Goal: Task Accomplishment & Management: Use online tool/utility

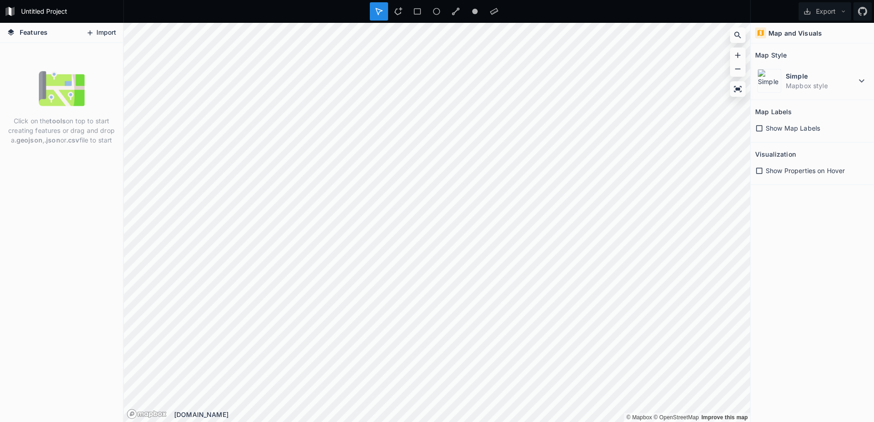
click at [88, 31] on icon at bounding box center [90, 33] width 8 height 8
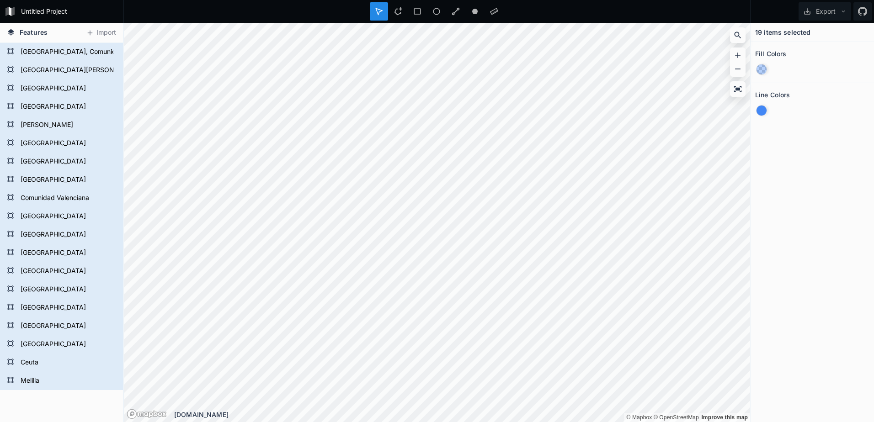
drag, startPoint x: 782, startPoint y: 49, endPoint x: 787, endPoint y: 29, distance: 20.2
click at [787, 29] on h4 "19 items selected" at bounding box center [782, 32] width 55 height 10
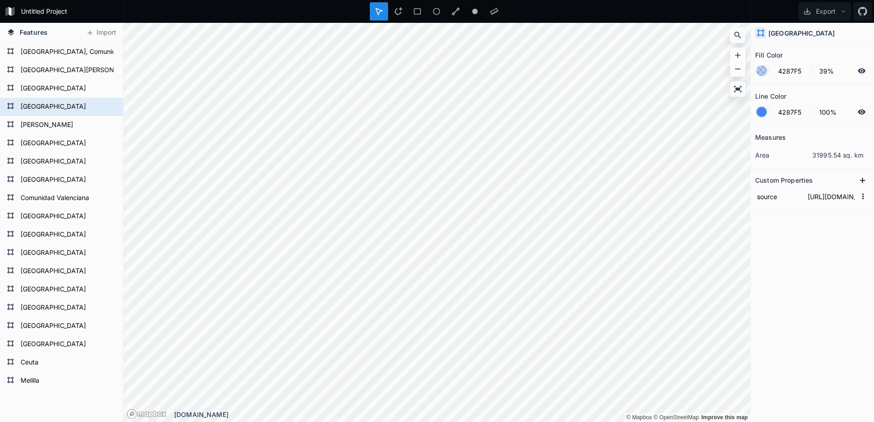
click at [759, 31] on icon at bounding box center [760, 33] width 7 height 7
click at [761, 39] on div "[GEOGRAPHIC_DATA]" at bounding box center [811, 33] width 123 height 21
click at [845, 11] on icon at bounding box center [843, 11] width 6 height 6
click at [765, 69] on div at bounding box center [761, 71] width 10 height 10
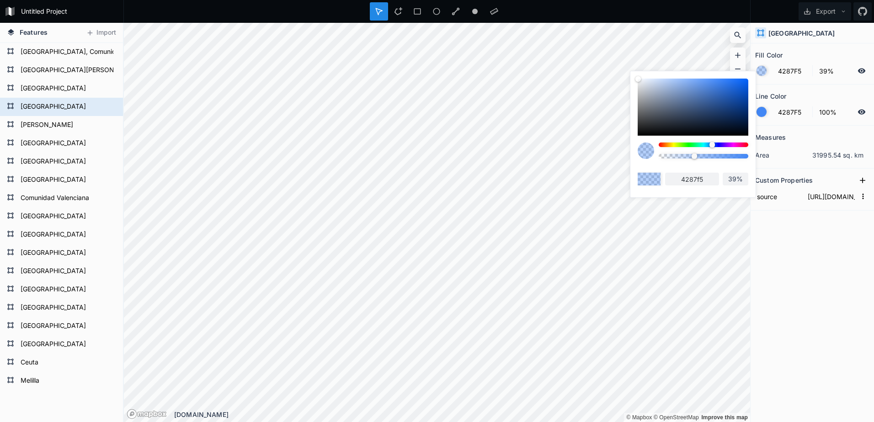
click at [739, 143] on div at bounding box center [704, 145] width 90 height 5
type input "F54298"
type input "f54298"
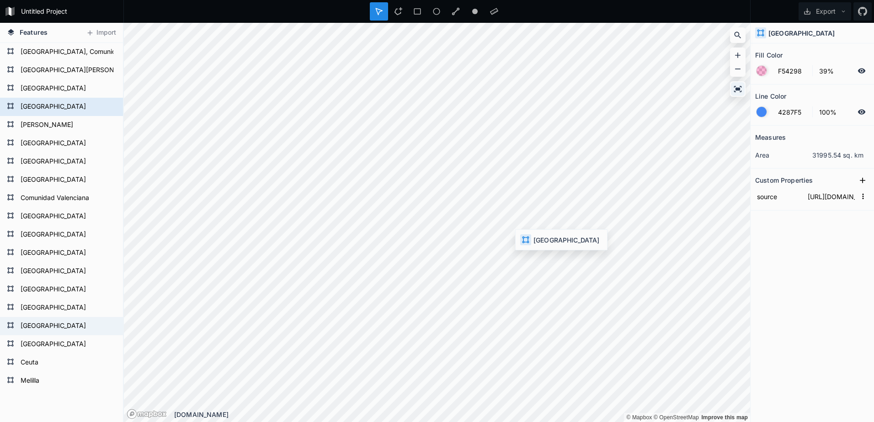
type input "4287F5"
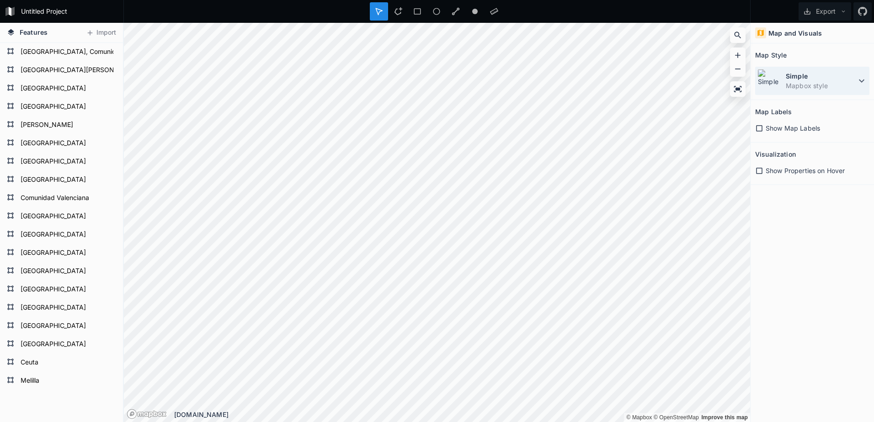
drag, startPoint x: 812, startPoint y: 84, endPoint x: 807, endPoint y: 86, distance: 5.3
click at [811, 85] on dd "Mapbox style" at bounding box center [821, 86] width 70 height 10
click at [790, 32] on h4 "Map and Visuals" at bounding box center [794, 33] width 53 height 10
click at [785, 58] on h2 "Map Style" at bounding box center [771, 55] width 32 height 14
click at [790, 129] on span "Show Map Labels" at bounding box center [793, 128] width 54 height 10
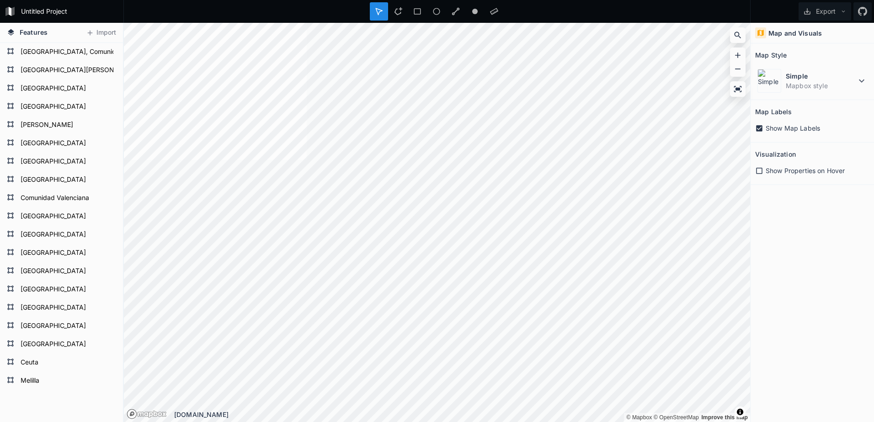
click at [790, 129] on span "Show Map Labels" at bounding box center [793, 128] width 54 height 10
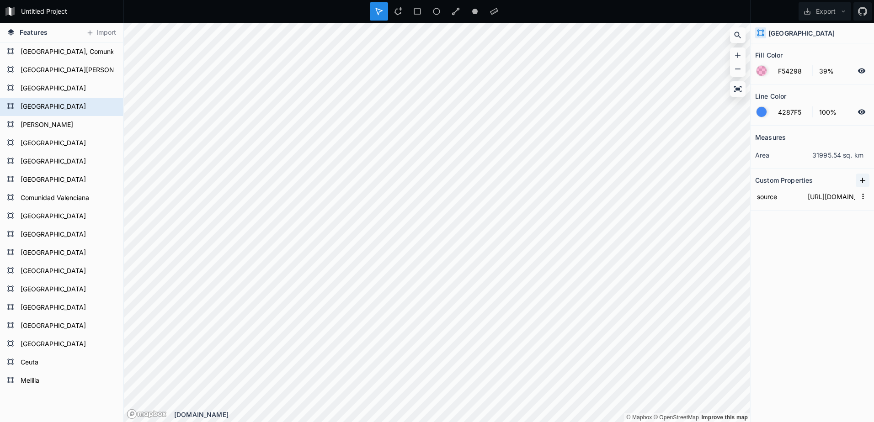
click at [860, 180] on icon at bounding box center [862, 180] width 9 height 9
click at [782, 203] on form "property 1" at bounding box center [812, 196] width 114 height 18
click at [782, 201] on input "property 1" at bounding box center [778, 197] width 46 height 14
click at [840, 215] on input "[URL][DOMAIN_NAME]" at bounding box center [831, 215] width 51 height 14
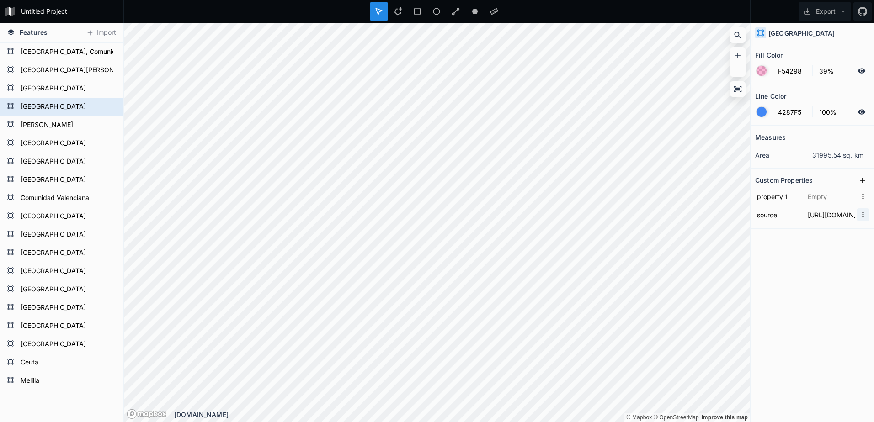
click at [862, 214] on icon "button" at bounding box center [863, 215] width 8 height 8
click at [780, 248] on div "Measures area 31995.54 sq. km Custom Properties property 1 source https://simpl…" at bounding box center [811, 251] width 123 height 251
click at [865, 200] on icon "button" at bounding box center [863, 196] width 8 height 8
drag, startPoint x: 858, startPoint y: 224, endPoint x: 852, endPoint y: 186, distance: 37.9
click at [857, 224] on span "Delete" at bounding box center [848, 225] width 37 height 10
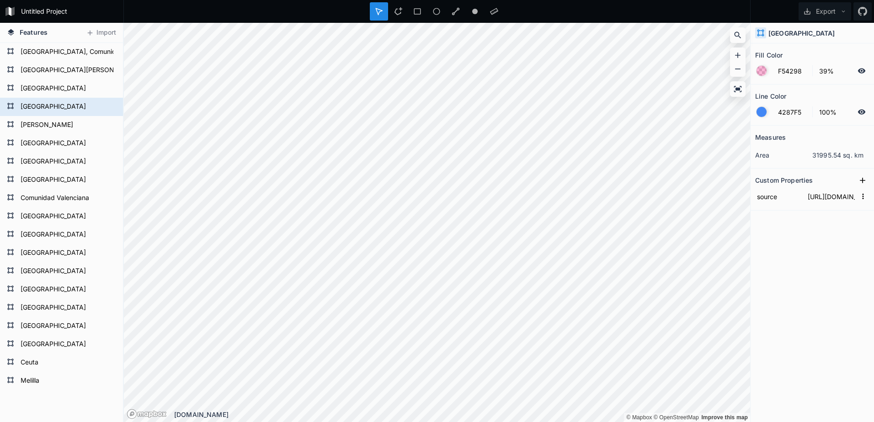
click at [829, 152] on dd "31995.54 sq. km" at bounding box center [840, 155] width 57 height 10
drag, startPoint x: 812, startPoint y: 155, endPoint x: 849, endPoint y: 156, distance: 37.0
click at [849, 156] on dd "31995.54 sq. km" at bounding box center [840, 155] width 57 height 10
drag, startPoint x: 849, startPoint y: 156, endPoint x: 837, endPoint y: 143, distance: 18.1
click at [837, 143] on div "Measures" at bounding box center [812, 137] width 114 height 14
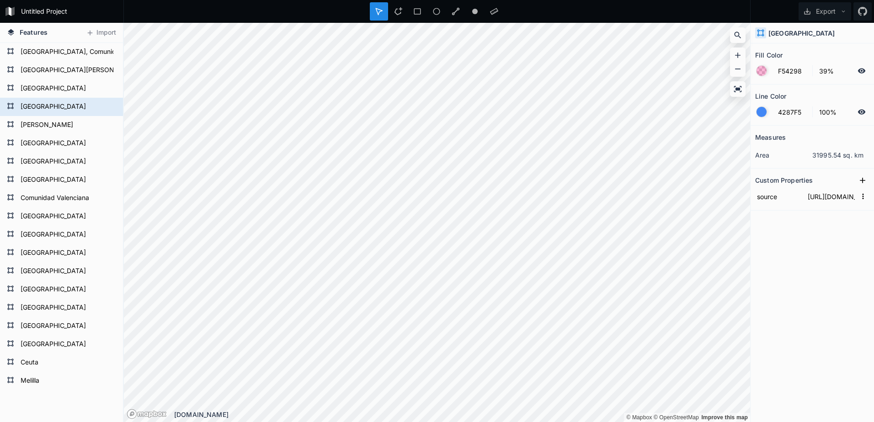
click at [829, 160] on dd "31995.54 sq. km" at bounding box center [840, 155] width 57 height 10
click at [830, 156] on dd "31995.54 sq. km" at bounding box center [840, 155] width 57 height 10
drag, startPoint x: 830, startPoint y: 156, endPoint x: 816, endPoint y: 154, distance: 13.4
click at [816, 154] on dd "31995.54 sq. km" at bounding box center [840, 155] width 57 height 10
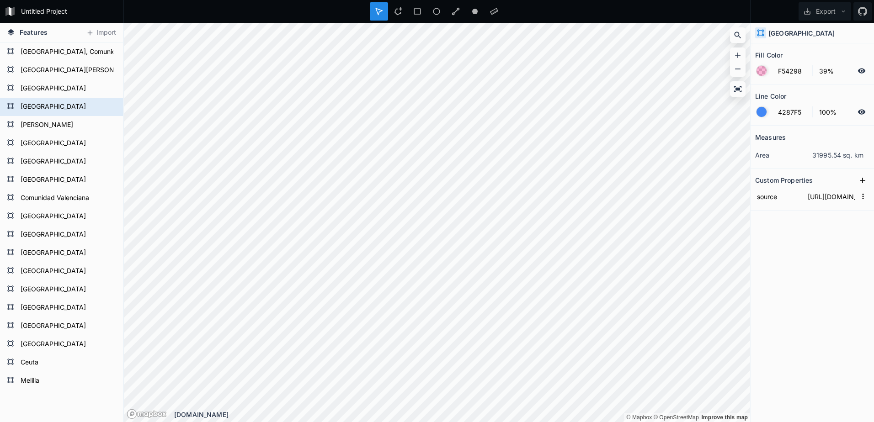
drag, startPoint x: 861, startPoint y: 153, endPoint x: 848, endPoint y: 153, distance: 12.8
click at [860, 153] on dd "31995.54 sq. km" at bounding box center [840, 155] width 57 height 10
click at [846, 153] on dd "31995.54 sq. km" at bounding box center [840, 155] width 57 height 10
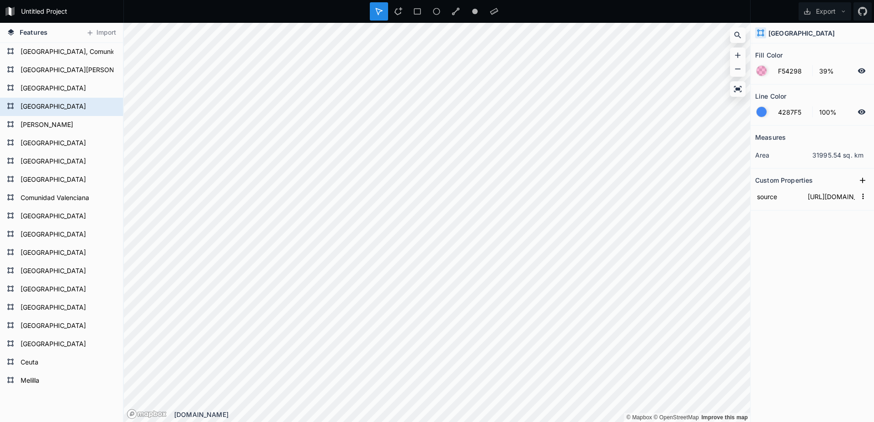
drag, startPoint x: 846, startPoint y: 153, endPoint x: 829, endPoint y: 218, distance: 67.5
click at [828, 222] on div "Measures area 31995.54 sq. km Custom Properties source https://simplemaps.com" at bounding box center [811, 251] width 123 height 251
click at [821, 157] on dd "31995.54 sq. km" at bounding box center [840, 155] width 57 height 10
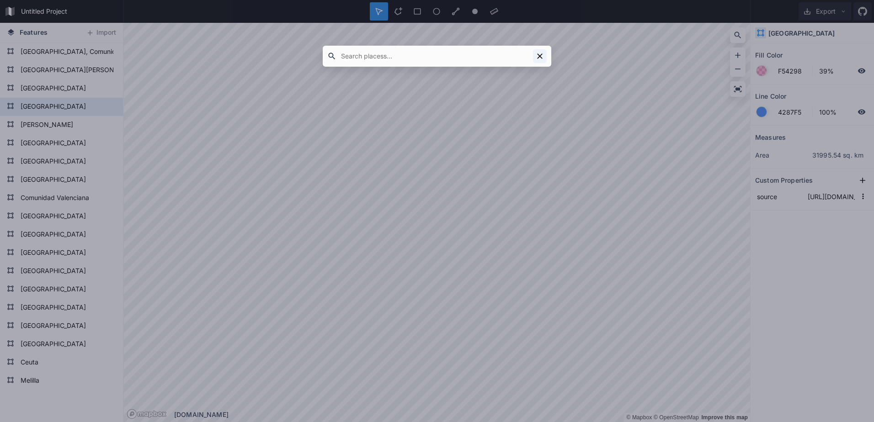
click at [537, 53] on icon at bounding box center [539, 56] width 9 height 9
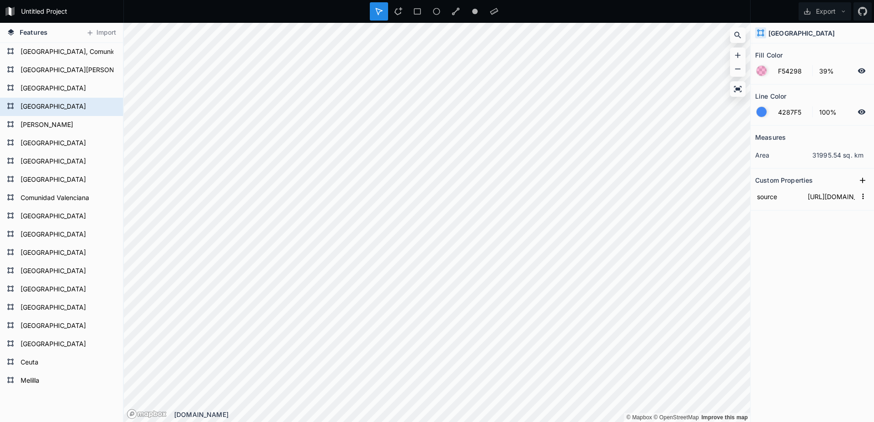
click at [819, 151] on dd "31995.54 sq. km" at bounding box center [840, 155] width 57 height 10
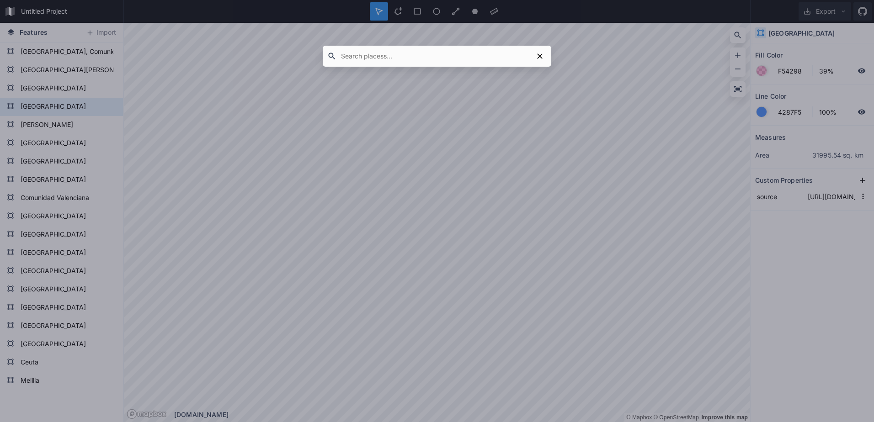
click at [820, 157] on div at bounding box center [437, 211] width 874 height 422
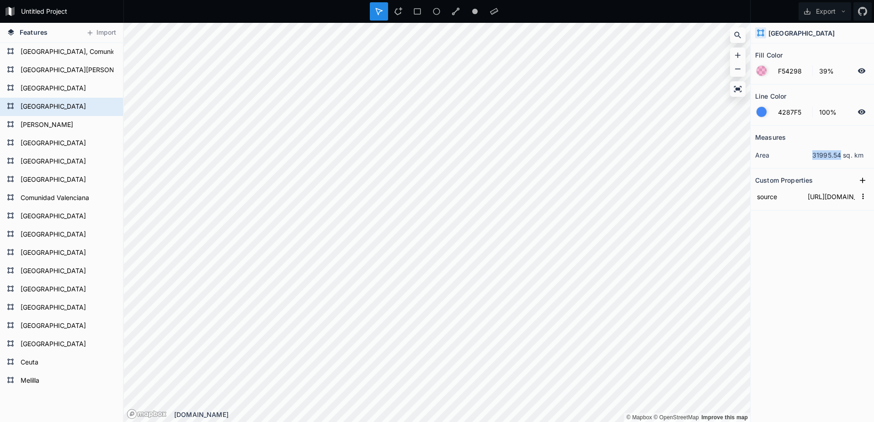
click at [821, 156] on dd "31995.54 sq. km" at bounding box center [840, 155] width 57 height 10
click at [789, 72] on input "F54298" at bounding box center [792, 70] width 40 height 11
click at [788, 73] on input "F54298" at bounding box center [792, 70] width 40 height 11
click at [758, 71] on div at bounding box center [761, 71] width 10 height 10
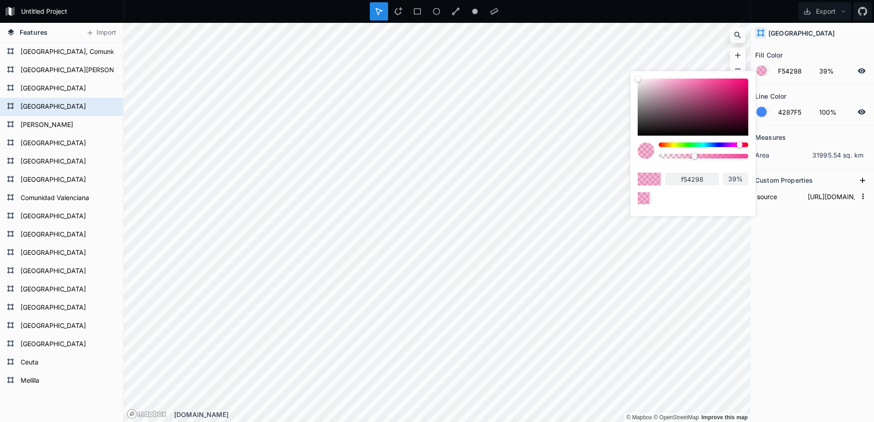
click at [663, 144] on div at bounding box center [704, 145] width 90 height 5
type input "F56042"
type input "f56042"
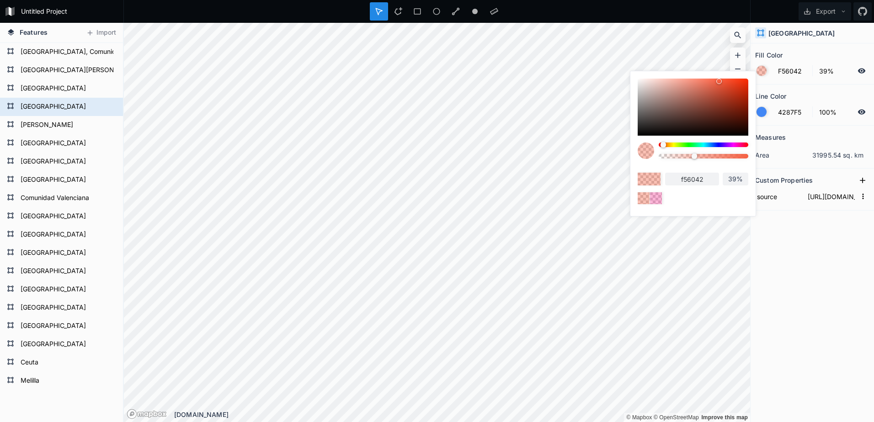
type input "F54242"
type input "f54242"
click at [660, 144] on div at bounding box center [704, 145] width 90 height 5
click at [740, 156] on div at bounding box center [704, 156] width 90 height 5
type input "93%"
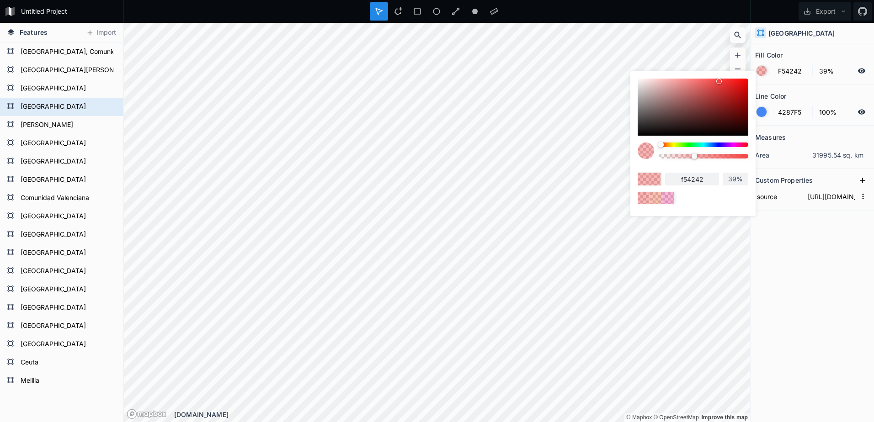
type input "93%"
drag, startPoint x: 711, startPoint y: 175, endPoint x: 661, endPoint y: 180, distance: 50.1
click at [661, 180] on div "f54242 93%" at bounding box center [693, 179] width 111 height 13
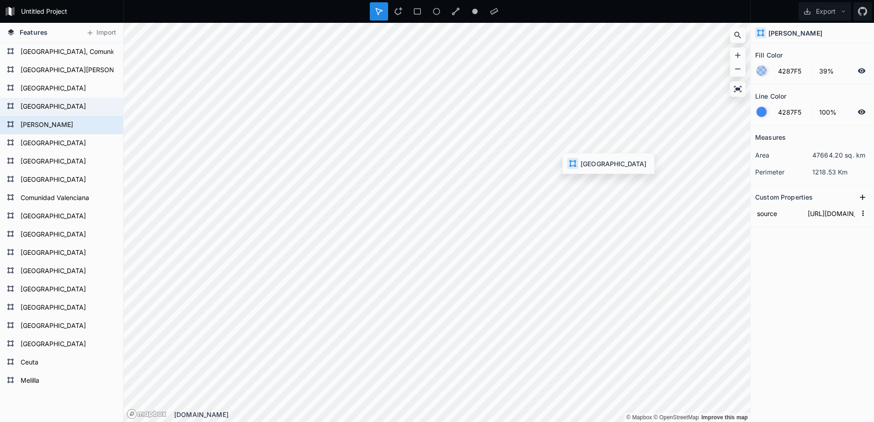
type input "F54242"
type input "93%"
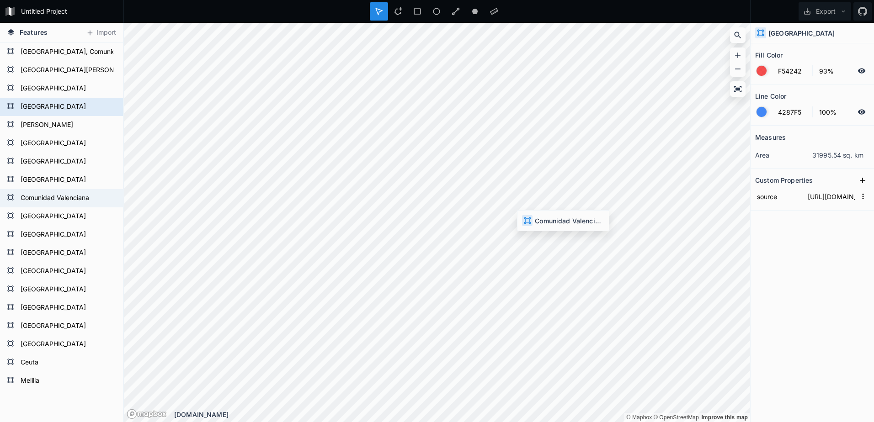
type input "4287F5"
type input "39%"
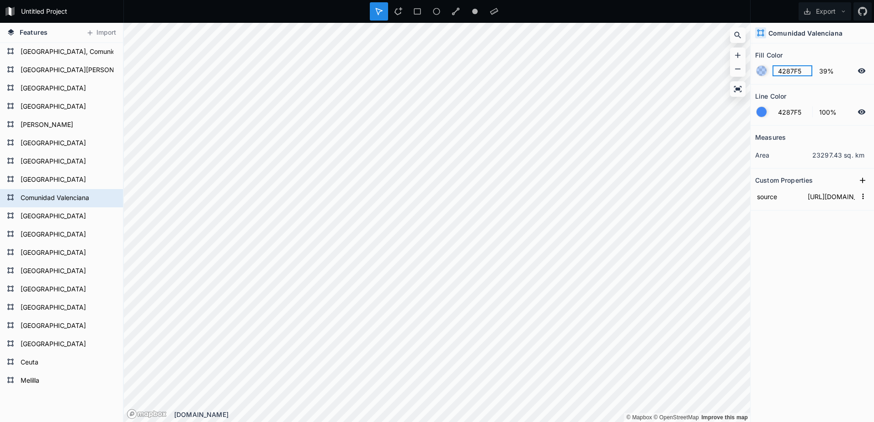
drag, startPoint x: 793, startPoint y: 74, endPoint x: 740, endPoint y: 81, distance: 53.5
click at [741, 81] on div "Features Import Melilla Ceuta [GEOGRAPHIC_DATA] [GEOGRAPHIC_DATA] [GEOGRAPHIC_D…" at bounding box center [437, 222] width 874 height 399
drag, startPoint x: 803, startPoint y: 69, endPoint x: 740, endPoint y: 80, distance: 64.1
click at [741, 80] on div "Features Import Melilla Ceuta [GEOGRAPHIC_DATA] [GEOGRAPHIC_DATA] [GEOGRAPHIC_D…" at bounding box center [437, 222] width 874 height 399
paste input "f54242"
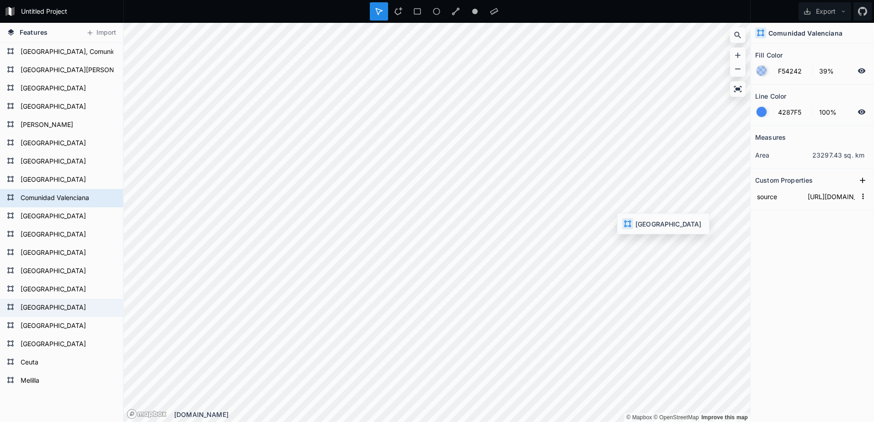
type input "F54242"
drag, startPoint x: 837, startPoint y: 69, endPoint x: 783, endPoint y: 74, distance: 54.2
click at [786, 73] on form "F54242 39%" at bounding box center [812, 70] width 114 height 17
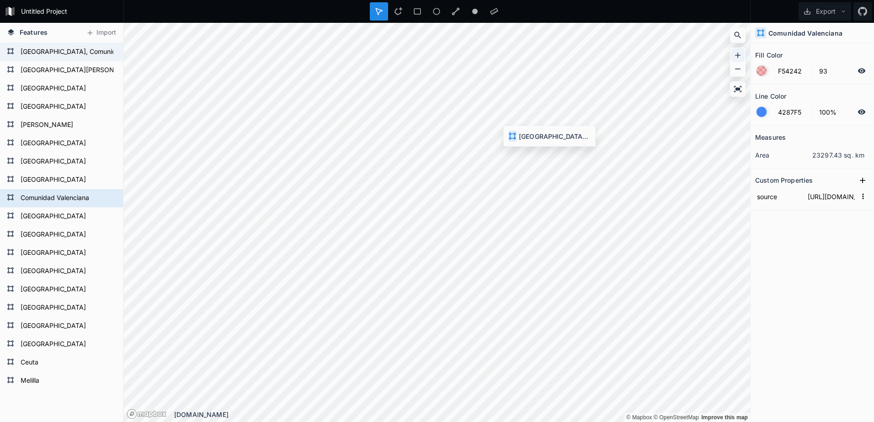
type input "93%"
type input "4287F5"
type input "39%"
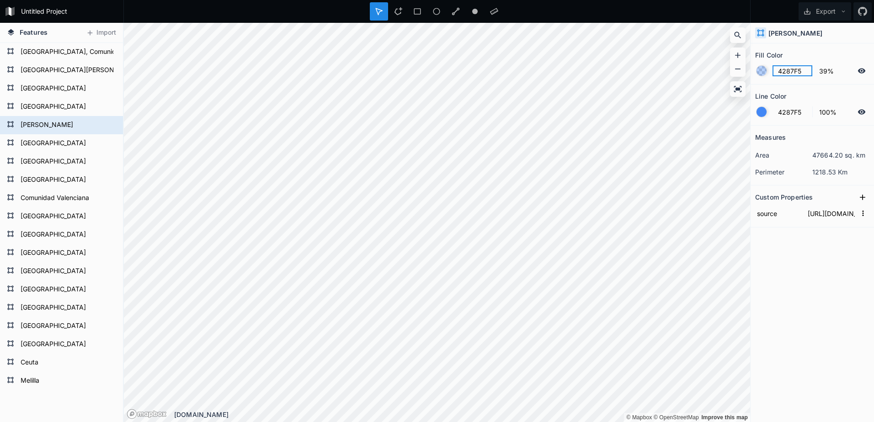
drag, startPoint x: 803, startPoint y: 69, endPoint x: 750, endPoint y: 76, distance: 52.7
click at [750, 76] on section "Fill Color 4287F5 39%" at bounding box center [811, 63] width 123 height 41
paste input "f54242"
type input "F54242"
drag, startPoint x: 833, startPoint y: 71, endPoint x: 730, endPoint y: 84, distance: 104.1
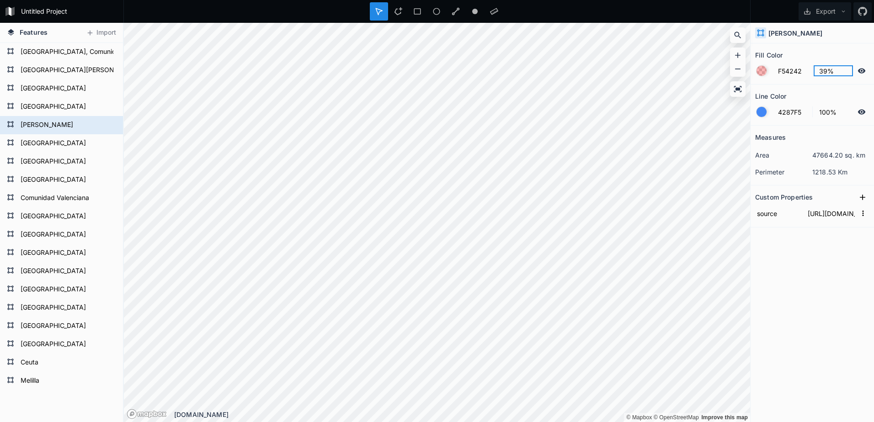
click at [730, 84] on div "Features Import Melilla Ceuta [GEOGRAPHIC_DATA] [GEOGRAPHIC_DATA] [GEOGRAPHIC_D…" at bounding box center [437, 222] width 874 height 399
type input "93%"
type input "4287F5"
type input "39%"
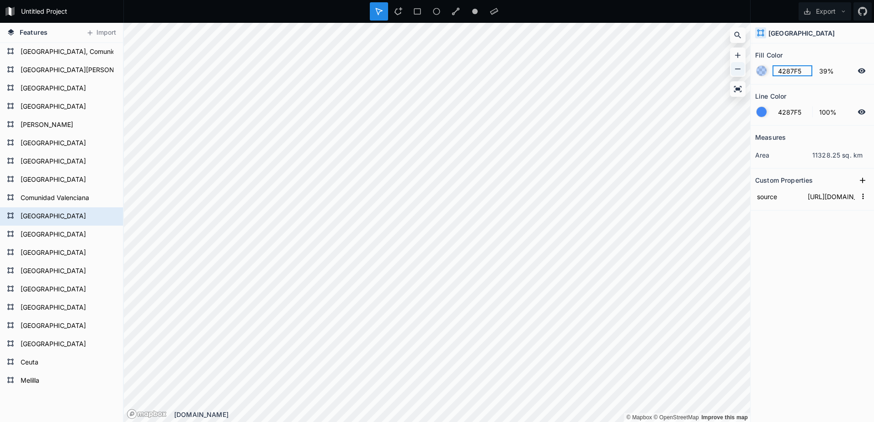
drag, startPoint x: 803, startPoint y: 72, endPoint x: 735, endPoint y: 72, distance: 67.2
click at [735, 72] on div "Features Import Melilla Ceuta [GEOGRAPHIC_DATA] [GEOGRAPHIC_DATA] [GEOGRAPHIC_D…" at bounding box center [437, 222] width 874 height 399
paste input "f54242"
type input "F54242"
drag, startPoint x: 835, startPoint y: 70, endPoint x: 740, endPoint y: 75, distance: 94.3
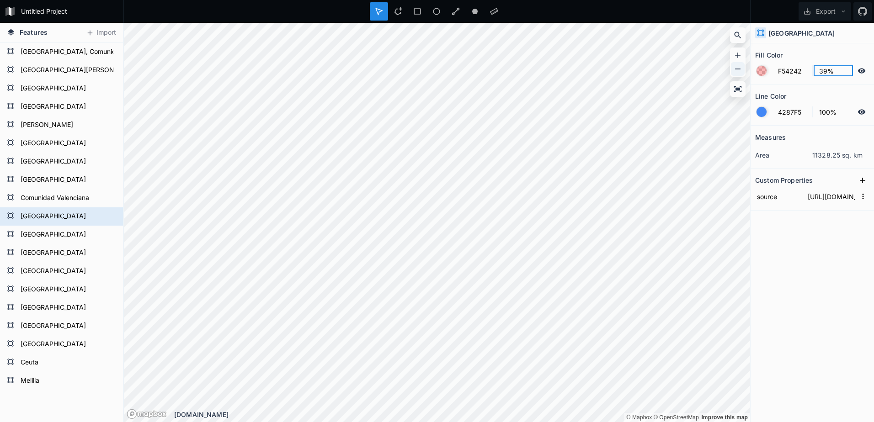
click at [740, 75] on div "Features Import Melilla Ceuta [GEOGRAPHIC_DATA] [GEOGRAPHIC_DATA] [GEOGRAPHIC_D…" at bounding box center [437, 222] width 874 height 399
type input "93%"
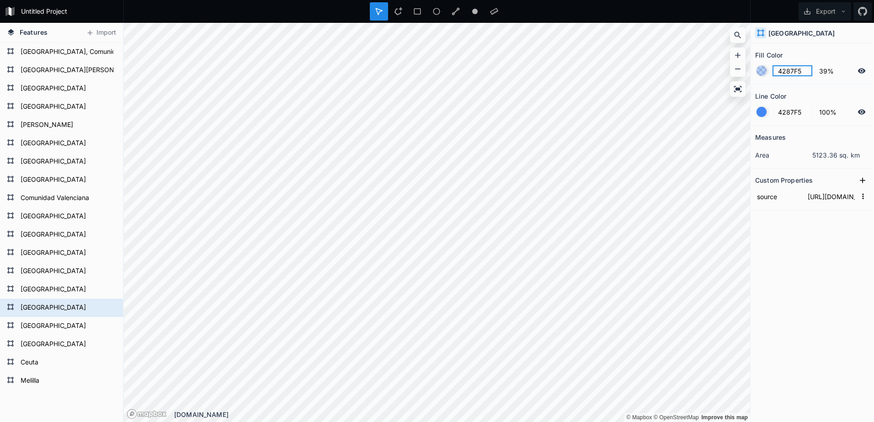
click at [644, 91] on div "Features Import Melilla Ceuta [GEOGRAPHIC_DATA] [GEOGRAPHIC_DATA] [GEOGRAPHIC_D…" at bounding box center [437, 222] width 874 height 399
paste input "f54242"
type input "F54242"
drag, startPoint x: 838, startPoint y: 69, endPoint x: 736, endPoint y: 74, distance: 102.0
click at [738, 75] on div "Features Import Melilla Ceuta Comunidad de Madrid Castilla la Mancha Islas Bale…" at bounding box center [437, 222] width 874 height 399
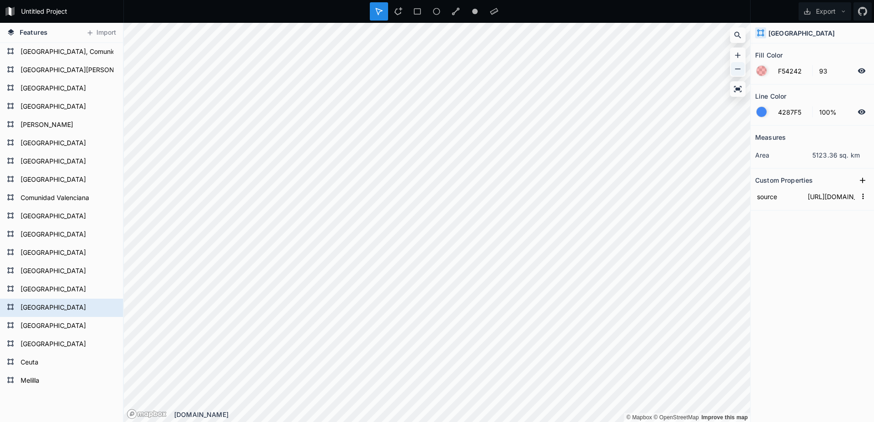
type input "93%"
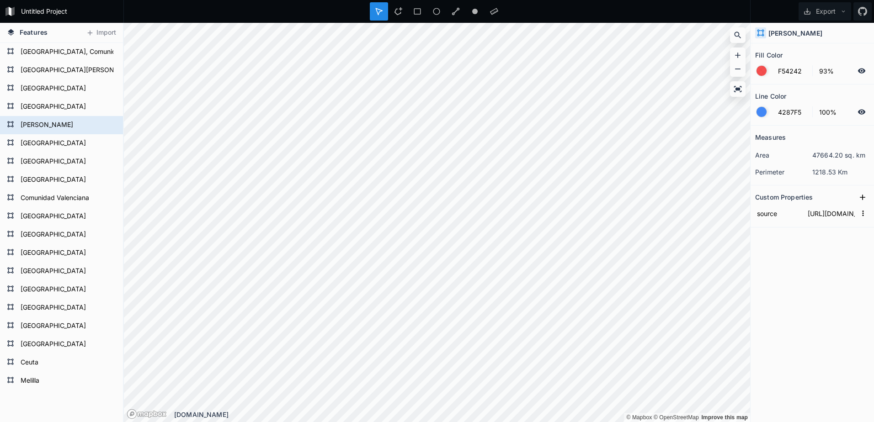
drag, startPoint x: 802, startPoint y: 27, endPoint x: 796, endPoint y: 30, distance: 6.5
click at [799, 29] on div "[PERSON_NAME]" at bounding box center [811, 33] width 123 height 21
click at [793, 32] on div "[PERSON_NAME]" at bounding box center [811, 33] width 123 height 21
click at [788, 33] on h4 "[PERSON_NAME]" at bounding box center [795, 33] width 54 height 10
drag, startPoint x: 788, startPoint y: 33, endPoint x: 780, endPoint y: 33, distance: 8.2
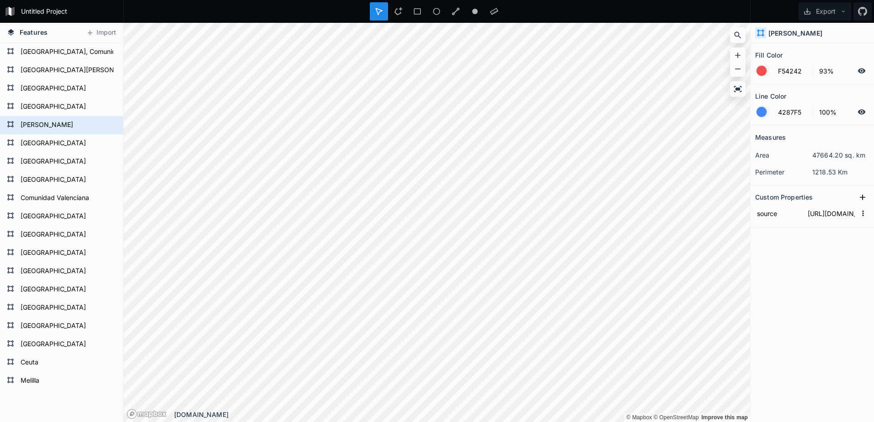
click at [780, 33] on h4 "[PERSON_NAME]" at bounding box center [795, 33] width 54 height 10
drag, startPoint x: 800, startPoint y: 33, endPoint x: 760, endPoint y: 36, distance: 39.9
click at [760, 36] on div "[PERSON_NAME]" at bounding box center [811, 33] width 123 height 21
drag, startPoint x: 760, startPoint y: 36, endPoint x: 830, endPoint y: 126, distance: 113.4
drag, startPoint x: 830, startPoint y: 126, endPoint x: 798, endPoint y: 37, distance: 94.7
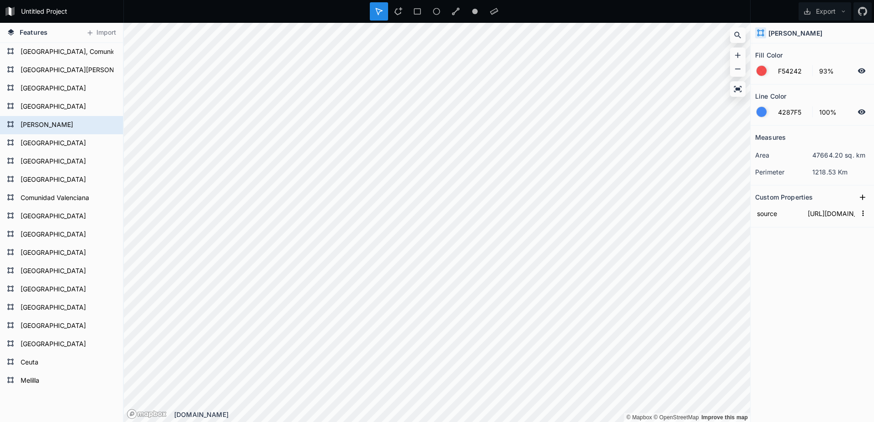
click at [798, 37] on div "[PERSON_NAME]" at bounding box center [811, 33] width 123 height 21
drag, startPoint x: 792, startPoint y: 32, endPoint x: 753, endPoint y: 36, distance: 38.6
click at [753, 36] on div "[PERSON_NAME]" at bounding box center [811, 33] width 123 height 21
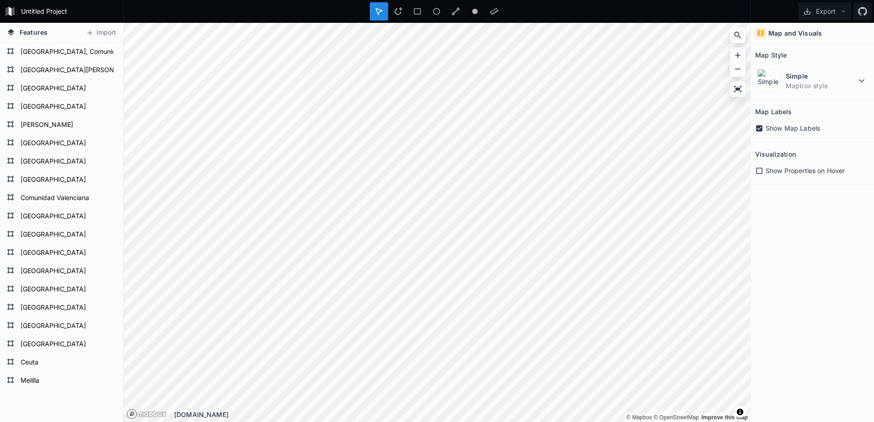
click at [759, 169] on icon at bounding box center [759, 171] width 8 height 8
click at [43, 128] on form "[PERSON_NAME]" at bounding box center [60, 125] width 85 height 14
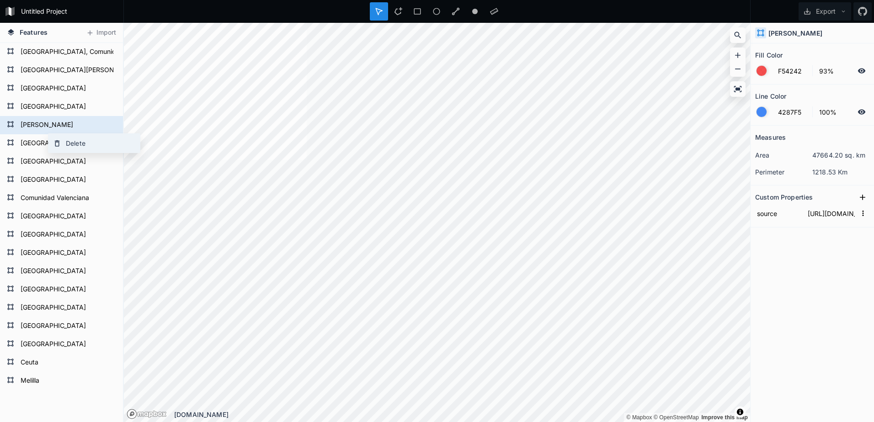
click at [68, 149] on div "Delete" at bounding box center [93, 143] width 91 height 19
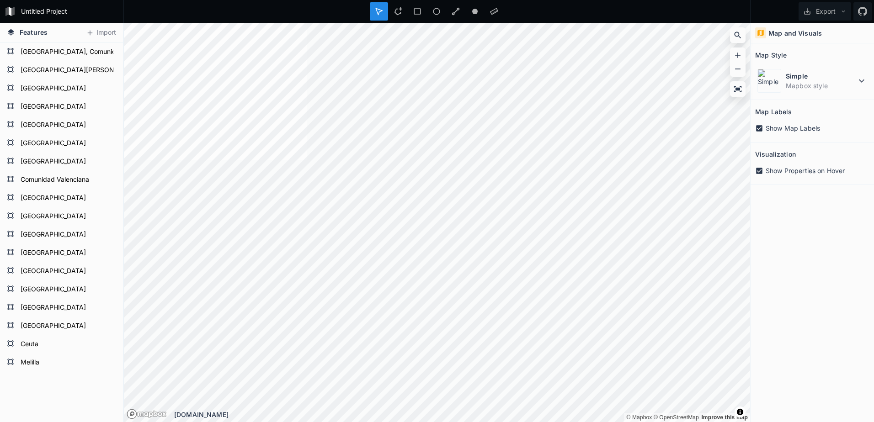
click at [26, 35] on span "Features" at bounding box center [34, 32] width 28 height 10
click at [8, 53] on icon at bounding box center [10, 51] width 7 height 7
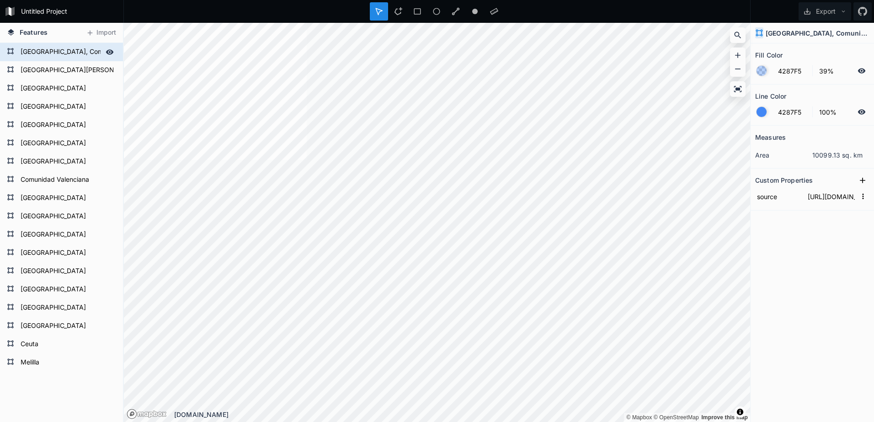
click at [106, 51] on icon at bounding box center [110, 51] width 8 height 5
click at [106, 51] on icon at bounding box center [109, 52] width 7 height 6
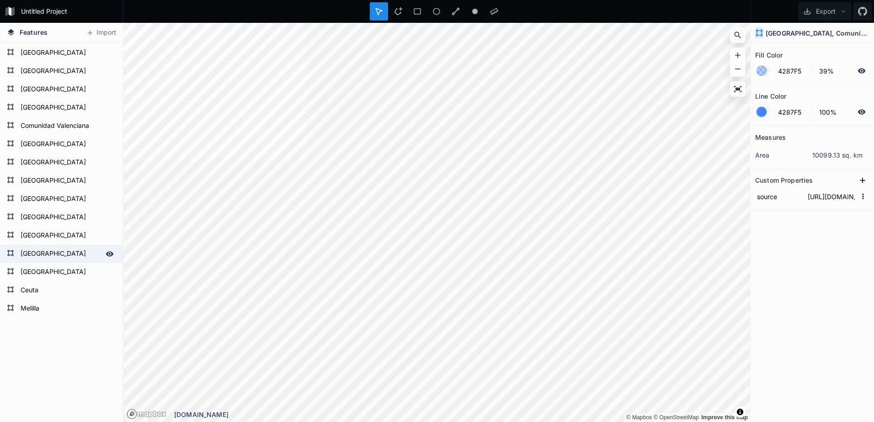
scroll to position [87, 0]
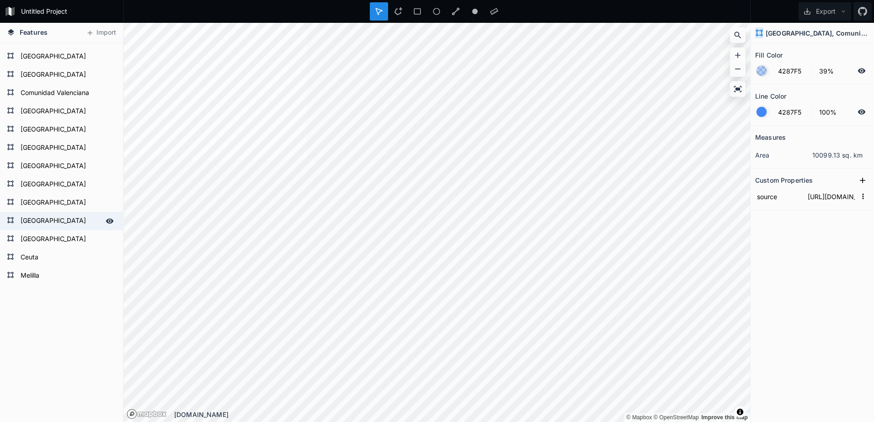
click at [65, 227] on form "[GEOGRAPHIC_DATA]" at bounding box center [60, 221] width 85 height 14
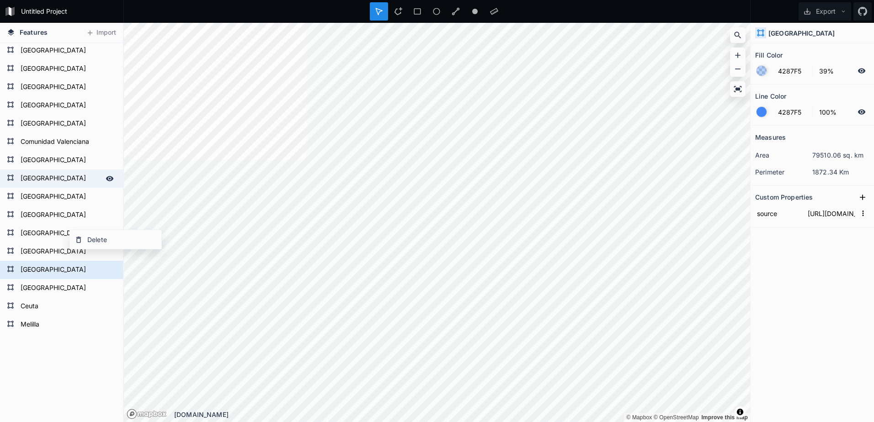
scroll to position [0, 0]
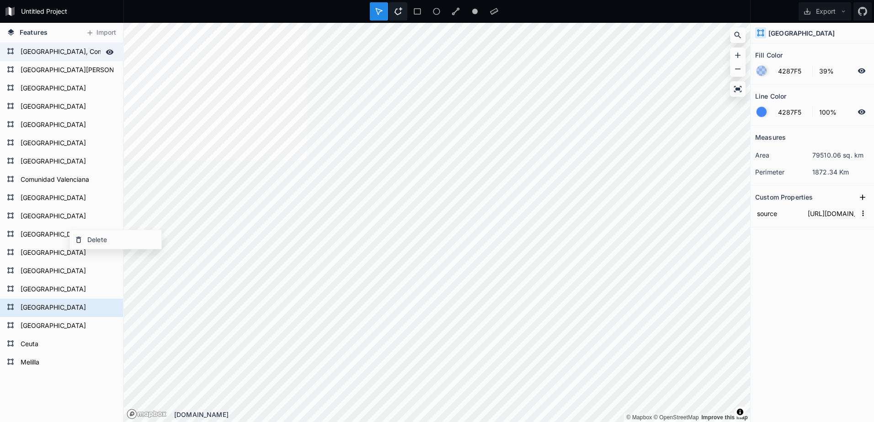
click at [398, 11] on icon at bounding box center [398, 11] width 8 height 8
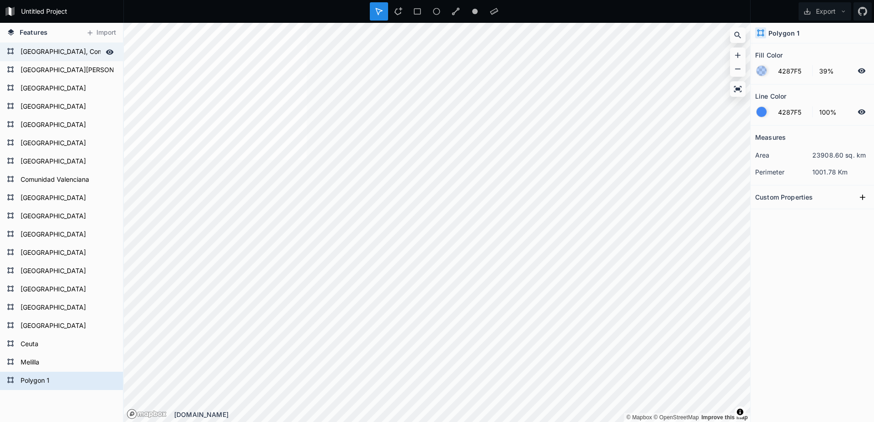
click at [784, 32] on h4 "Polygon 1" at bounding box center [783, 33] width 31 height 10
click at [785, 32] on h4 "Polygon 1" at bounding box center [783, 33] width 31 height 10
click at [824, 225] on div "Measures area 23908.60 sq. km perimeter 1001.78 Km Custom Properties" at bounding box center [811, 251] width 123 height 251
click at [866, 197] on icon at bounding box center [862, 197] width 9 height 9
click at [59, 383] on form "Polygon 1" at bounding box center [60, 381] width 85 height 14
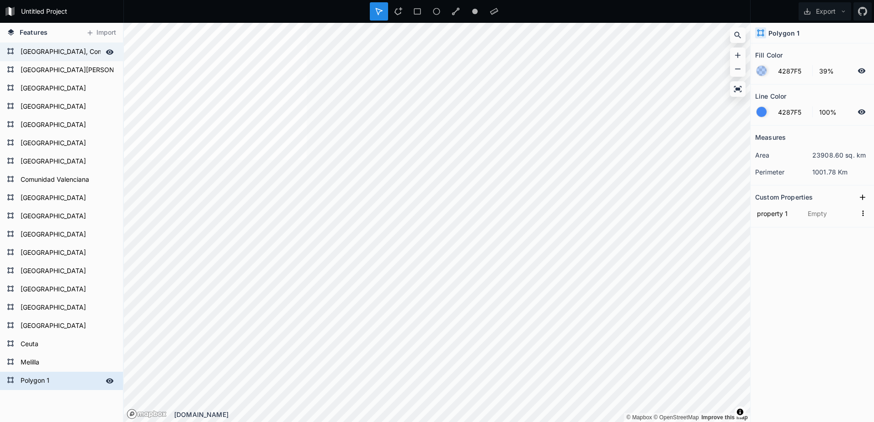
click at [23, 382] on form "Polygon 1" at bounding box center [60, 381] width 85 height 14
click at [26, 381] on form "Polygon 1" at bounding box center [60, 381] width 85 height 14
click at [39, 367] on form "Melilla" at bounding box center [60, 363] width 85 height 14
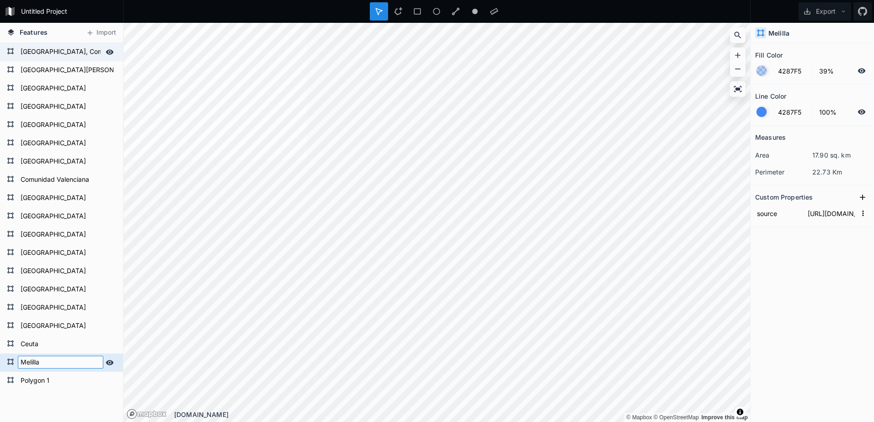
click at [40, 367] on input "Melilla" at bounding box center [60, 362] width 85 height 13
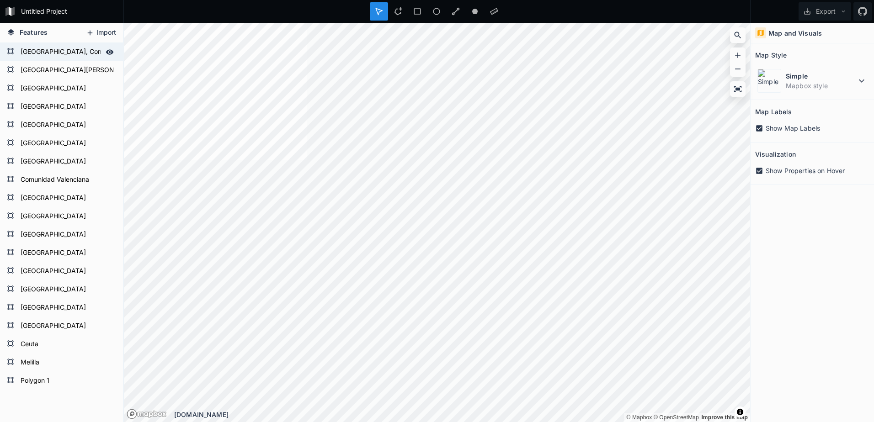
click at [88, 34] on icon at bounding box center [90, 33] width 8 height 8
drag, startPoint x: 51, startPoint y: 434, endPoint x: 55, endPoint y: 442, distance: 8.4
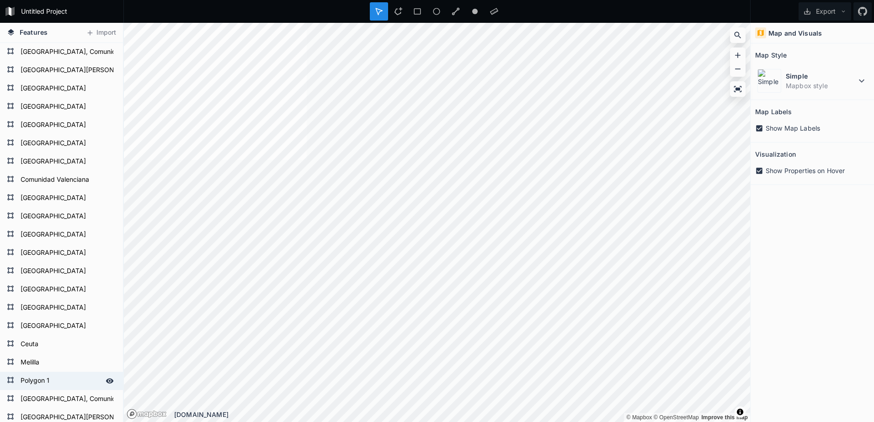
drag, startPoint x: 55, startPoint y: 442, endPoint x: 37, endPoint y: 385, distance: 59.0
click at [37, 385] on form "Polygon 1" at bounding box center [60, 381] width 85 height 14
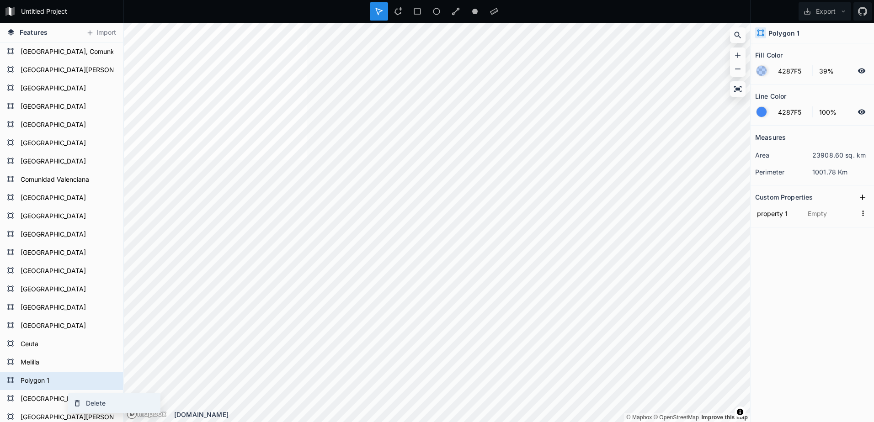
click at [92, 403] on div "Delete" at bounding box center [114, 403] width 91 height 19
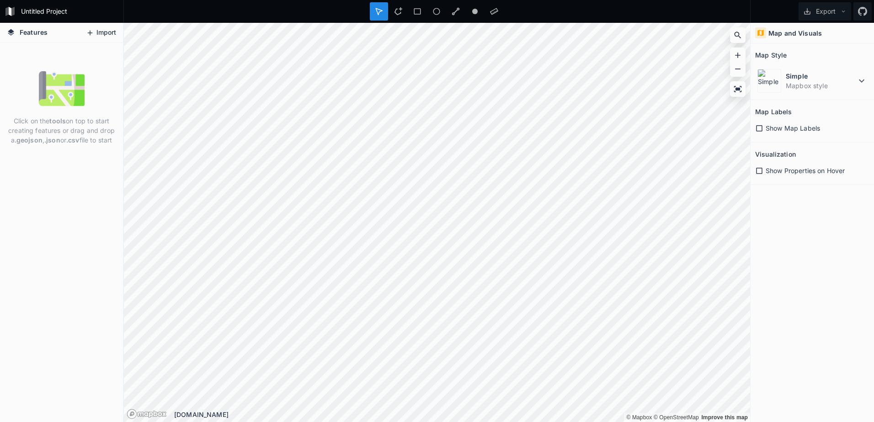
click at [92, 34] on icon at bounding box center [90, 33] width 8 height 8
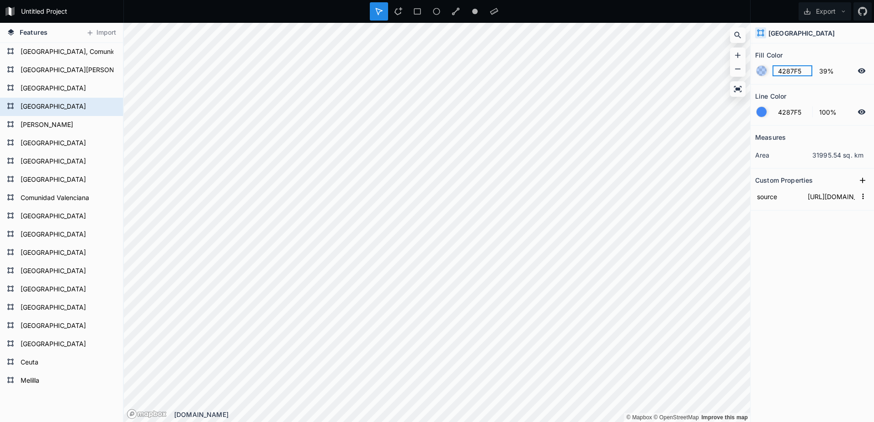
click at [670, 84] on div "Features Import Melilla Ceuta [GEOGRAPHIC_DATA] [GEOGRAPHIC_DATA] [GEOGRAPHIC_D…" at bounding box center [437, 222] width 874 height 399
paste input "f54242"
type input "F54242"
click at [706, 76] on div "Features Import Melilla Ceuta [GEOGRAPHIC_DATA] [GEOGRAPHIC_DATA] [GEOGRAPHIC_D…" at bounding box center [437, 222] width 874 height 399
type input "93"
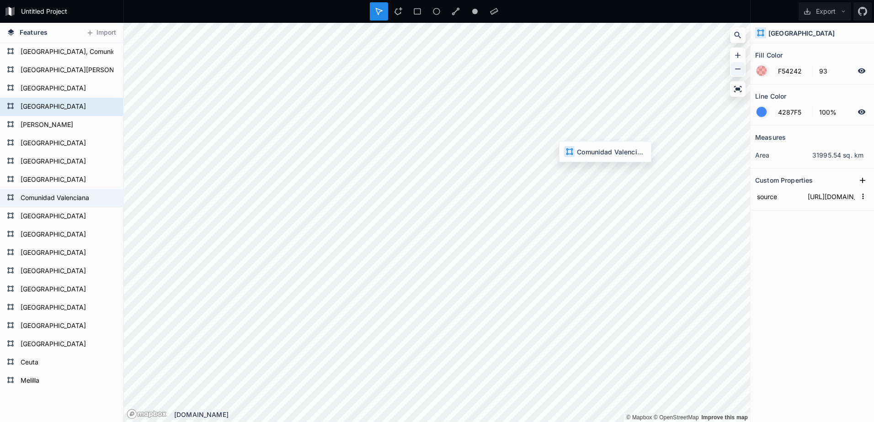
type input "4287F5"
type input "39%"
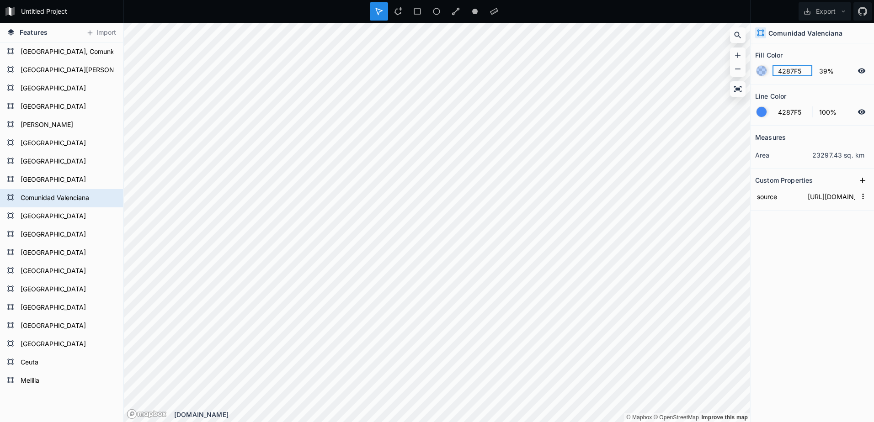
drag, startPoint x: 762, startPoint y: 74, endPoint x: 743, endPoint y: 77, distance: 19.8
click at [743, 77] on div "Features Import Melilla Ceuta [GEOGRAPHIC_DATA] [GEOGRAPHIC_DATA] [GEOGRAPHIC_D…" at bounding box center [437, 222] width 874 height 399
paste input "f54242"
type input "F54242"
click at [746, 74] on div "Features Import Melilla Ceuta [GEOGRAPHIC_DATA] [GEOGRAPHIC_DATA] [GEOGRAPHIC_D…" at bounding box center [437, 222] width 874 height 399
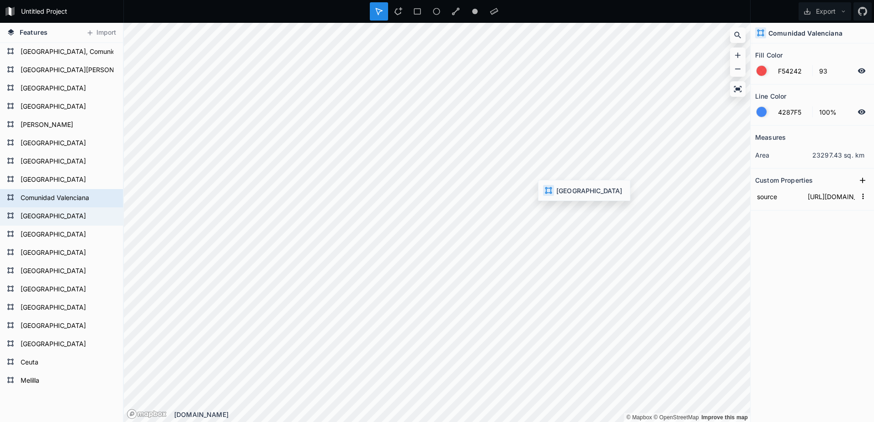
type input "93%"
type input "4287F5"
type input "39%"
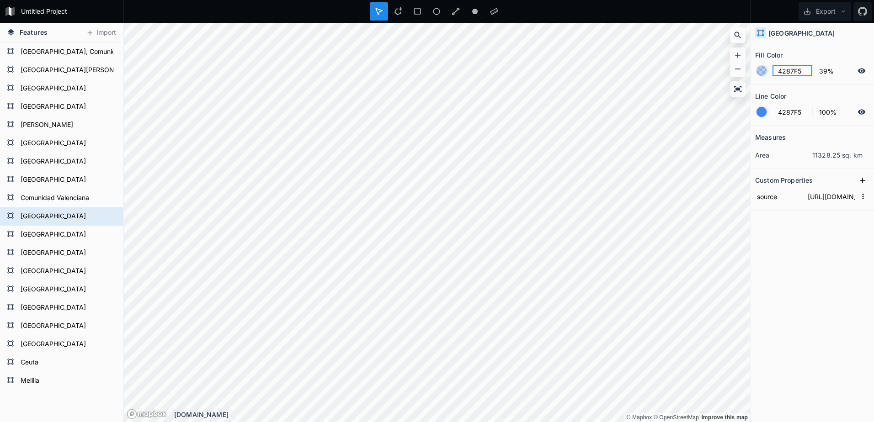
click at [727, 77] on div "Features Import Melilla Ceuta [GEOGRAPHIC_DATA] [GEOGRAPHIC_DATA] [GEOGRAPHIC_D…" at bounding box center [437, 222] width 874 height 399
paste input "f54242"
type input "F54242"
drag, startPoint x: 838, startPoint y: 69, endPoint x: 739, endPoint y: 81, distance: 99.5
click at [739, 81] on div "Features Import Melilla Ceuta [GEOGRAPHIC_DATA] [GEOGRAPHIC_DATA] [GEOGRAPHIC_D…" at bounding box center [437, 222] width 874 height 399
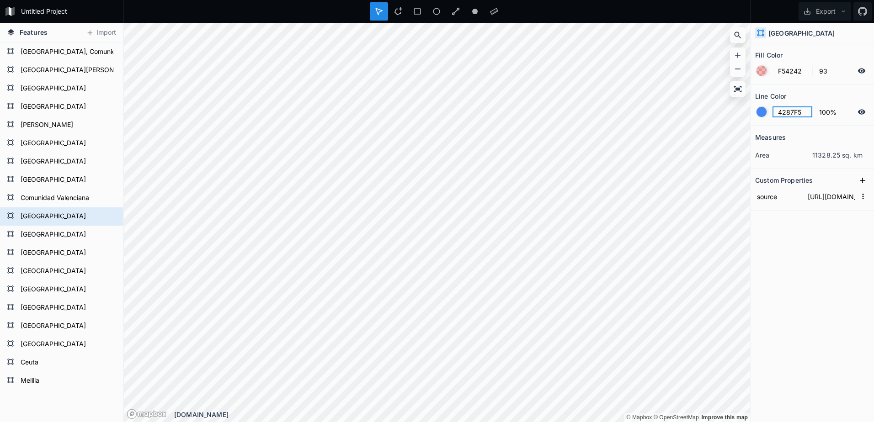
type input "93%"
click at [714, 114] on div "Features Import Melilla Ceuta [GEOGRAPHIC_DATA] [GEOGRAPHIC_DATA] [GEOGRAPHIC_D…" at bounding box center [437, 222] width 874 height 399
paste input "f54242"
type input "F54242"
drag, startPoint x: 836, startPoint y: 110, endPoint x: 766, endPoint y: 114, distance: 70.5
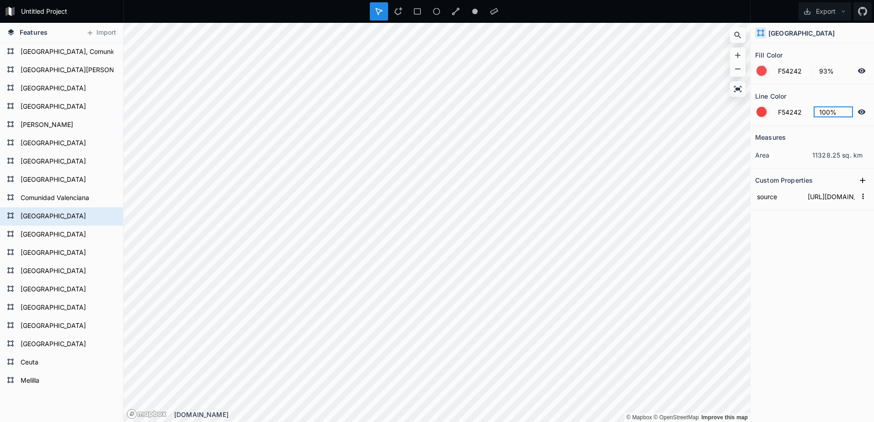
click at [766, 117] on form "F54242 100%" at bounding box center [812, 111] width 114 height 17
type input "93%"
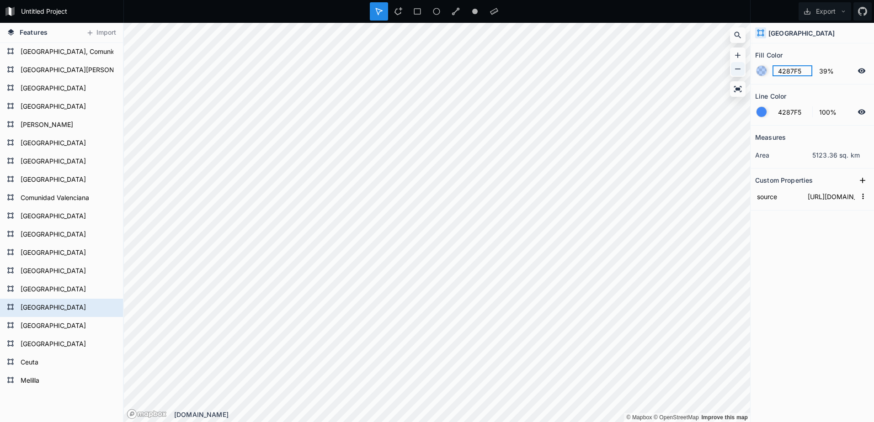
click at [711, 75] on div "Features Import Melilla Ceuta [GEOGRAPHIC_DATA] [GEOGRAPHIC_DATA] [GEOGRAPHIC_D…" at bounding box center [437, 222] width 874 height 399
paste input "f54242"
type input "F54242"
drag, startPoint x: 837, startPoint y: 67, endPoint x: 775, endPoint y: 71, distance: 61.8
click at [775, 71] on form "F54242 39%" at bounding box center [812, 70] width 114 height 17
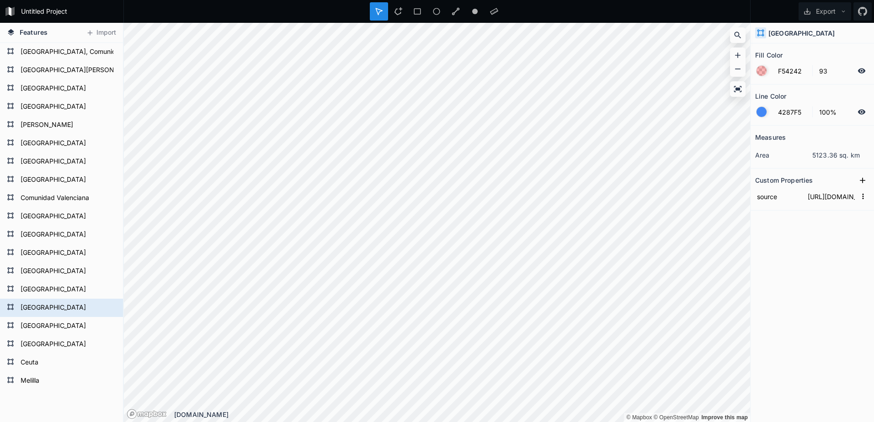
type input "93%"
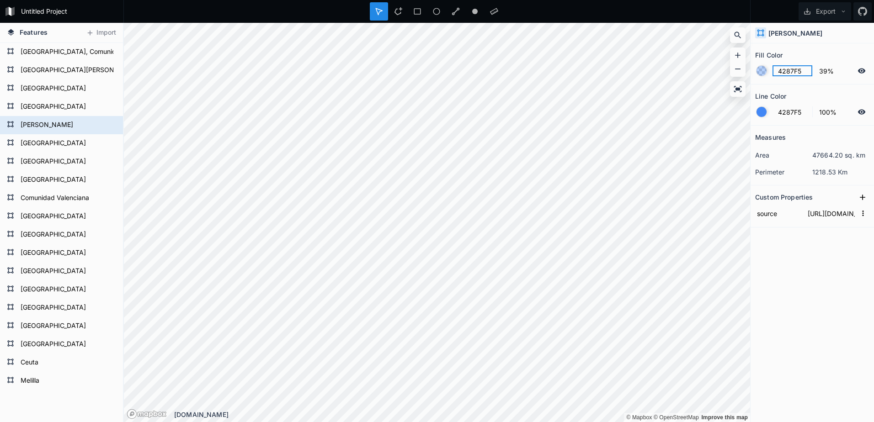
click at [549, 104] on div "Features Import Melilla Ceuta [GEOGRAPHIC_DATA] [GEOGRAPHIC_DATA] [GEOGRAPHIC_D…" at bounding box center [437, 222] width 874 height 399
paste input "f54242"
type input "F54242"
drag, startPoint x: 832, startPoint y: 69, endPoint x: 741, endPoint y: 81, distance: 91.4
click at [741, 81] on div "Features Import Melilla Ceuta [GEOGRAPHIC_DATA] [GEOGRAPHIC_DATA] [GEOGRAPHIC_D…" at bounding box center [437, 222] width 874 height 399
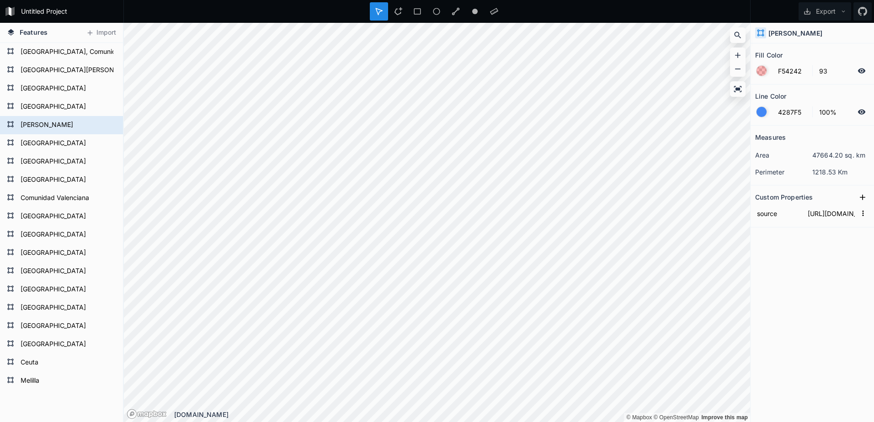
type input "93%"
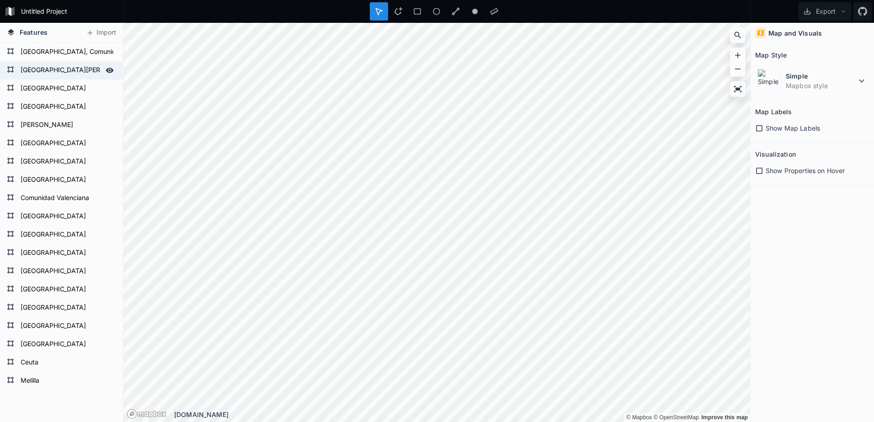
click at [51, 69] on form "[GEOGRAPHIC_DATA][PERSON_NAME]" at bounding box center [60, 71] width 85 height 14
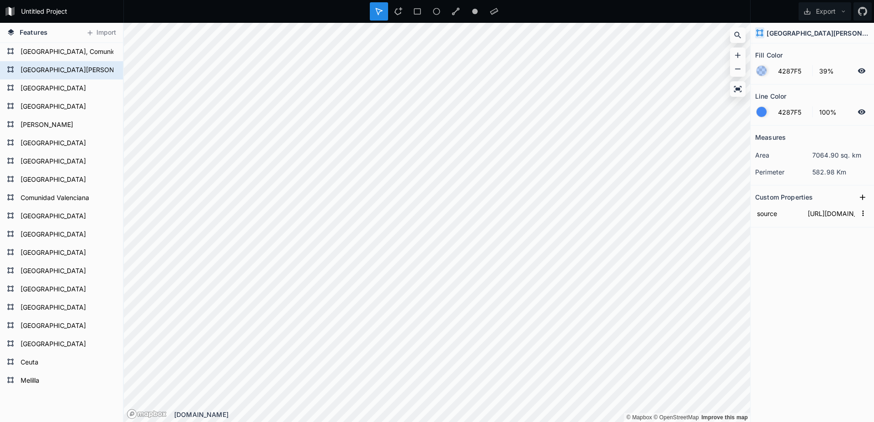
click at [763, 72] on div at bounding box center [761, 71] width 10 height 10
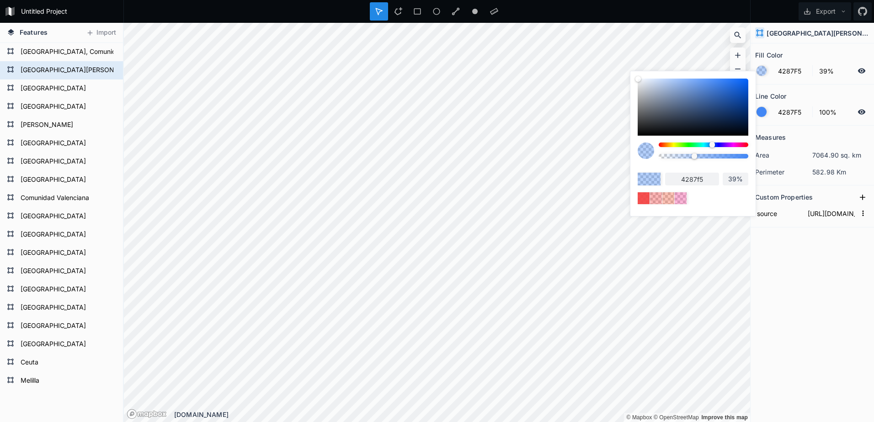
click at [699, 144] on div at bounding box center [704, 145] width 90 height 5
type input "42F5C2"
type input "42f5c2"
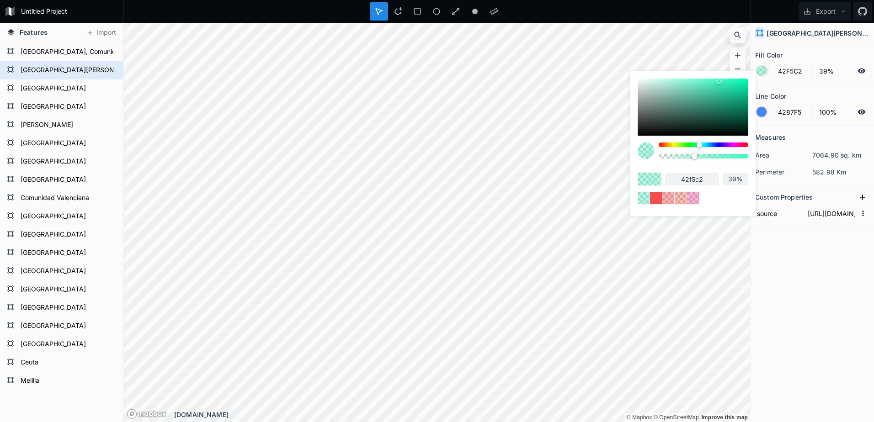
type input "6CF542"
type input "6cf542"
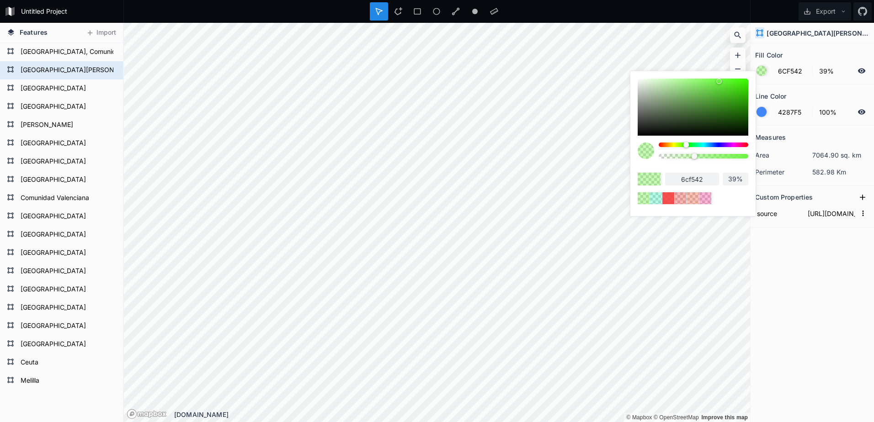
drag, startPoint x: 686, startPoint y: 144, endPoint x: 741, endPoint y: 92, distance: 75.4
click at [741, 92] on div at bounding box center [693, 107] width 111 height 57
type input "36C20C"
type input "36c20c"
click at [739, 82] on div at bounding box center [693, 107] width 111 height 57
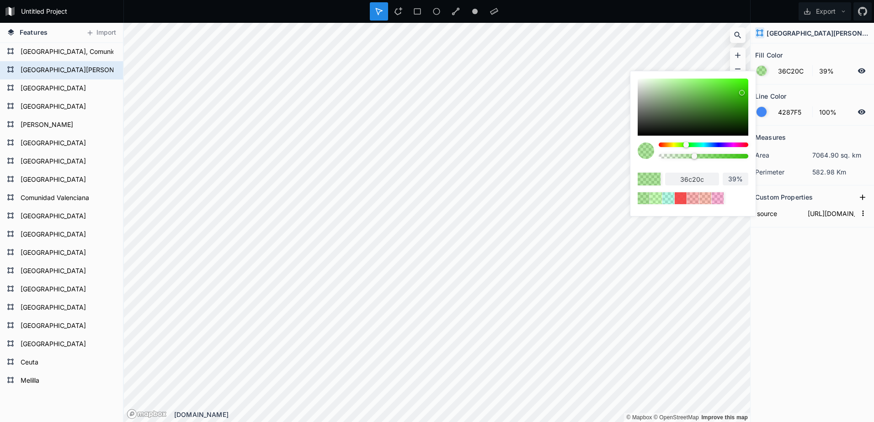
type input "47F013"
type input "47f013"
type input "92%"
click at [739, 154] on div at bounding box center [704, 156] width 90 height 5
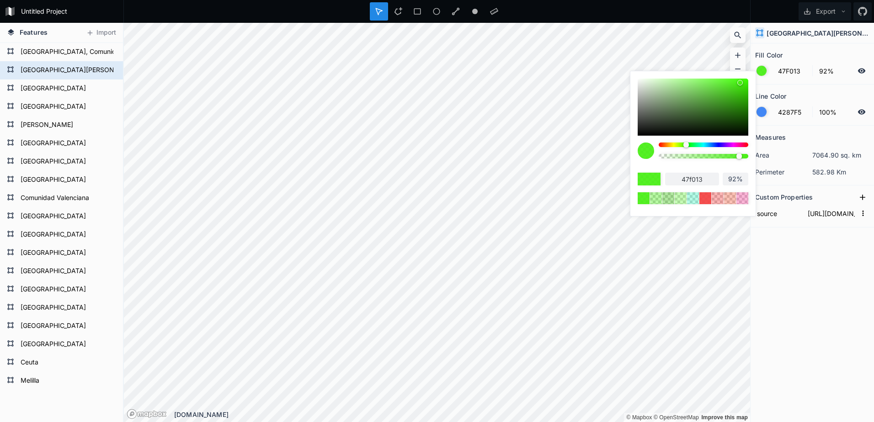
drag, startPoint x: 706, startPoint y: 177, endPoint x: 670, endPoint y: 182, distance: 35.9
click at [670, 182] on input "47f013" at bounding box center [692, 179] width 54 height 13
click at [808, 80] on section "Fill Color 47F013 92%" at bounding box center [811, 63] width 123 height 41
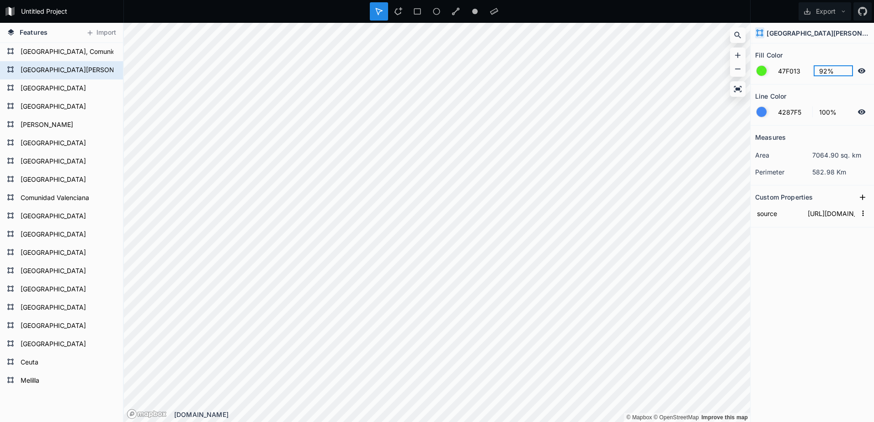
drag, startPoint x: 833, startPoint y: 68, endPoint x: 757, endPoint y: 77, distance: 76.8
click at [757, 77] on form "47F013 92%" at bounding box center [812, 70] width 114 height 17
type input "93%"
type input "4287F5"
type input "39%"
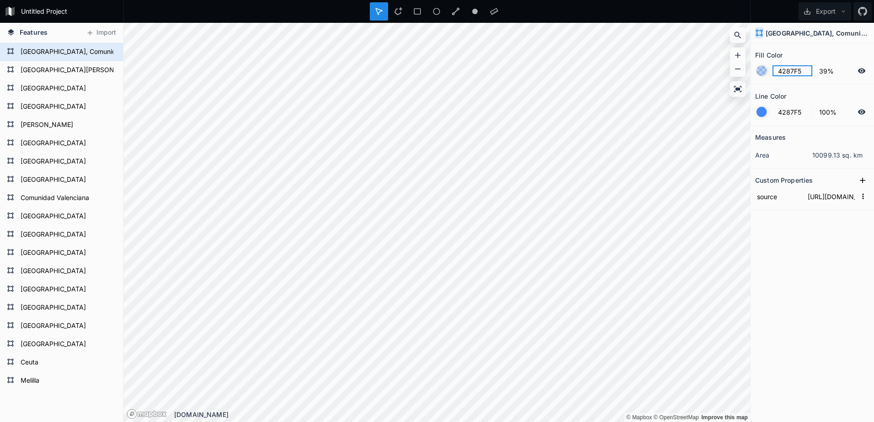
click at [749, 78] on div "Features Import Melilla Ceuta [GEOGRAPHIC_DATA] [GEOGRAPHIC_DATA] [GEOGRAPHIC_D…" at bounding box center [437, 222] width 874 height 399
paste input "7f013"
type input "47F013"
click at [681, 86] on div "Features Import Melilla Ceuta [GEOGRAPHIC_DATA] [GEOGRAPHIC_DATA] [GEOGRAPHIC_D…" at bounding box center [437, 222] width 874 height 399
type input "93%"
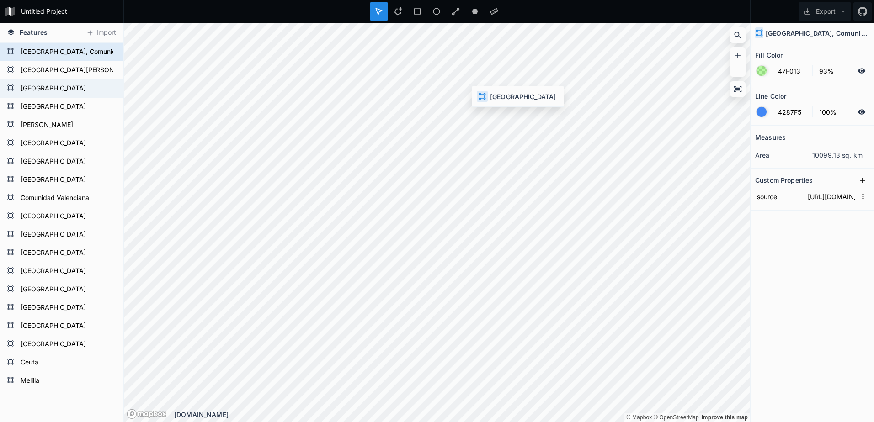
type input "4287F5"
type input "39%"
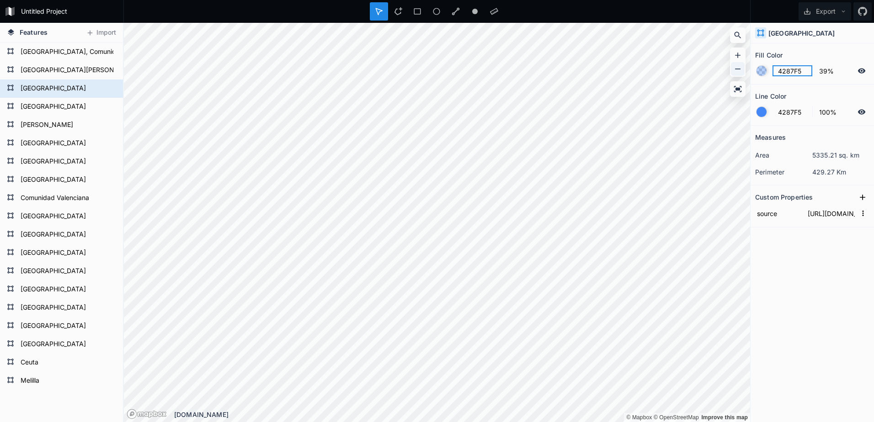
click at [705, 79] on div "Features Import Melilla Ceuta [GEOGRAPHIC_DATA] [GEOGRAPHIC_DATA] [GEOGRAPHIC_D…" at bounding box center [437, 222] width 874 height 399
paste input "7f013"
type input "47F013"
drag, startPoint x: 836, startPoint y: 73, endPoint x: 762, endPoint y: 75, distance: 74.1
click at [766, 81] on section "Fill Color 47F013 39%" at bounding box center [811, 63] width 123 height 41
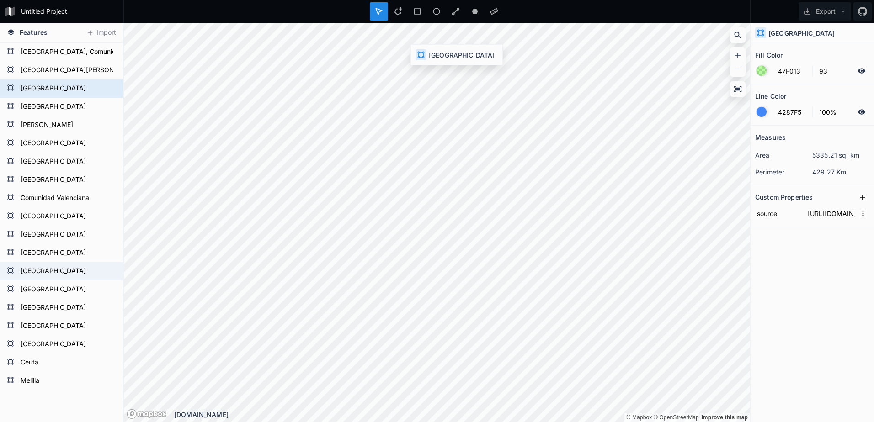
type input "93%"
type input "4287F5"
type input "39%"
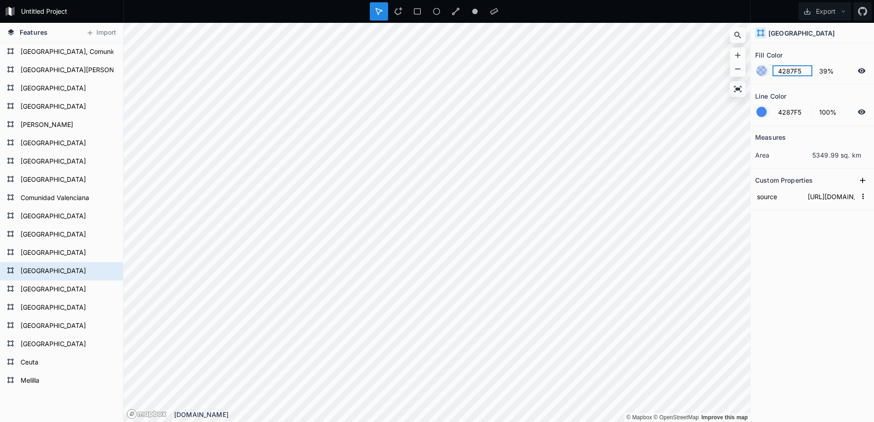
click at [691, 76] on div "Features Import Melilla Ceuta [GEOGRAPHIC_DATA] [GEOGRAPHIC_DATA] [GEOGRAPHIC_D…" at bounding box center [437, 222] width 874 height 399
paste input "7f013"
type input "47F013"
drag, startPoint x: 835, startPoint y: 72, endPoint x: 734, endPoint y: 77, distance: 100.7
click at [734, 77] on div "Features Import Melilla Ceuta [GEOGRAPHIC_DATA] [GEOGRAPHIC_DATA] [GEOGRAPHIC_D…" at bounding box center [437, 222] width 874 height 399
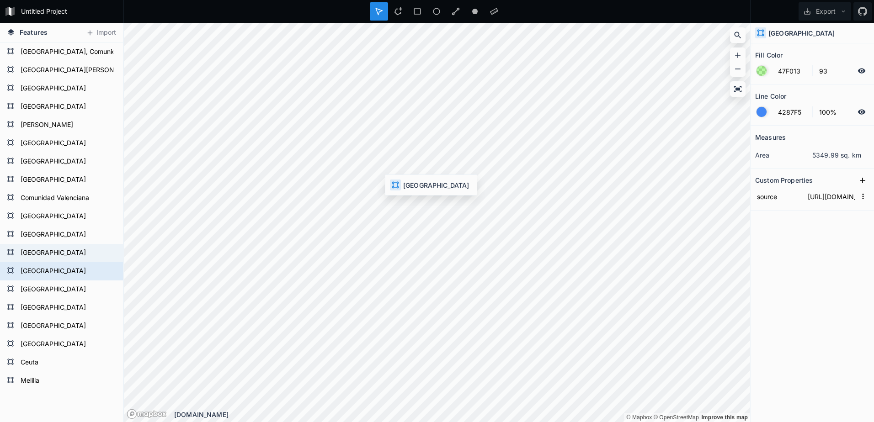
type input "93%"
type input "4287F5"
type input "39%"
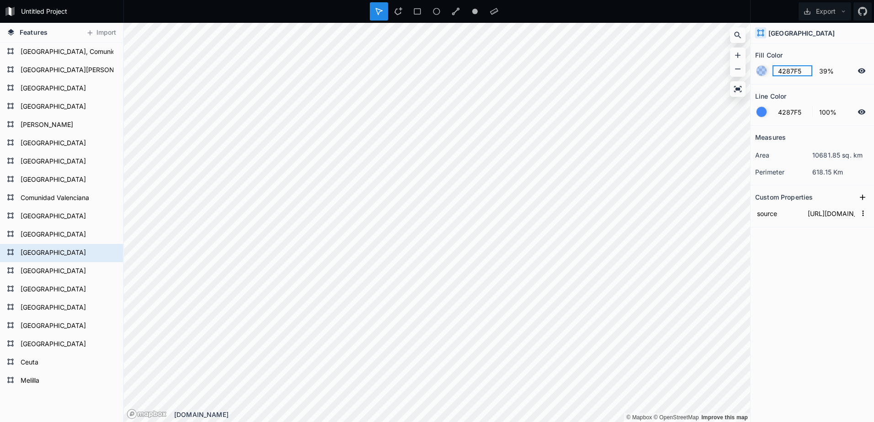
click at [634, 87] on div "Features Import Melilla Ceuta [GEOGRAPHIC_DATA] [GEOGRAPHIC_DATA] [GEOGRAPHIC_D…" at bounding box center [437, 222] width 874 height 399
paste input "7f013"
type input "47F013"
drag, startPoint x: 834, startPoint y: 72, endPoint x: 750, endPoint y: 75, distance: 84.2
click at [751, 78] on section "Fill Color 47F013 39%" at bounding box center [811, 63] width 123 height 41
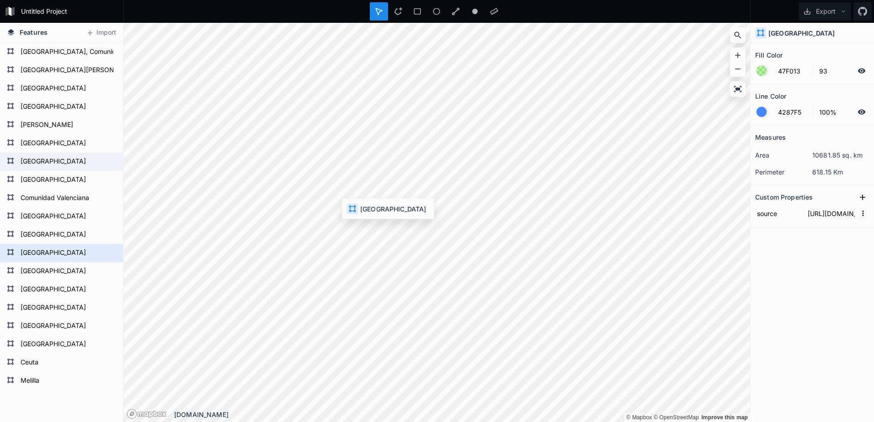
type input "93%"
type input "4287F5"
type input "39%"
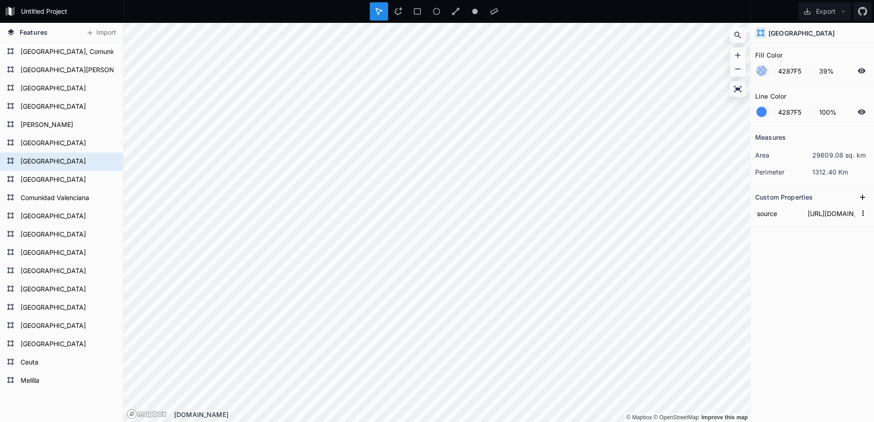
click at [802, 76] on form "4287F5 39%" at bounding box center [812, 70] width 114 height 17
click at [806, 71] on input "4287F5" at bounding box center [792, 70] width 40 height 11
drag, startPoint x: 757, startPoint y: 80, endPoint x: 802, endPoint y: 70, distance: 46.3
click at [801, 70] on input "4287F5" at bounding box center [792, 70] width 40 height 11
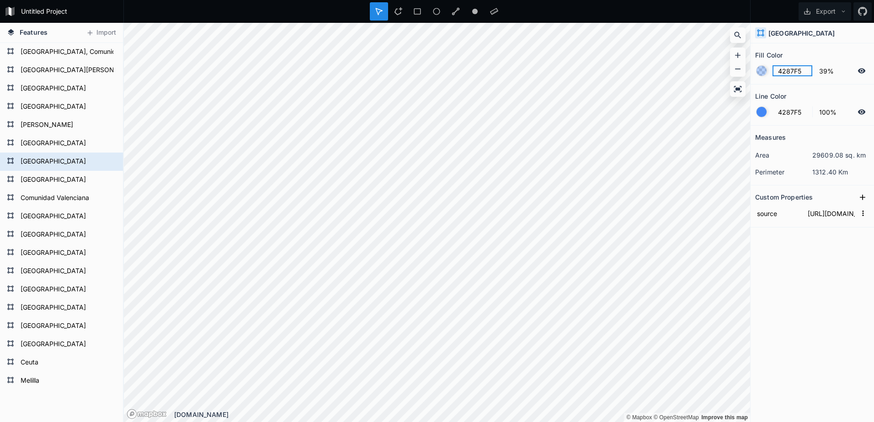
click at [749, 71] on div "Features Import Melilla Ceuta [GEOGRAPHIC_DATA] [GEOGRAPHIC_DATA] [GEOGRAPHIC_D…" at bounding box center [437, 222] width 874 height 399
paste input "7f013"
type input "47F013"
drag, startPoint x: 833, startPoint y: 72, endPoint x: 763, endPoint y: 76, distance: 70.5
click at [763, 76] on form "47F013 39%" at bounding box center [812, 70] width 114 height 17
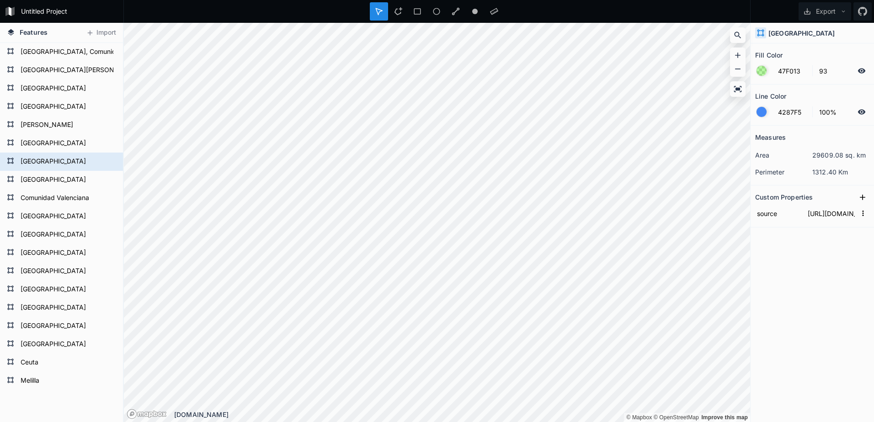
type input "93%"
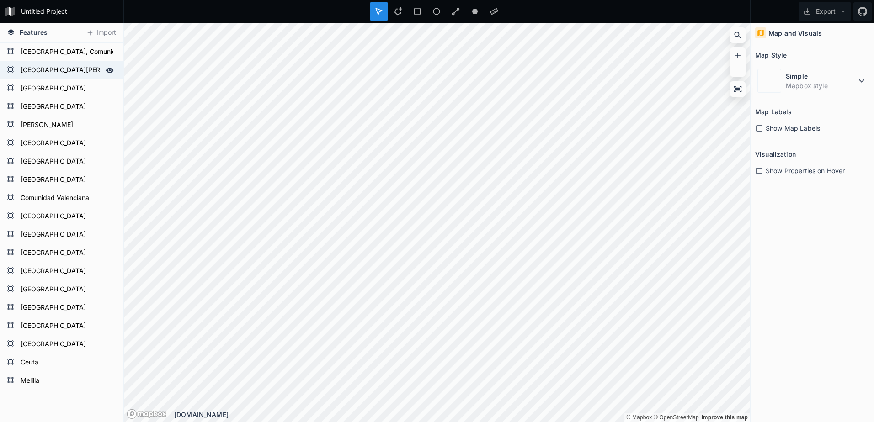
click at [49, 72] on form "[GEOGRAPHIC_DATA][PERSON_NAME]" at bounding box center [60, 71] width 85 height 14
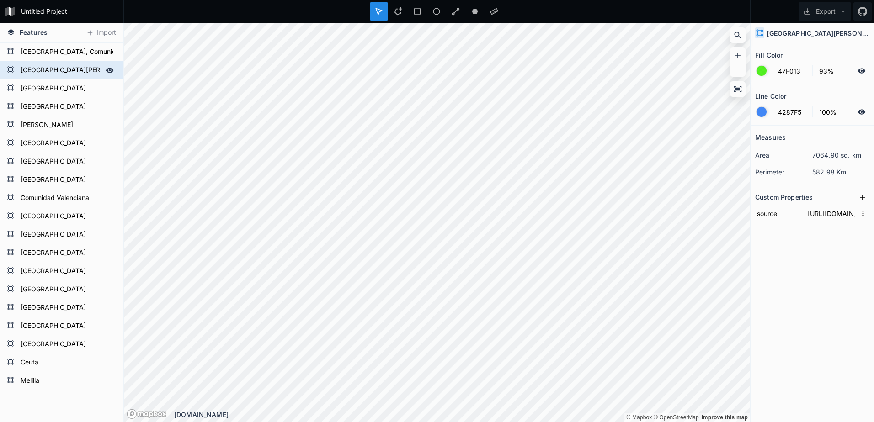
click at [49, 72] on form "[GEOGRAPHIC_DATA][PERSON_NAME]" at bounding box center [60, 71] width 85 height 14
type input "Norte"
click at [55, 50] on form "[GEOGRAPHIC_DATA], Comunidad [PERSON_NAME] de" at bounding box center [60, 52] width 85 height 14
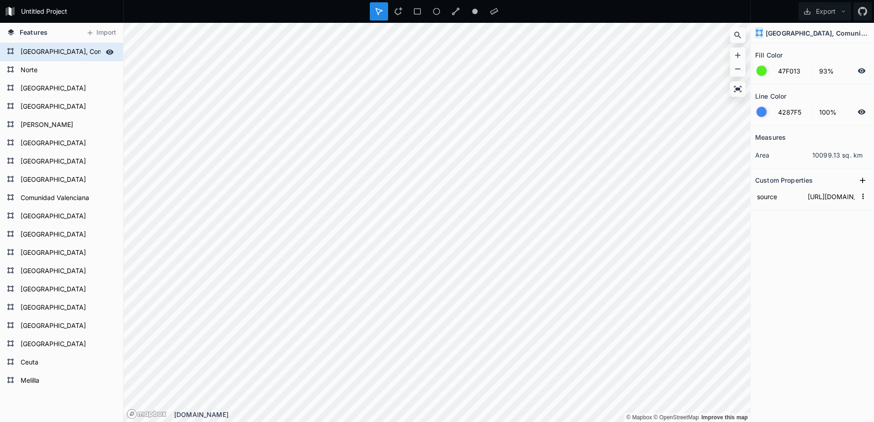
click at [55, 53] on form "[GEOGRAPHIC_DATA], Comunidad [PERSON_NAME] de" at bounding box center [60, 52] width 85 height 14
click at [52, 54] on form "[GEOGRAPHIC_DATA], Comunidad [PERSON_NAME] de" at bounding box center [60, 52] width 85 height 14
paste input "ort"
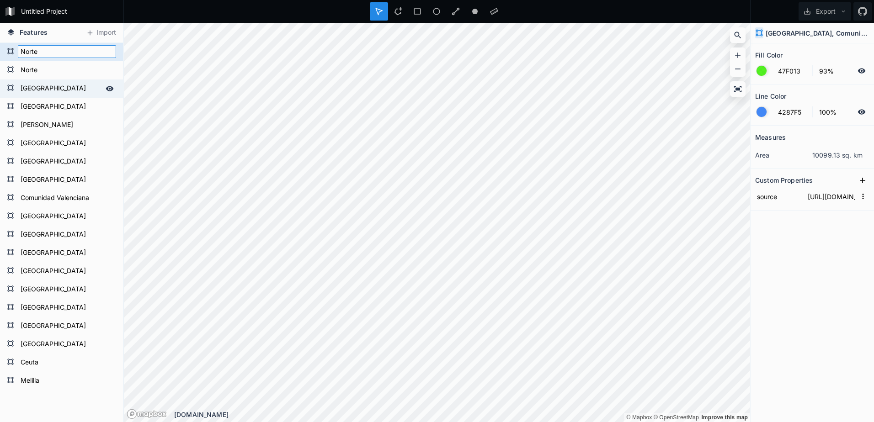
type input "Norte"
click at [42, 84] on form "[GEOGRAPHIC_DATA]" at bounding box center [60, 89] width 85 height 14
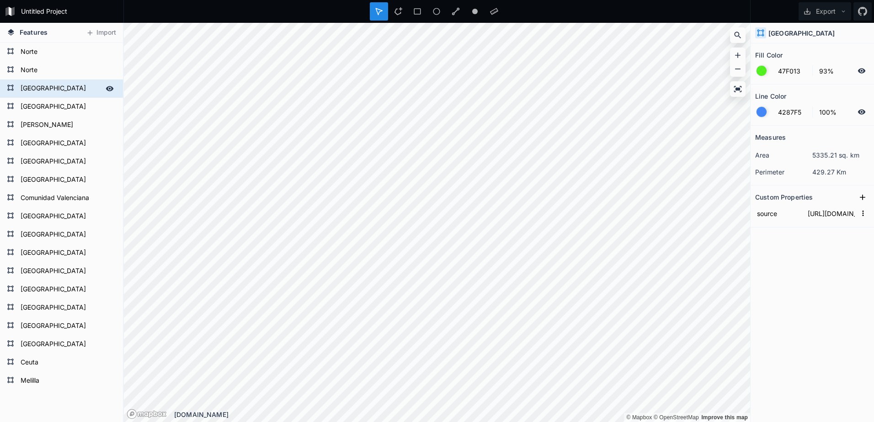
click at [42, 84] on form "[GEOGRAPHIC_DATA]" at bounding box center [60, 89] width 85 height 14
paste input "Norte"
type input "Norte"
click at [43, 164] on form "[GEOGRAPHIC_DATA]" at bounding box center [60, 162] width 85 height 14
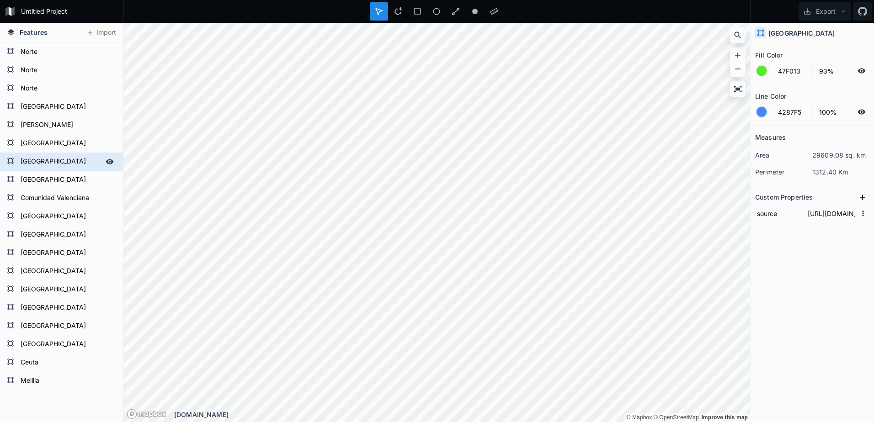
click at [43, 163] on form "[GEOGRAPHIC_DATA]" at bounding box center [60, 162] width 85 height 14
paste input "Norte"
type input "Norte"
click at [48, 268] on form "[GEOGRAPHIC_DATA]" at bounding box center [60, 272] width 85 height 14
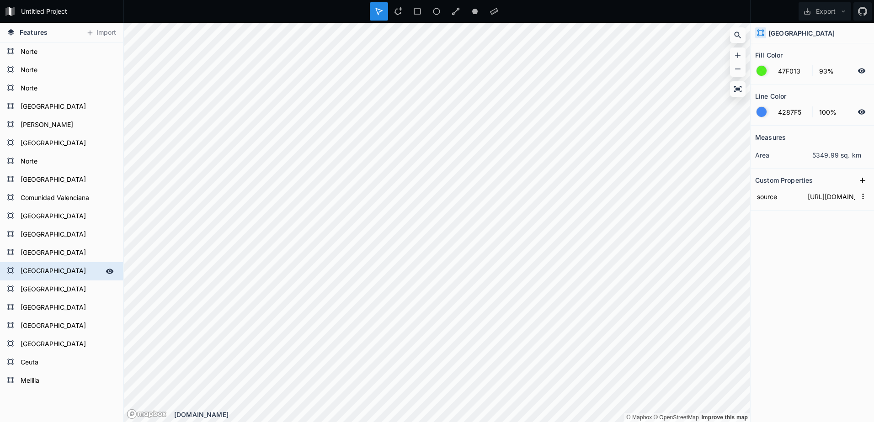
click at [48, 268] on form "[GEOGRAPHIC_DATA]" at bounding box center [60, 272] width 85 height 14
paste input "Norte"
type input "Norte"
click at [71, 253] on form "[GEOGRAPHIC_DATA]" at bounding box center [60, 253] width 85 height 14
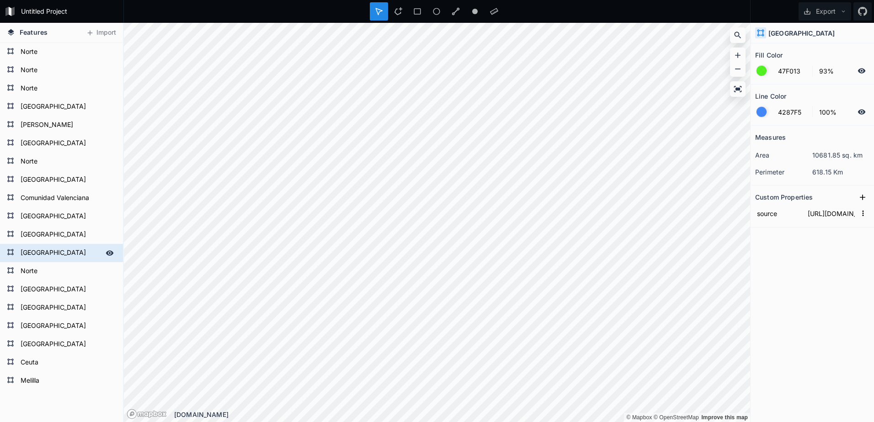
click at [71, 253] on form "[GEOGRAPHIC_DATA]" at bounding box center [60, 253] width 85 height 14
paste input "Norte"
type input "Norte"
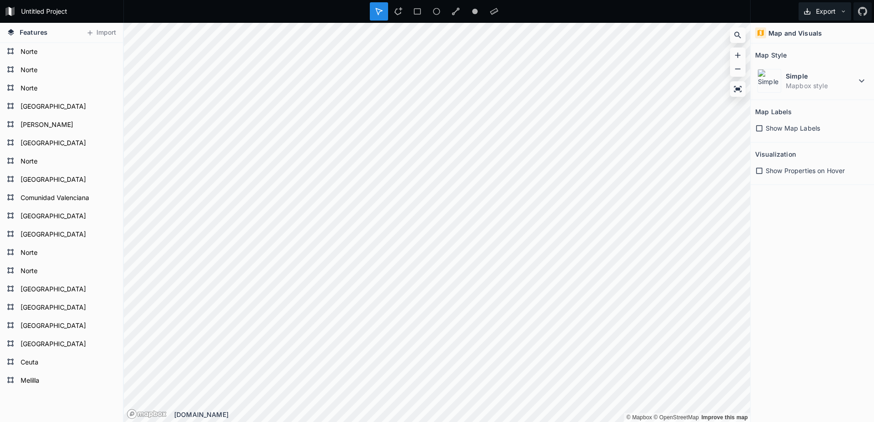
click at [822, 14] on button "Export" at bounding box center [824, 11] width 53 height 18
click at [818, 62] on div "Export as .geojson" at bounding box center [822, 71] width 91 height 19
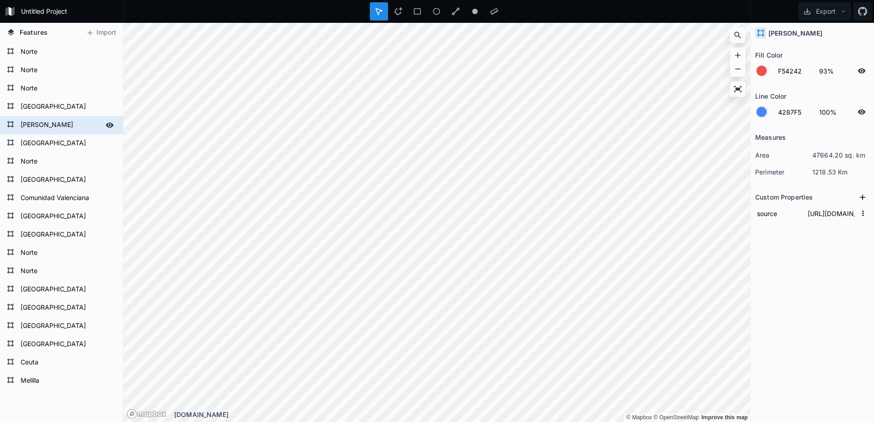
click at [46, 127] on form "[PERSON_NAME]" at bounding box center [60, 125] width 85 height 14
click at [47, 127] on form "[PERSON_NAME]" at bounding box center [60, 125] width 85 height 14
type input "Levante"
click at [59, 102] on form "[GEOGRAPHIC_DATA]" at bounding box center [60, 107] width 85 height 14
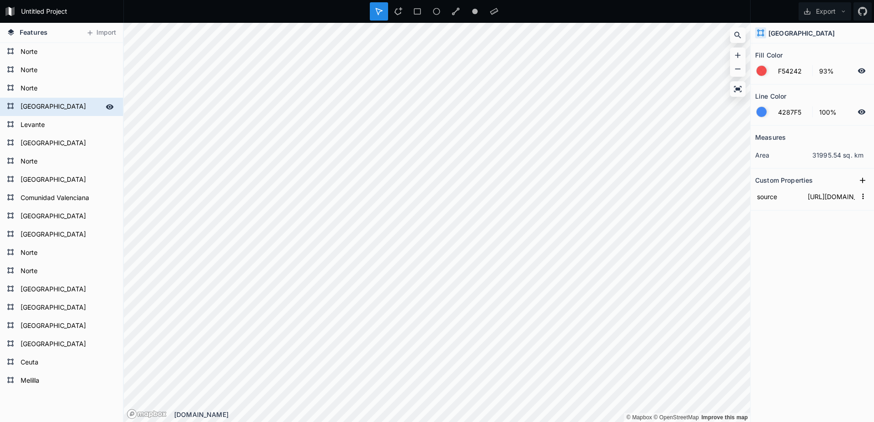
click at [59, 102] on form "[GEOGRAPHIC_DATA]" at bounding box center [60, 107] width 85 height 14
type input "Levante"
click at [57, 198] on form "Comunidad Valenciana" at bounding box center [60, 199] width 85 height 14
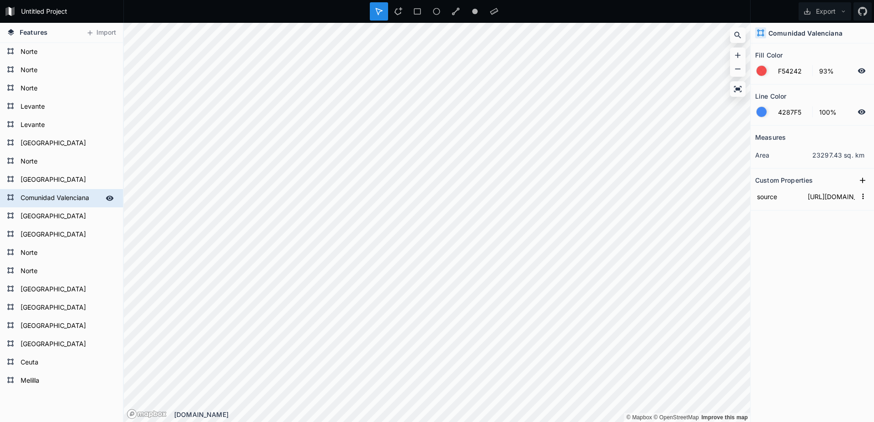
click at [56, 198] on form "Comunidad Valenciana" at bounding box center [60, 199] width 85 height 14
click at [56, 198] on input "Comunidad Valenciana" at bounding box center [60, 198] width 85 height 13
type input "Levante"
click at [64, 306] on form "[GEOGRAPHIC_DATA]" at bounding box center [60, 308] width 85 height 14
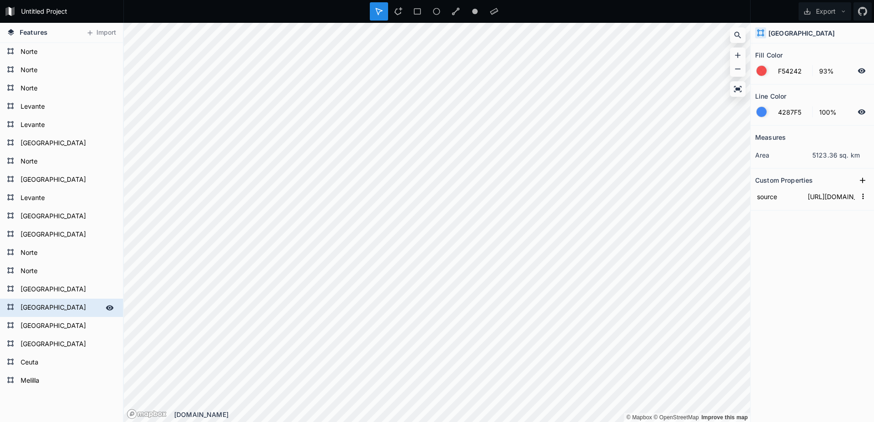
click at [64, 306] on form "[GEOGRAPHIC_DATA]" at bounding box center [60, 308] width 85 height 14
click at [64, 306] on input "[GEOGRAPHIC_DATA]" at bounding box center [60, 307] width 85 height 13
type input "Levante"
click at [46, 213] on form "[GEOGRAPHIC_DATA]" at bounding box center [60, 217] width 85 height 14
type input "F54242"
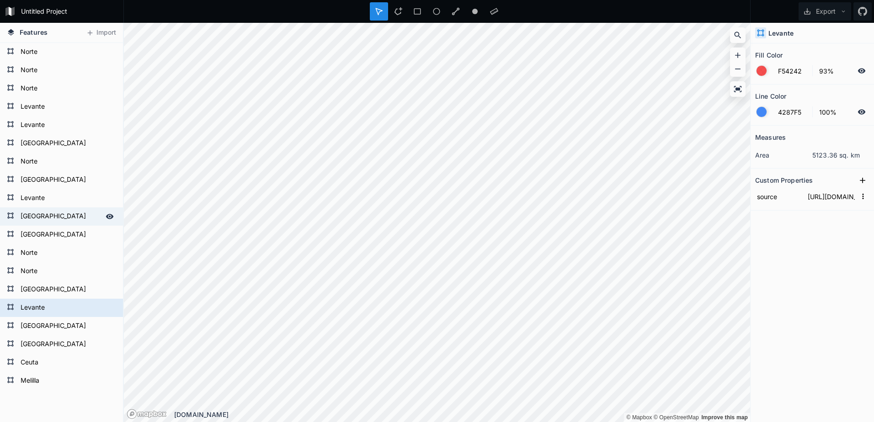
type input "93%"
click at [46, 213] on form "[GEOGRAPHIC_DATA]" at bounding box center [60, 217] width 85 height 14
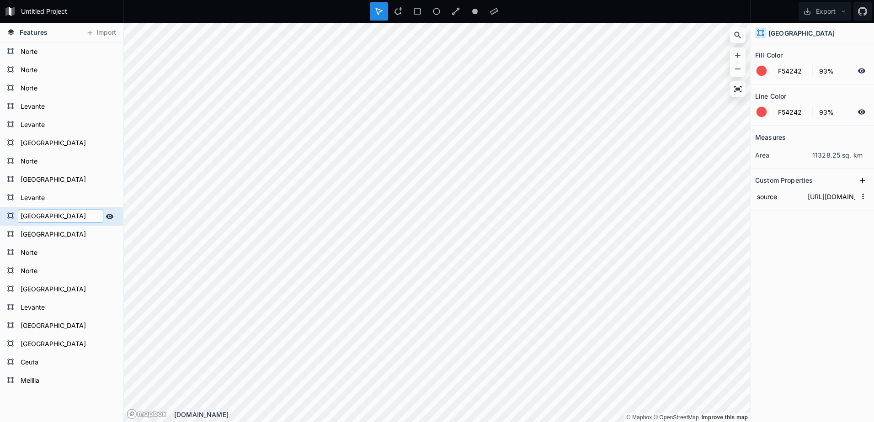
click at [46, 213] on input "[GEOGRAPHIC_DATA]" at bounding box center [60, 216] width 85 height 13
type input "Levante"
click at [72, 406] on div "Melilla [GEOGRAPHIC_DATA] [GEOGRAPHIC_DATA] [GEOGRAPHIC_DATA] [GEOGRAPHIC_DATA]…" at bounding box center [61, 285] width 123 height 484
type input "4287F5"
type input "39%"
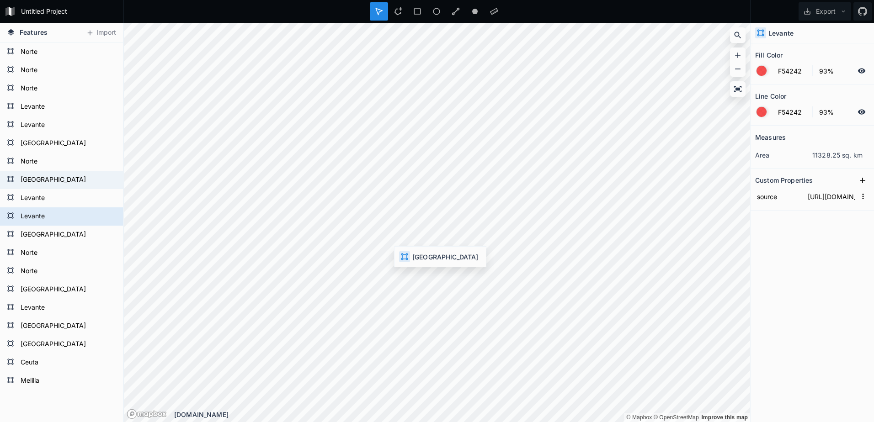
type input "4287F5"
type input "100%"
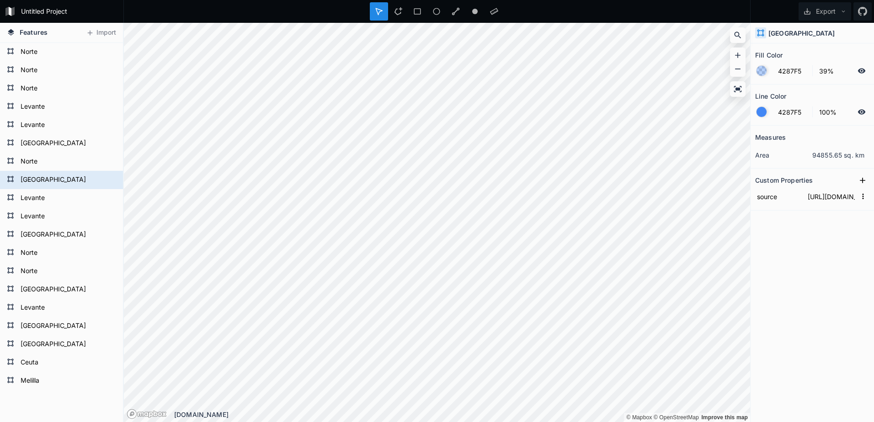
click at [762, 68] on div at bounding box center [761, 71] width 10 height 10
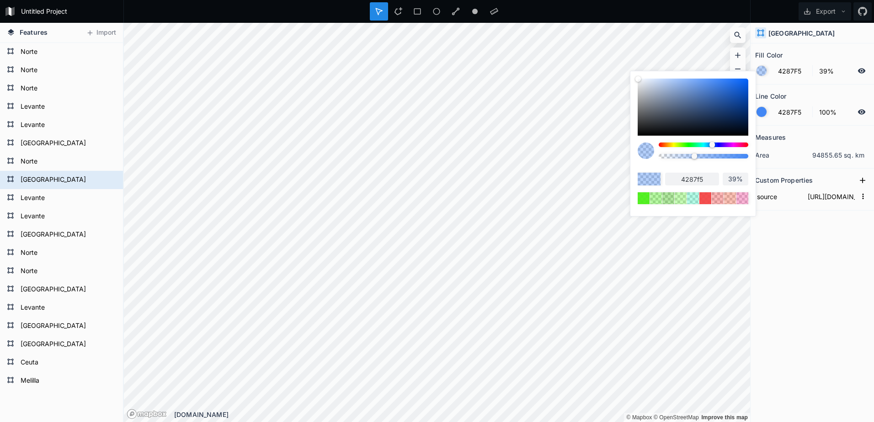
click at [673, 146] on div at bounding box center [704, 145] width 90 height 5
type input "F5D742"
type input "f5d742"
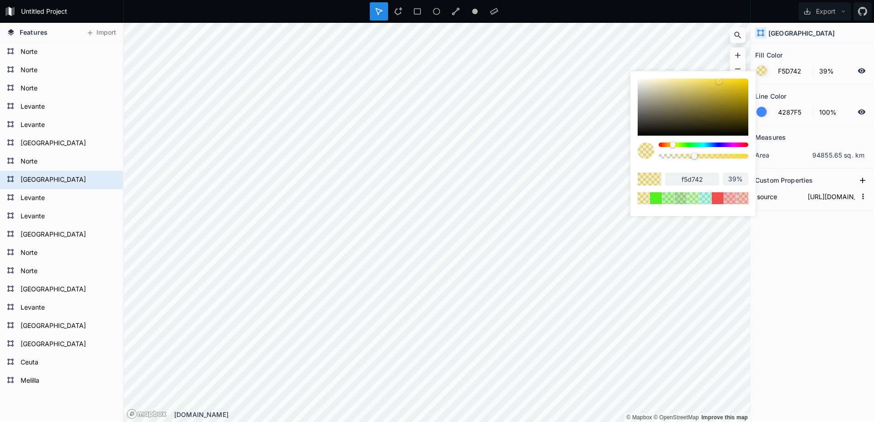
click at [741, 157] on div at bounding box center [704, 156] width 90 height 5
type input "95%"
drag, startPoint x: 707, startPoint y: 176, endPoint x: 649, endPoint y: 180, distance: 57.2
click at [646, 180] on div "f5d742 95%" at bounding box center [693, 179] width 111 height 13
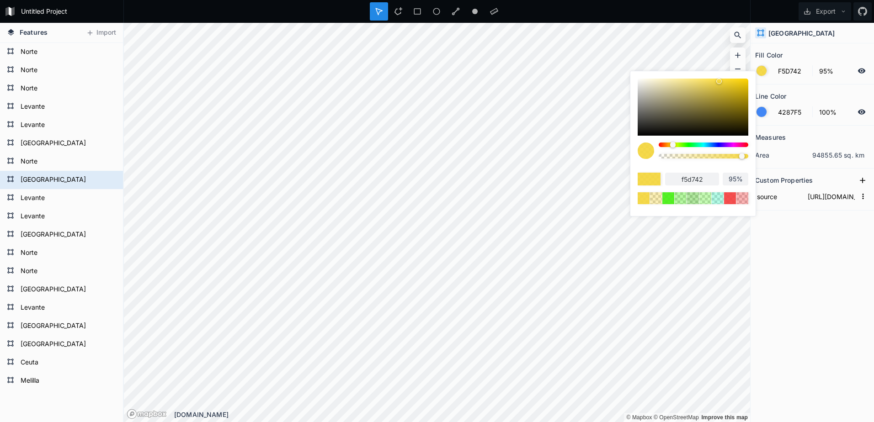
type input "100%"
click at [734, 178] on input "100%" at bounding box center [736, 179] width 26 height 9
type input "93%"
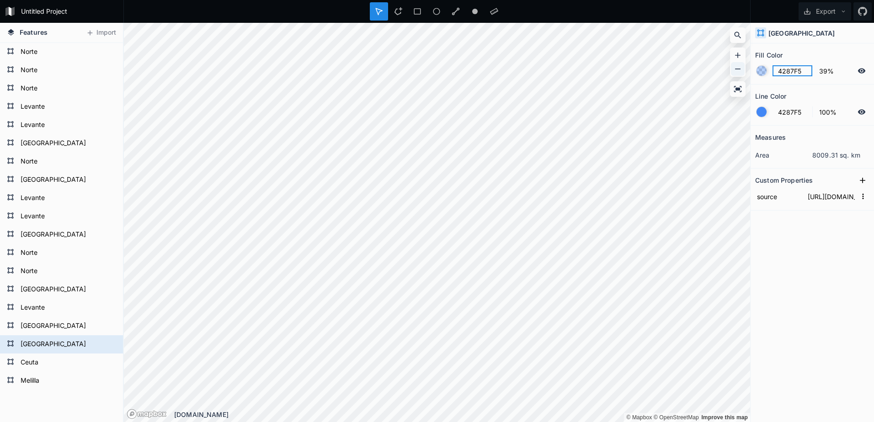
click at [718, 77] on div "Features Import Melilla Ceuta [GEOGRAPHIC_DATA] [GEOGRAPHIC_DATA] [GEOGRAPHIC_D…" at bounding box center [437, 222] width 874 height 399
paste input "f5d742"
type input "F5D742"
drag, startPoint x: 835, startPoint y: 74, endPoint x: 775, endPoint y: 71, distance: 59.9
click at [775, 71] on form "F5D742 39%" at bounding box center [812, 70] width 114 height 17
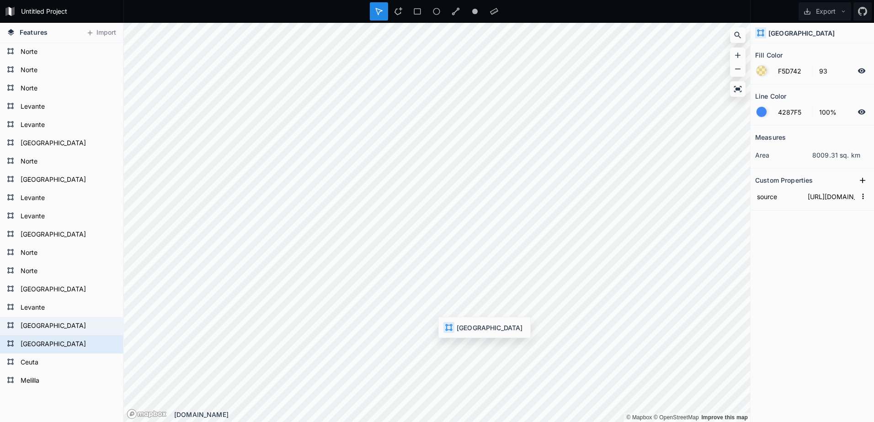
type input "93%"
type input "4287F5"
type input "39%"
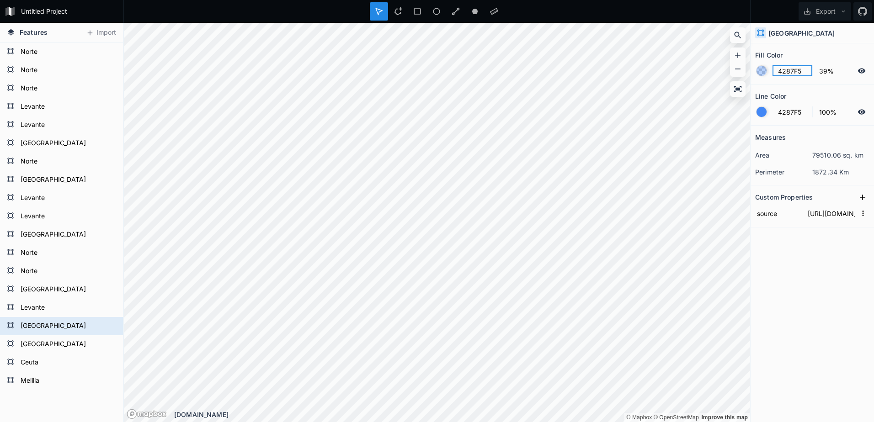
click at [800, 73] on input "4287F5" at bounding box center [792, 70] width 40 height 11
paste input "f5d742"
type input "F5D742"
drag, startPoint x: 840, startPoint y: 70, endPoint x: 777, endPoint y: 77, distance: 62.9
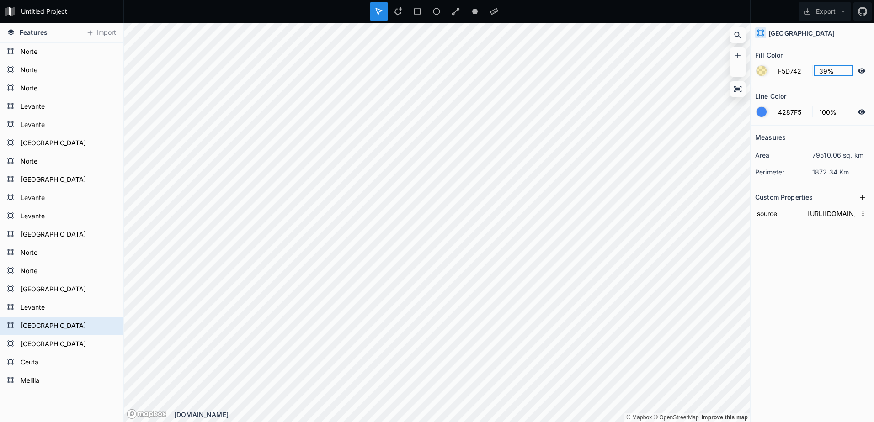
click at [777, 77] on form "F5D742 39%" at bounding box center [812, 70] width 114 height 17
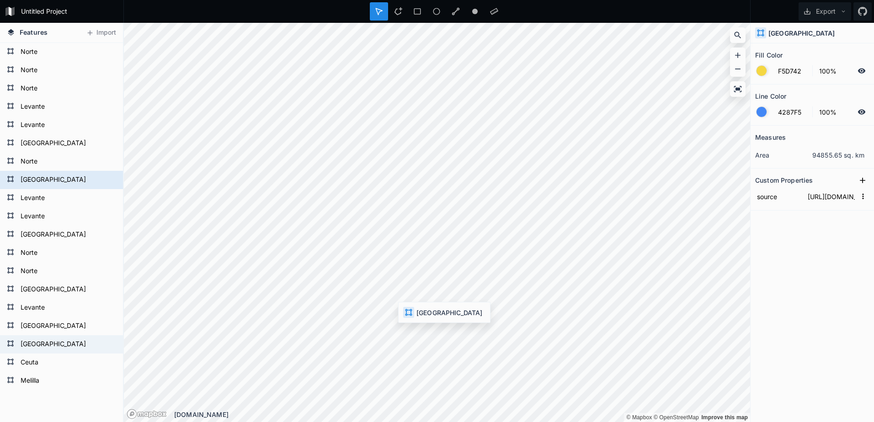
type input "93%"
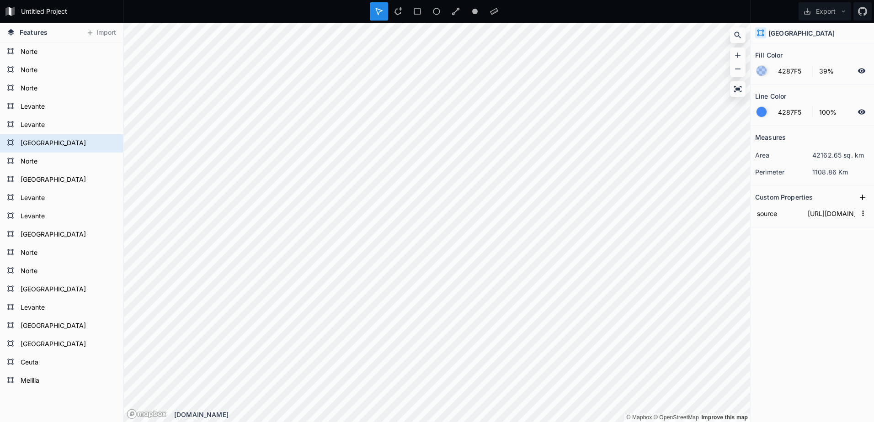
click at [762, 68] on div at bounding box center [761, 71] width 10 height 10
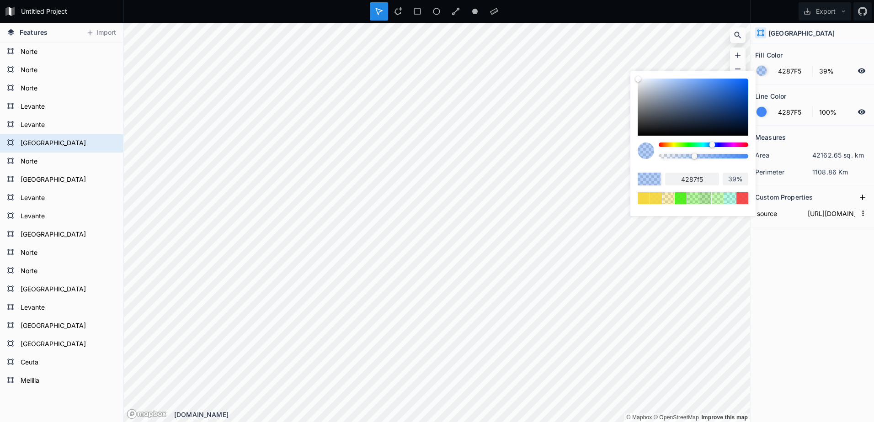
click at [717, 144] on div at bounding box center [714, 145] width 5 height 5
type input "424EF5"
type input "424ef5"
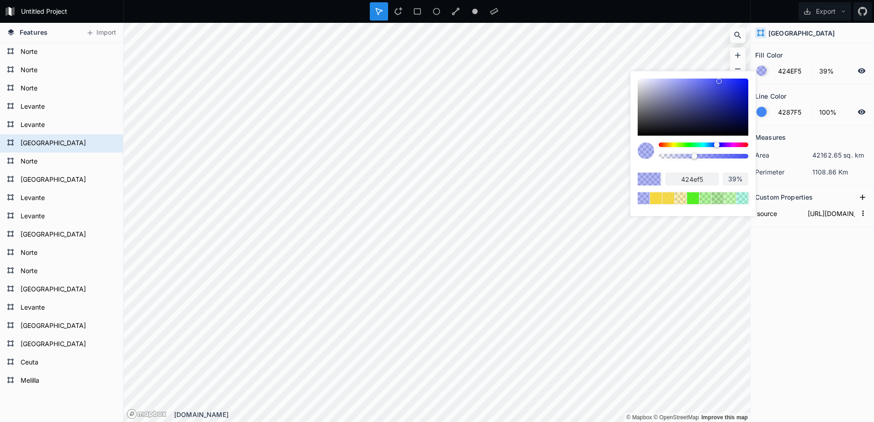
click at [739, 157] on div at bounding box center [704, 156] width 90 height 5
type input "92%"
drag, startPoint x: 706, startPoint y: 178, endPoint x: 646, endPoint y: 184, distance: 60.2
click at [646, 184] on div "424ef5 92%" at bounding box center [693, 179] width 111 height 13
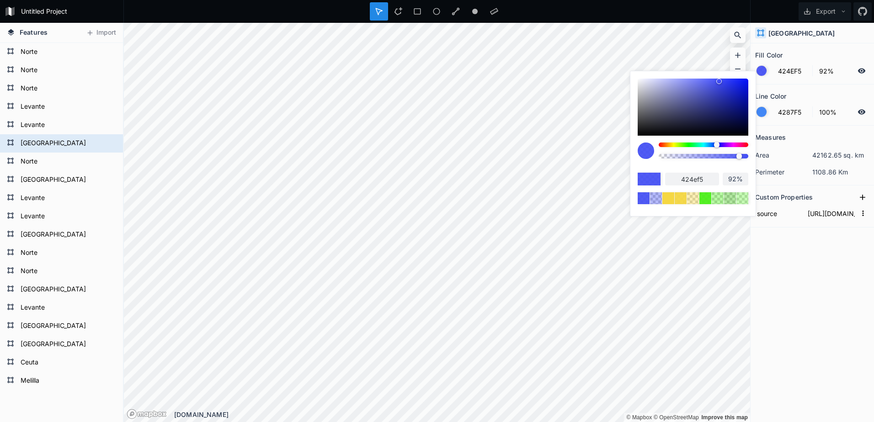
type input "100%"
drag, startPoint x: 746, startPoint y: 181, endPoint x: 692, endPoint y: 185, distance: 54.1
click at [692, 185] on div "424ef5 100%" at bounding box center [693, 179] width 111 height 13
type input "93"
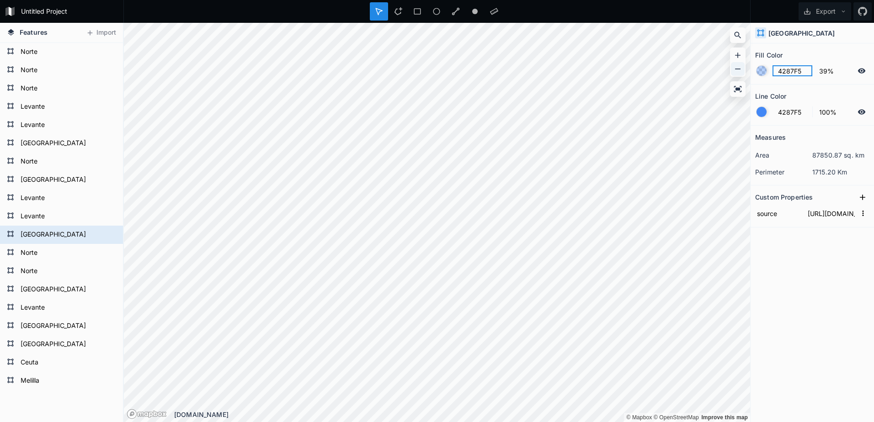
click at [688, 76] on div "Features Import Melilla Ceuta [GEOGRAPHIC_DATA] [GEOGRAPHIC_DATA] [GEOGRAPHIC_D…" at bounding box center [437, 222] width 874 height 399
paste input "4ef"
type input "424EF5"
drag, startPoint x: 838, startPoint y: 71, endPoint x: 755, endPoint y: 70, distance: 83.6
click at [755, 70] on form "424EF5 39%" at bounding box center [812, 70] width 114 height 17
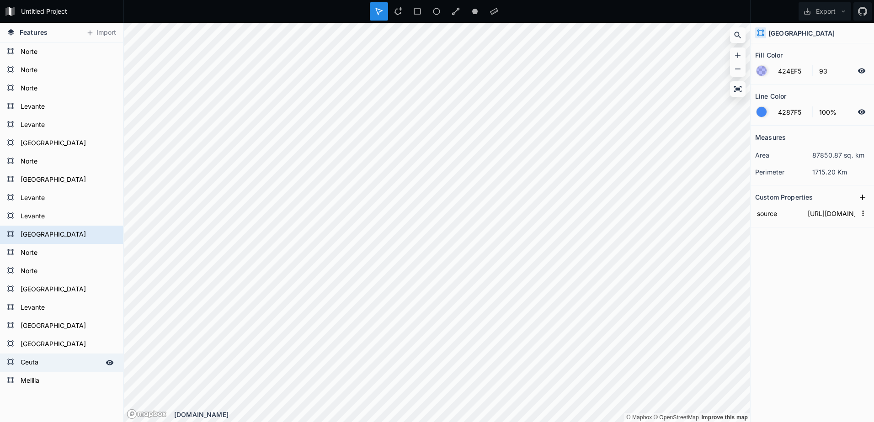
type input "93%"
click at [48, 365] on form "Ceuta" at bounding box center [60, 363] width 85 height 14
type input "4287F5"
type input "39%"
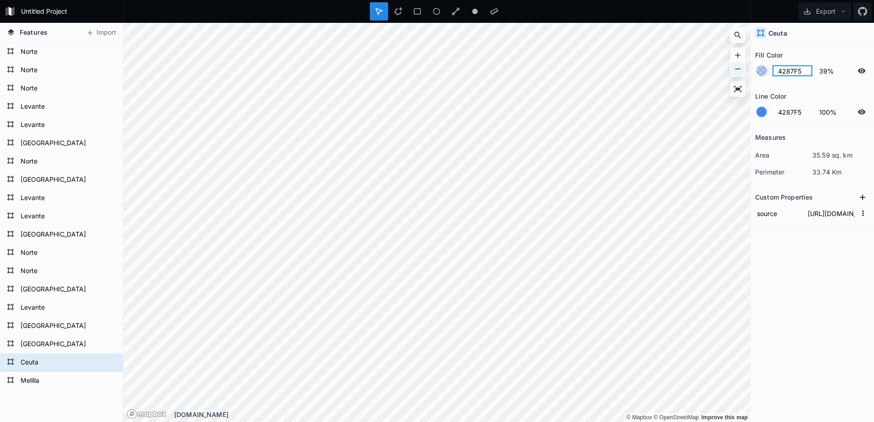
click at [716, 77] on div "Features Import Melilla Ceuta [GEOGRAPHIC_DATA] [GEOGRAPHIC_DATA] [GEOGRAPHIC_D…" at bounding box center [437, 222] width 874 height 399
paste input "4ef"
type input "424EF5"
click at [748, 80] on div "Features Import Melilla Ceuta [GEOGRAPHIC_DATA] [GEOGRAPHIC_DATA] [GEOGRAPHIC_D…" at bounding box center [437, 222] width 874 height 399
type input "93%"
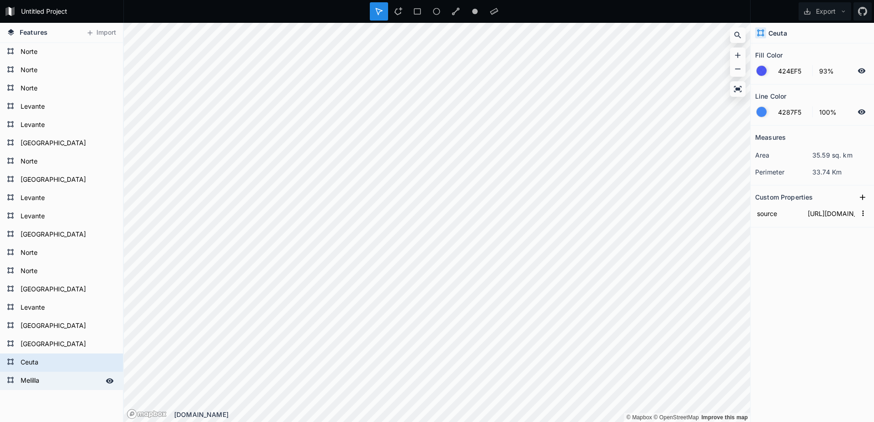
click at [48, 380] on form "Melilla" at bounding box center [60, 381] width 85 height 14
type input "4287F5"
type input "39%"
click at [715, 70] on div "Features Import Melilla Ceuta [GEOGRAPHIC_DATA] [GEOGRAPHIC_DATA] [GEOGRAPHIC_D…" at bounding box center [437, 222] width 874 height 399
paste input "4ef"
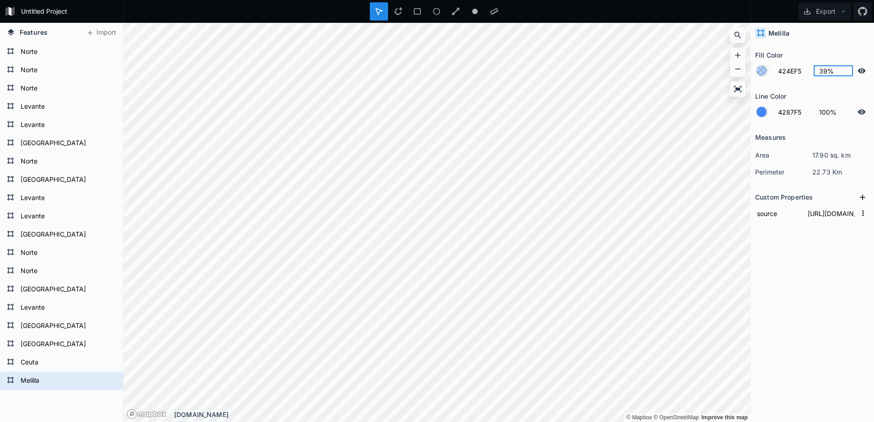
type input "424EF5"
click at [707, 73] on div "Features Import Melilla Ceuta [GEOGRAPHIC_DATA] [GEOGRAPHIC_DATA] [GEOGRAPHIC_D…" at bounding box center [437, 222] width 874 height 399
type input "93%"
click at [47, 285] on form "[GEOGRAPHIC_DATA]" at bounding box center [60, 290] width 85 height 14
type input "4287F5"
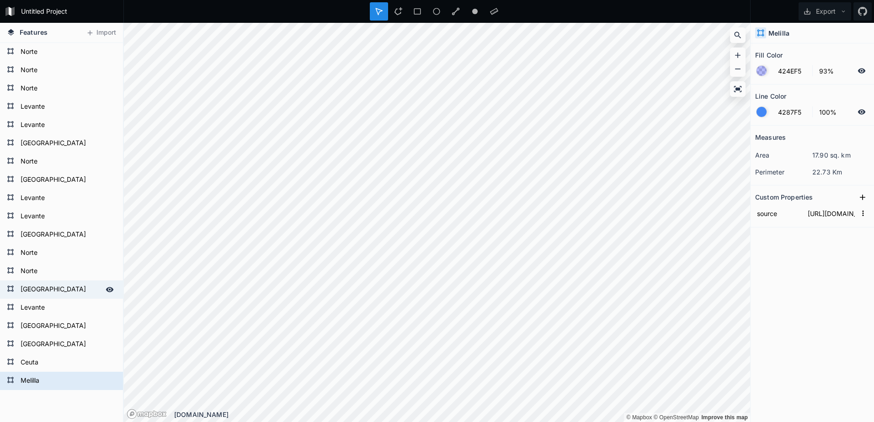
type input "39%"
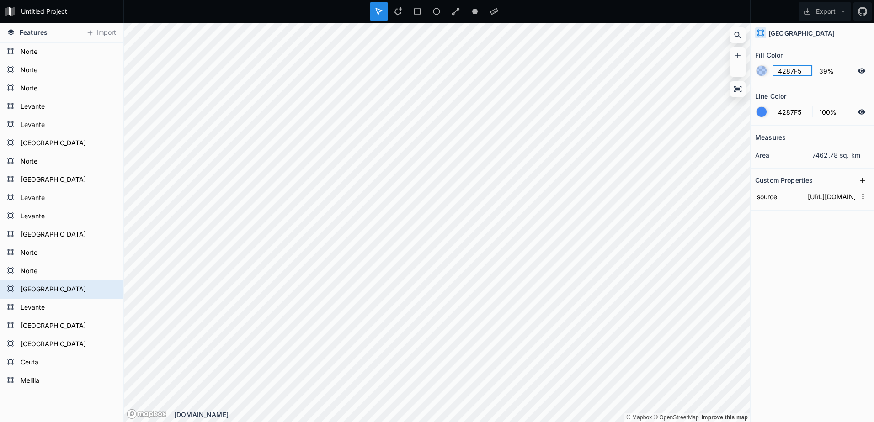
click at [697, 82] on div "Features Import Melilla Ceuta [GEOGRAPHIC_DATA] [GEOGRAPHIC_DATA] [GEOGRAPHIC_D…" at bounding box center [437, 222] width 874 height 399
paste input "4ef"
type input "424EF5"
drag, startPoint x: 806, startPoint y: 71, endPoint x: 750, endPoint y: 77, distance: 56.0
click at [750, 77] on section "Fill Color 424EF5 39%" at bounding box center [811, 63] width 123 height 41
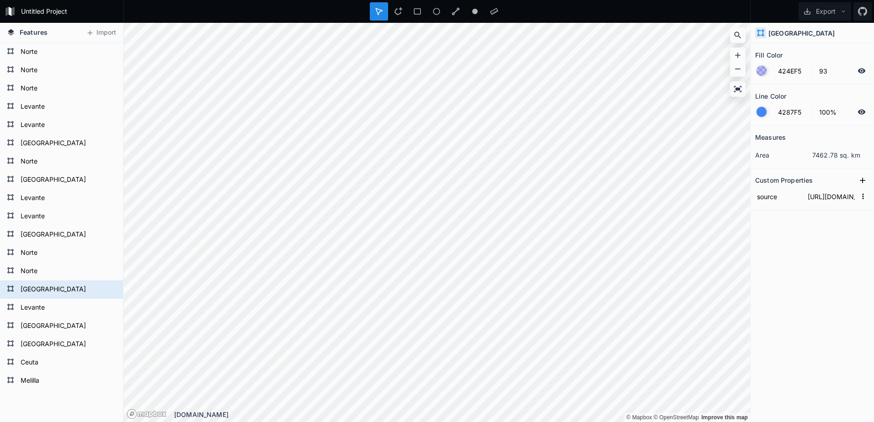
type input "93%"
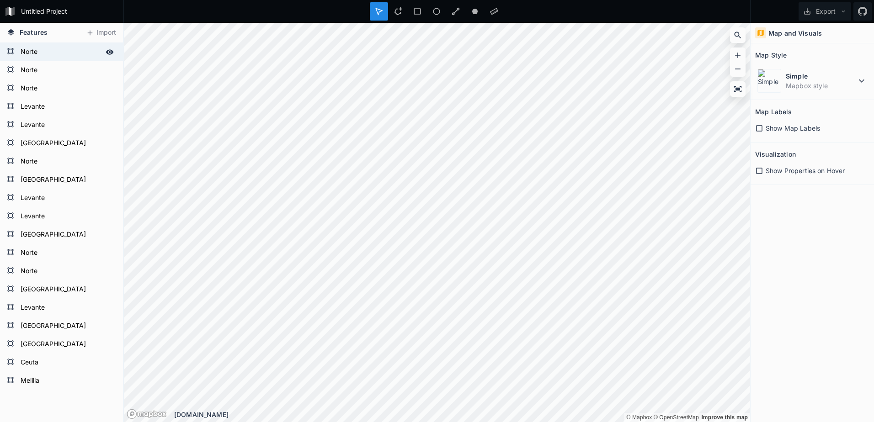
click at [51, 57] on form "Norte" at bounding box center [60, 52] width 85 height 14
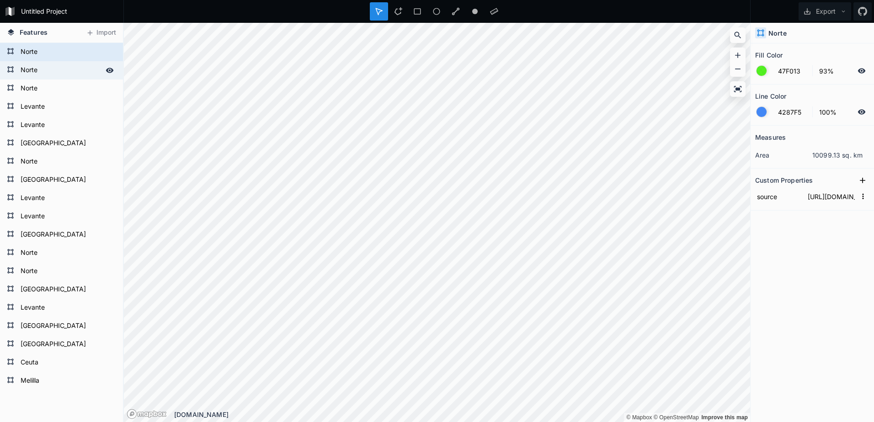
click at [57, 65] on form "Norte" at bounding box center [60, 71] width 85 height 14
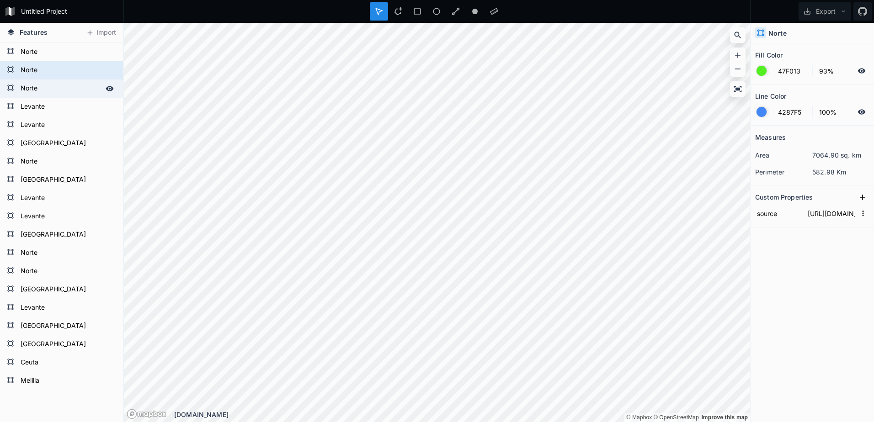
click at [59, 86] on form "Norte" at bounding box center [60, 89] width 85 height 14
click at [55, 60] on div "Norte" at bounding box center [61, 52] width 123 height 18
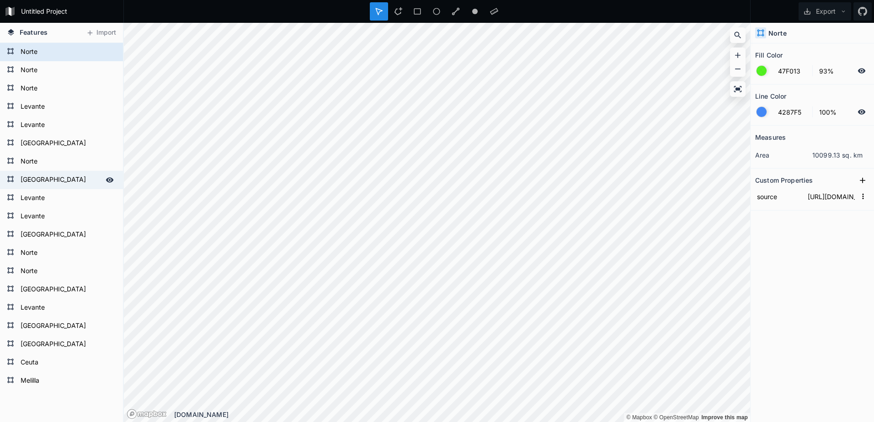
click at [60, 176] on form "[GEOGRAPHIC_DATA]" at bounding box center [60, 180] width 85 height 14
type input "F5D742"
type input "100%"
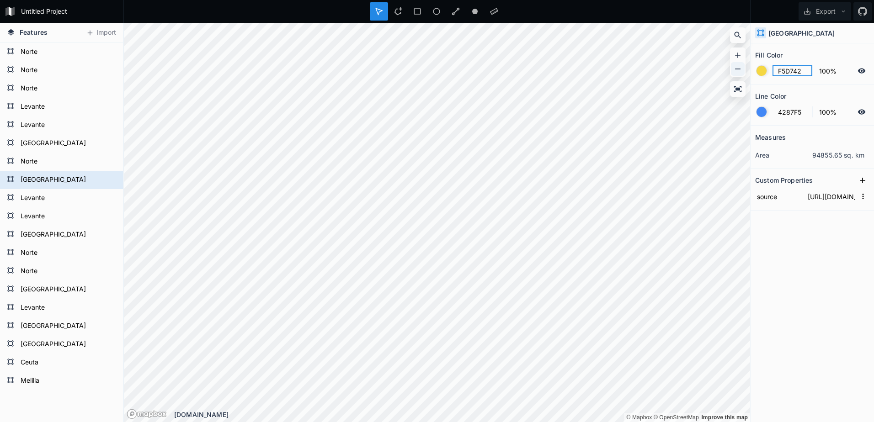
click at [716, 77] on div "Features Import Melilla Ceuta [GEOGRAPHIC_DATA] [GEOGRAPHIC_DATA] [GEOGRAPHIC_D…" at bounding box center [437, 222] width 874 height 399
click at [54, 107] on form "Levante" at bounding box center [60, 107] width 85 height 14
type input "F54242"
type input "93%"
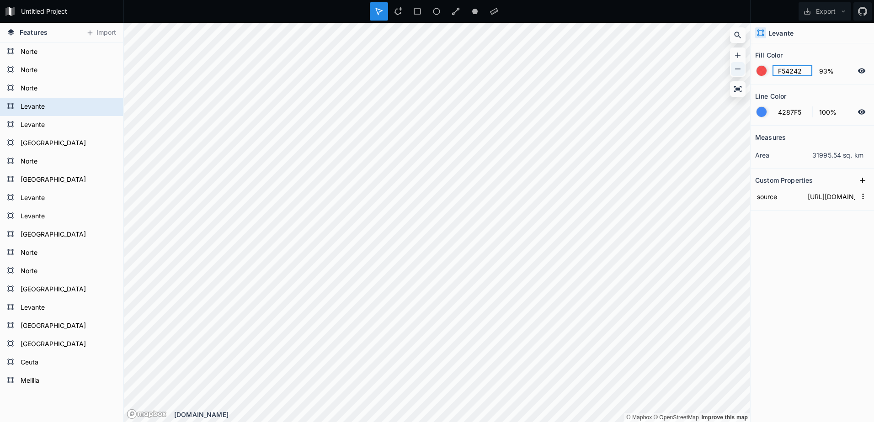
drag, startPoint x: 803, startPoint y: 71, endPoint x: 734, endPoint y: 74, distance: 69.1
click at [734, 74] on div "Features Import Melilla Ceuta [GEOGRAPHIC_DATA] [GEOGRAPHIC_DATA] [GEOGRAPHIC_D…" at bounding box center [437, 222] width 874 height 399
paste input "D7"
click at [43, 124] on form "Levante" at bounding box center [60, 125] width 85 height 14
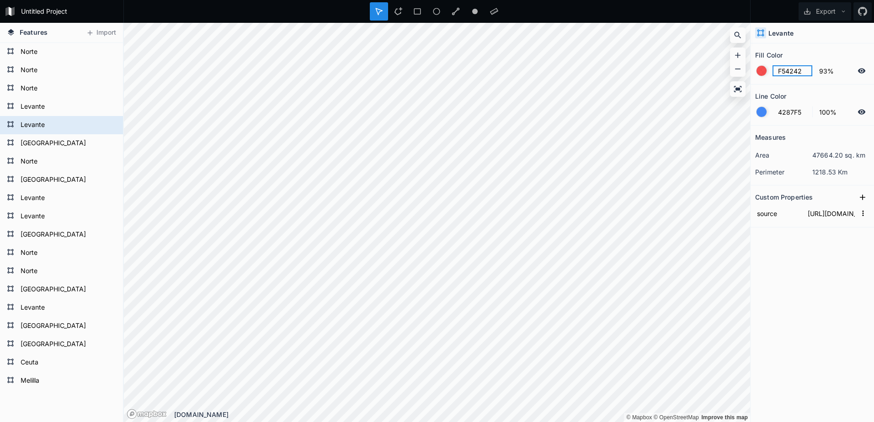
click at [718, 76] on div "Features Import Melilla Ceuta [GEOGRAPHIC_DATA] [GEOGRAPHIC_DATA] [GEOGRAPHIC_D…" at bounding box center [437, 222] width 874 height 399
paste input "D7"
click at [52, 198] on form "Levante" at bounding box center [60, 199] width 85 height 14
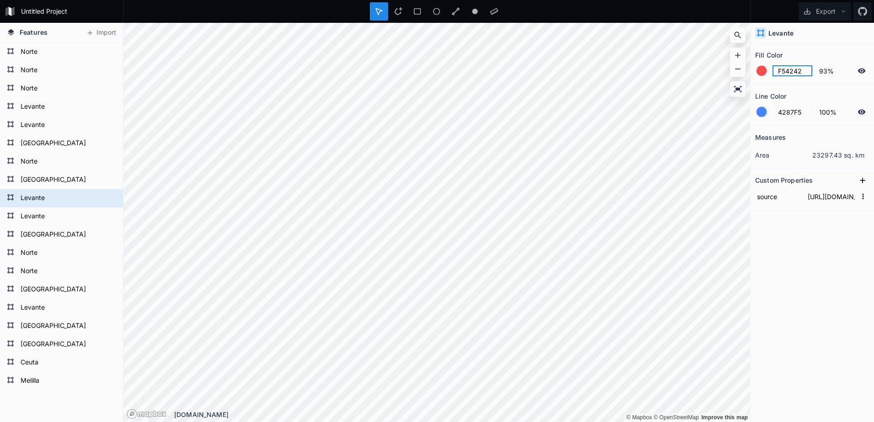
click at [603, 88] on div "Features Import Melilla Ceuta [GEOGRAPHIC_DATA] [GEOGRAPHIC_DATA] [GEOGRAPHIC_D…" at bounding box center [437, 222] width 874 height 399
paste input "D7"
click at [56, 214] on form "Levante" at bounding box center [60, 217] width 85 height 14
type input "F54242"
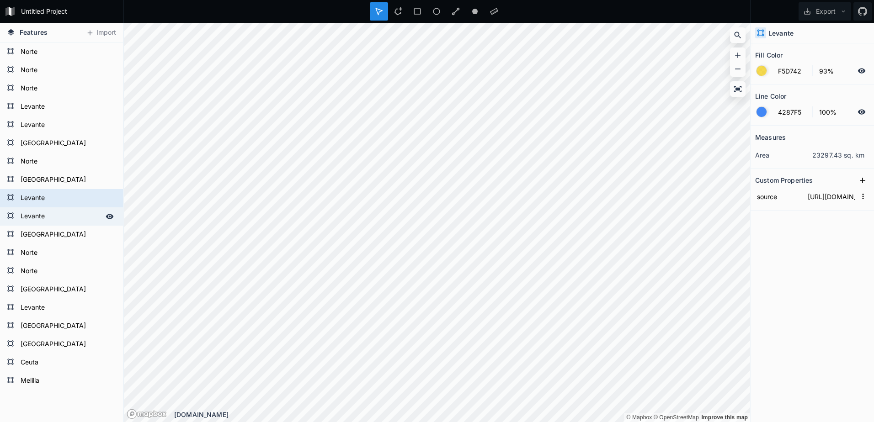
type input "93%"
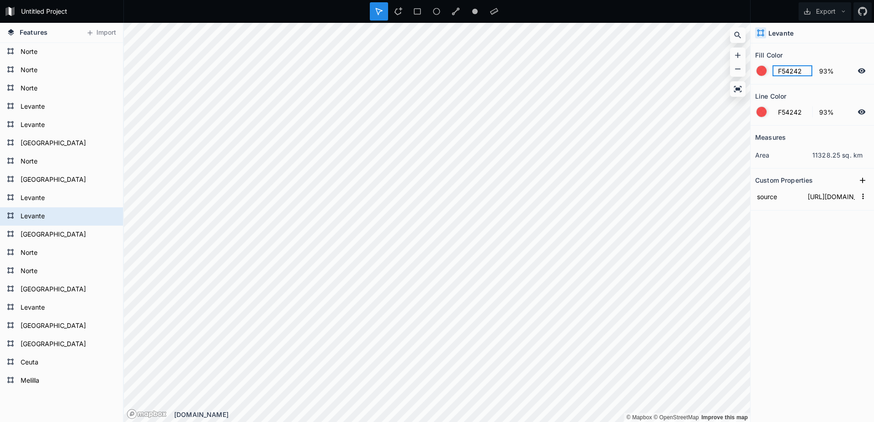
click at [587, 96] on div "Features Import Melilla Ceuta [GEOGRAPHIC_DATA] [GEOGRAPHIC_DATA] [GEOGRAPHIC_D…" at bounding box center [437, 222] width 874 height 399
paste input "D7"
click at [58, 413] on div "Melilla [GEOGRAPHIC_DATA] [GEOGRAPHIC_DATA] [GEOGRAPHIC_DATA] [GEOGRAPHIC_DATA]…" at bounding box center [61, 285] width 123 height 484
type input "F54242"
type input "4287F5"
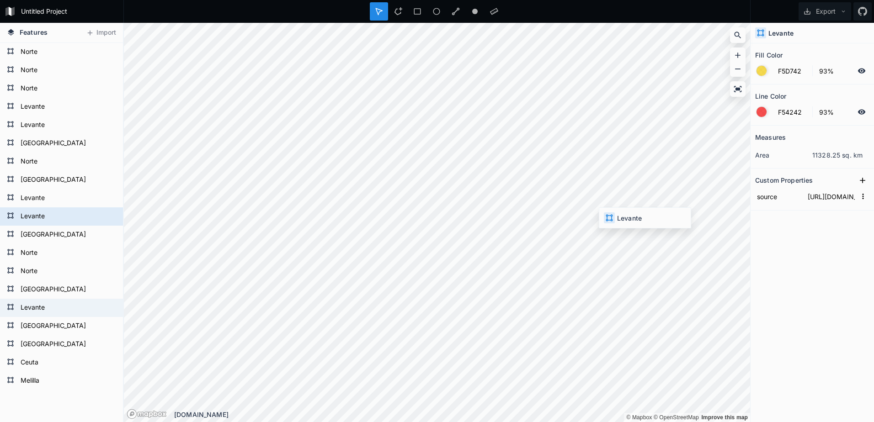
type input "100%"
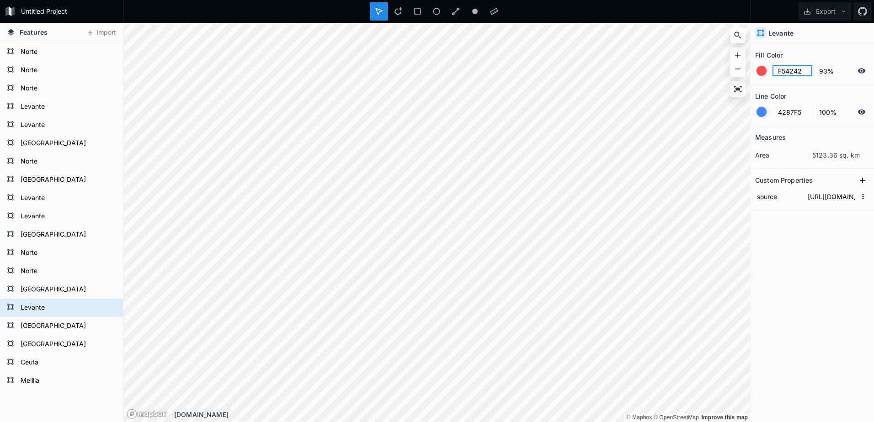
click at [712, 80] on div "Features Import Melilla Ceuta [GEOGRAPHIC_DATA] [GEOGRAPHIC_DATA] [GEOGRAPHIC_D…" at bounding box center [437, 222] width 874 height 399
drag, startPoint x: 46, startPoint y: 380, endPoint x: 104, endPoint y: 361, distance: 60.6
click at [47, 379] on form "Melilla" at bounding box center [60, 381] width 85 height 14
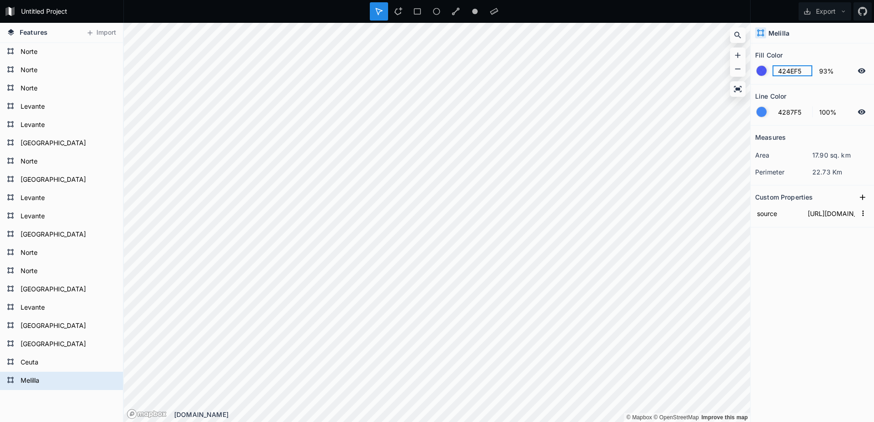
click at [646, 90] on div "Features Import Melilla Ceuta [GEOGRAPHIC_DATA] [GEOGRAPHIC_DATA] [GEOGRAPHIC_D…" at bounding box center [437, 222] width 874 height 399
paste input "F54242"
click at [47, 359] on form "Ceuta" at bounding box center [60, 363] width 85 height 14
click at [748, 74] on div "Features Import Melilla Ceuta [GEOGRAPHIC_DATA] [GEOGRAPHIC_DATA] [GEOGRAPHIC_D…" at bounding box center [437, 222] width 874 height 399
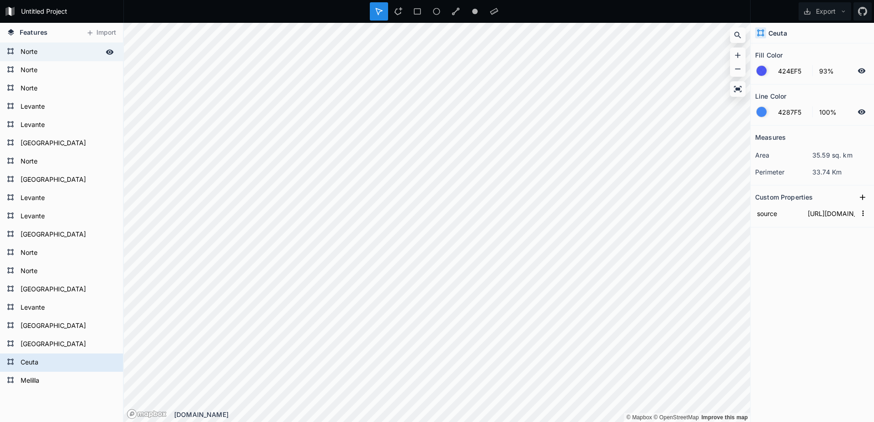
click at [50, 50] on form "Norte" at bounding box center [60, 52] width 85 height 14
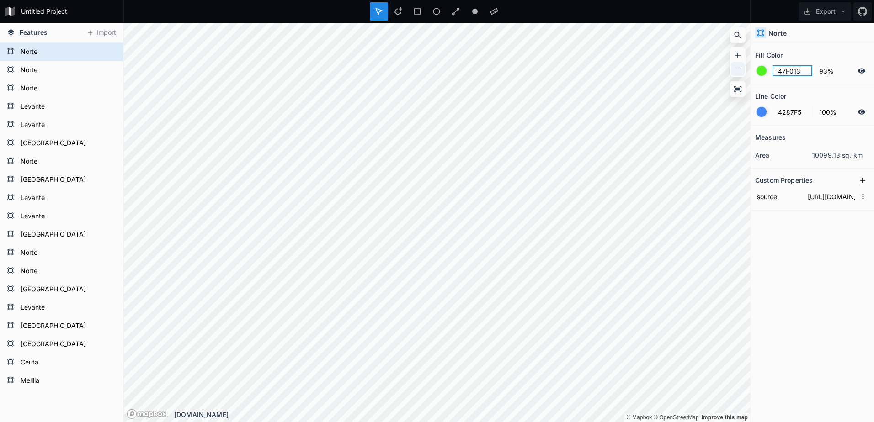
click at [713, 73] on div "Features Import Melilla Ceuta [GEOGRAPHIC_DATA] [GEOGRAPHIC_DATA] [GEOGRAPHIC_D…" at bounding box center [437, 222] width 874 height 399
paste input "24EF5"
click at [41, 76] on form "Norte" at bounding box center [60, 71] width 85 height 14
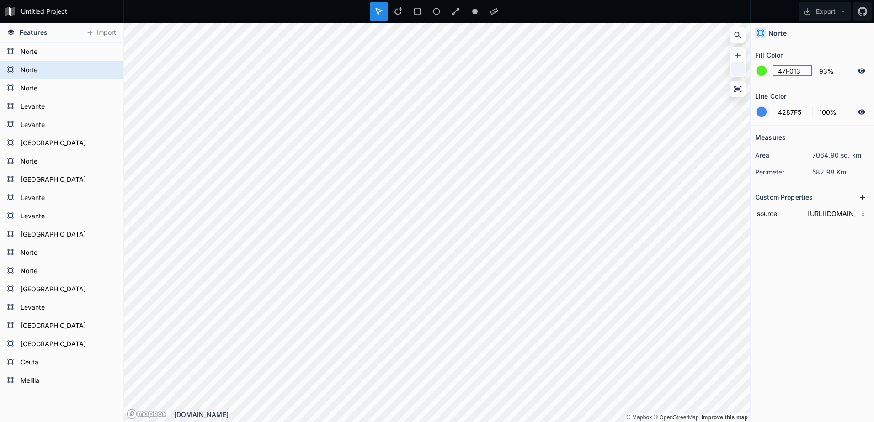
click at [648, 79] on div "Features Import Melilla Ceuta [GEOGRAPHIC_DATA] [GEOGRAPHIC_DATA] [GEOGRAPHIC_D…" at bounding box center [437, 222] width 874 height 399
paste input "24EF5"
click at [30, 108] on form "Levante" at bounding box center [60, 107] width 85 height 14
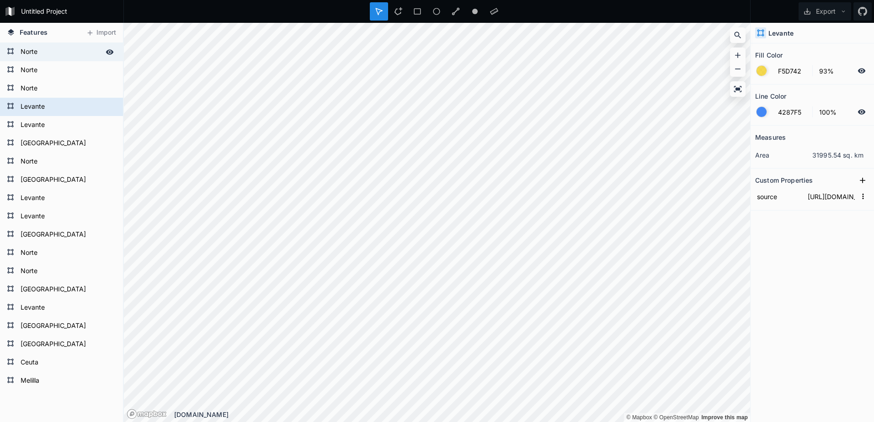
click at [46, 54] on form "Norte" at bounding box center [60, 52] width 85 height 14
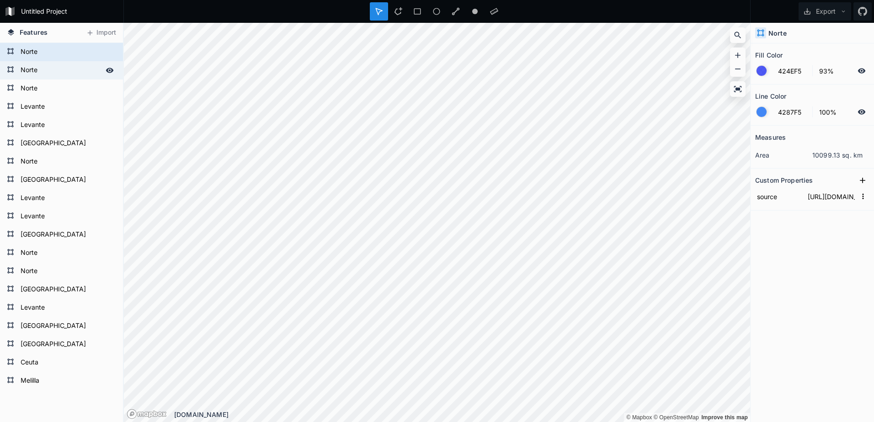
click at [47, 66] on form "Norte" at bounding box center [60, 71] width 85 height 14
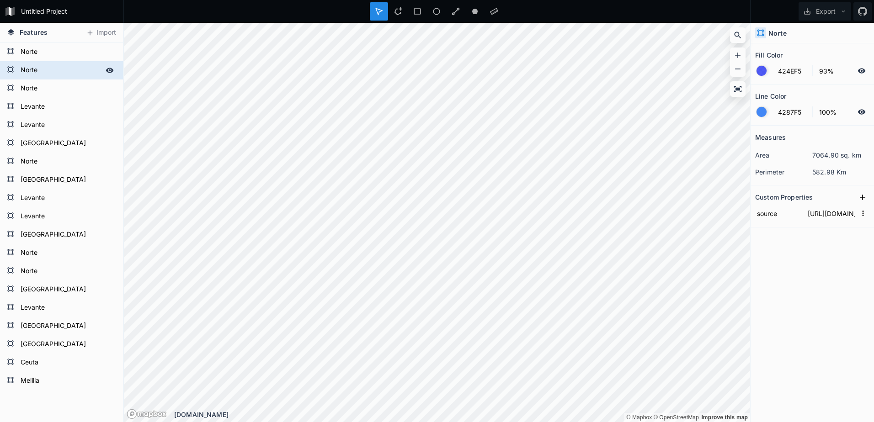
click at [45, 79] on div "Melilla [GEOGRAPHIC_DATA] [GEOGRAPHIC_DATA] [GEOGRAPHIC_DATA] [GEOGRAPHIC_DATA]…" at bounding box center [61, 216] width 123 height 347
click at [50, 88] on form "Norte" at bounding box center [60, 89] width 85 height 14
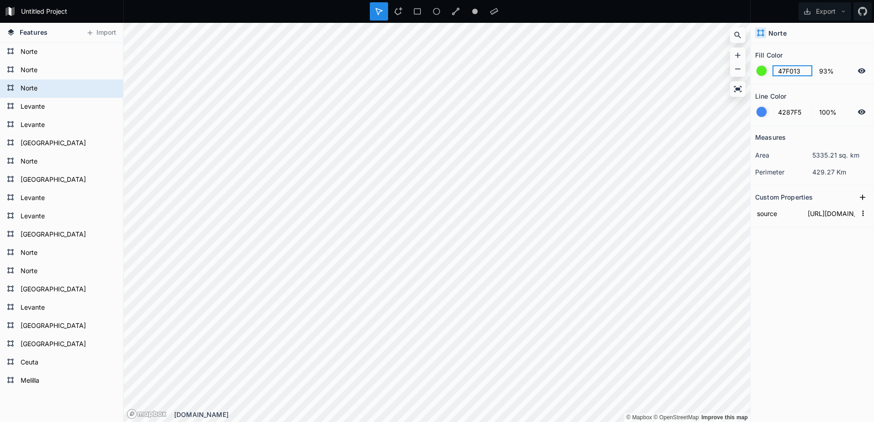
click at [713, 81] on div "Features Import Melilla Ceuta [GEOGRAPHIC_DATA] [GEOGRAPHIC_DATA] [GEOGRAPHIC_D…" at bounding box center [437, 222] width 874 height 399
paste input "24EF5"
click at [41, 159] on form "Norte" at bounding box center [60, 162] width 85 height 14
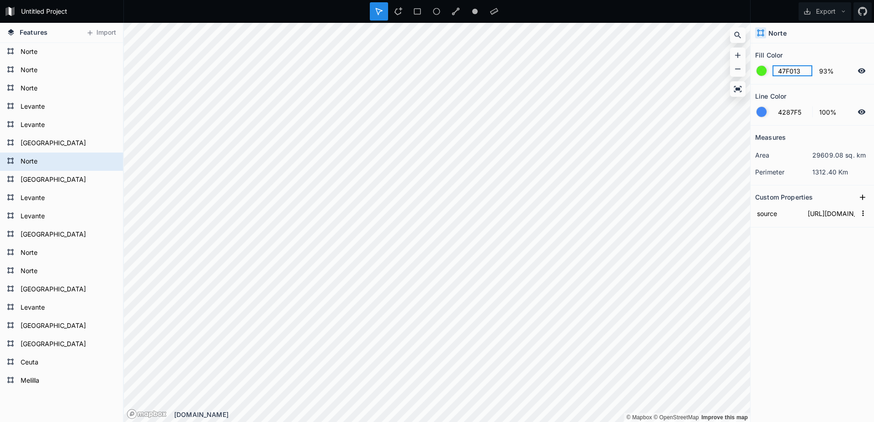
click at [608, 80] on div "Features Import Melilla Ceuta [GEOGRAPHIC_DATA] [GEOGRAPHIC_DATA] [GEOGRAPHIC_D…" at bounding box center [437, 222] width 874 height 399
paste input "24EF5"
click at [41, 250] on form "Norte" at bounding box center [60, 253] width 85 height 14
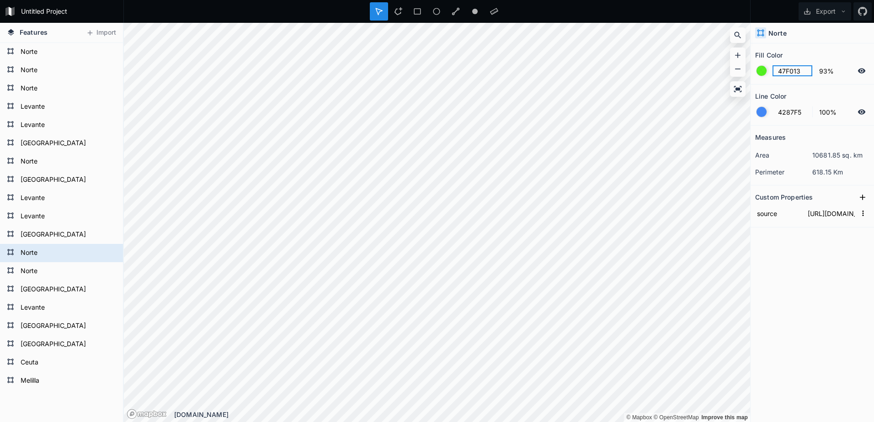
drag, startPoint x: 806, startPoint y: 69, endPoint x: 730, endPoint y: 75, distance: 76.2
click at [730, 75] on div "Features Import Melilla Ceuta [GEOGRAPHIC_DATA] [GEOGRAPHIC_DATA] [GEOGRAPHIC_D…" at bounding box center [437, 222] width 874 height 399
paste input "24EF5"
click at [45, 272] on form "Norte" at bounding box center [60, 272] width 85 height 14
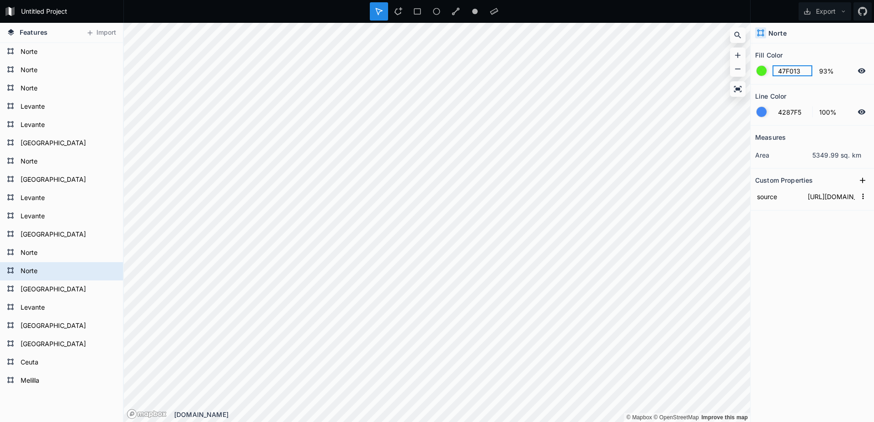
click at [717, 84] on div "Features Import Melilla Ceuta [GEOGRAPHIC_DATA] [GEOGRAPHIC_DATA] [GEOGRAPHIC_D…" at bounding box center [437, 222] width 874 height 399
click at [50, 178] on form "[GEOGRAPHIC_DATA]" at bounding box center [60, 180] width 85 height 14
type input "F5D742"
type input "100%"
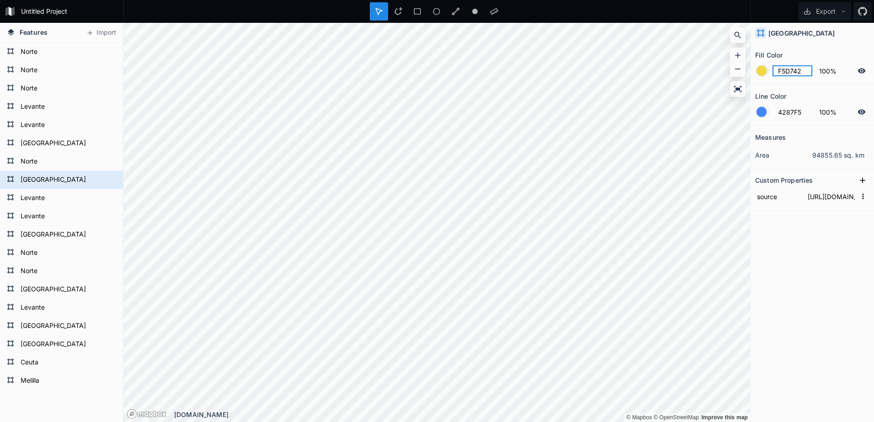
click at [666, 84] on div "Features Import Melilla Ceuta [GEOGRAPHIC_DATA] [GEOGRAPHIC_DATA] [GEOGRAPHIC_D…" at bounding box center [437, 222] width 874 height 399
paste input "47F013"
type input "47F013"
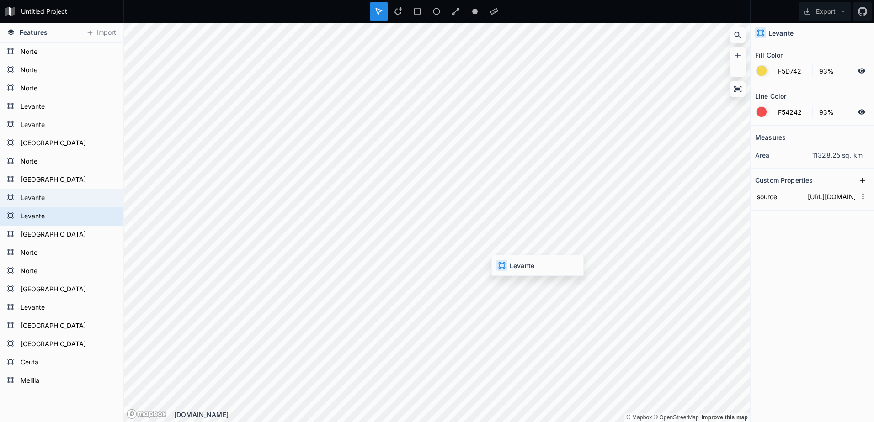
type input "4287F5"
type input "100%"
click at [738, 116] on div "Features Import Melilla Ceuta [GEOGRAPHIC_DATA] [GEOGRAPHIC_DATA] [GEOGRAPHIC_D…" at bounding box center [437, 222] width 874 height 399
type input "F54242"
type input "93%"
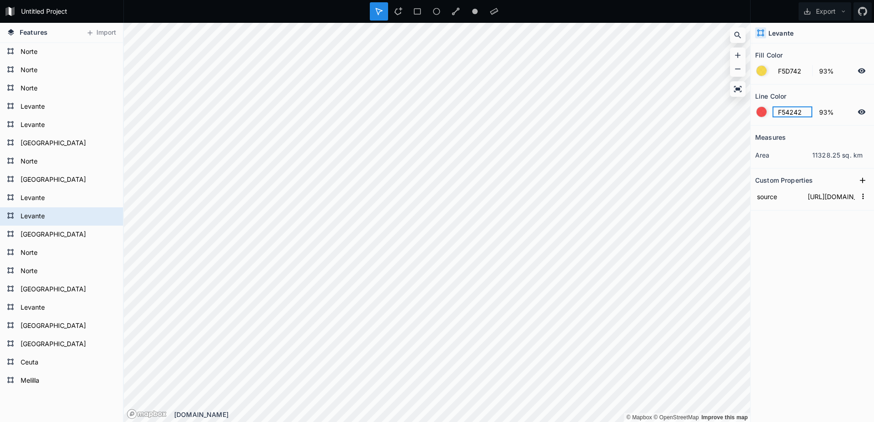
click at [670, 123] on div "Features Import Melilla Ceuta [GEOGRAPHIC_DATA] [GEOGRAPHIC_DATA] [GEOGRAPHIC_D…" at bounding box center [437, 222] width 874 height 399
paste input "4287F5"
type input "4287F5"
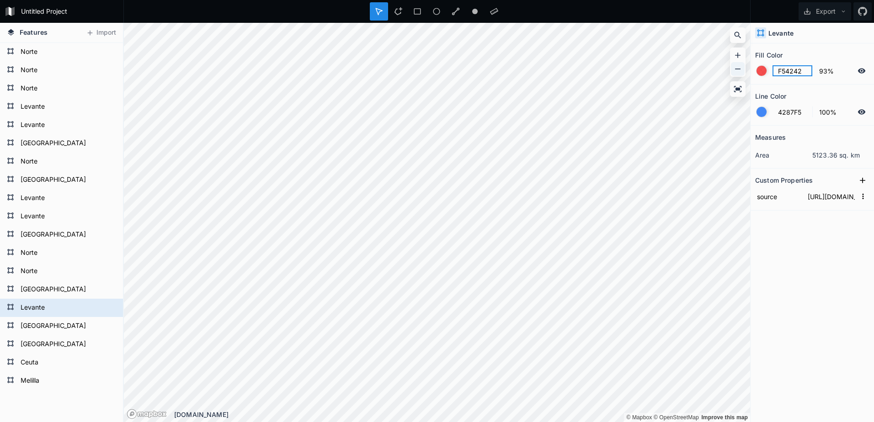
drag, startPoint x: 809, startPoint y: 70, endPoint x: 743, endPoint y: 75, distance: 66.0
click at [743, 75] on div "Features Import Melilla Ceuta [GEOGRAPHIC_DATA] [GEOGRAPHIC_DATA] [GEOGRAPHIC_D…" at bounding box center [437, 222] width 874 height 399
click at [56, 363] on form "Ceuta" at bounding box center [60, 363] width 85 height 14
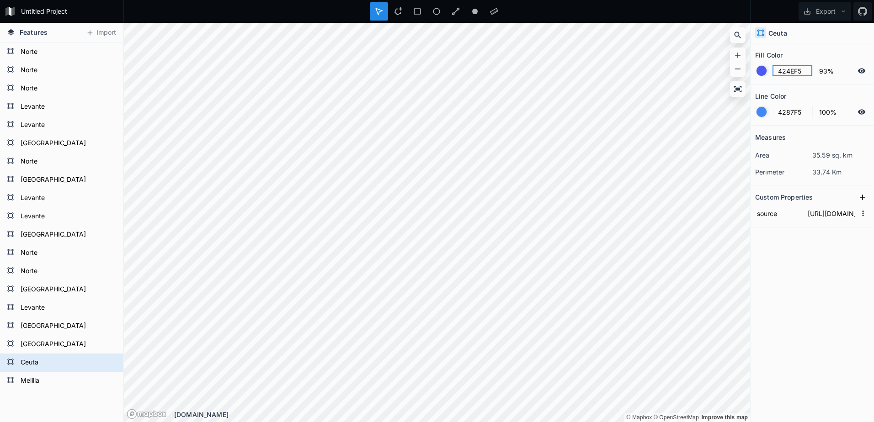
click at [676, 85] on div "Features Import Melilla Ceuta [GEOGRAPHIC_DATA] [GEOGRAPHIC_DATA] [GEOGRAPHIC_D…" at bounding box center [437, 222] width 874 height 399
paste input "F54242"
click at [28, 384] on form "Melilla" at bounding box center [60, 381] width 85 height 14
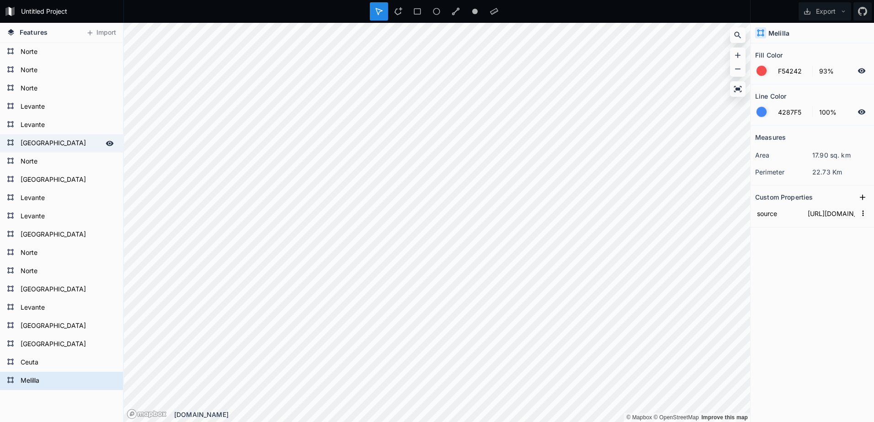
click at [61, 139] on form "[GEOGRAPHIC_DATA]" at bounding box center [60, 144] width 85 height 14
type input "424EF5"
type input "100%"
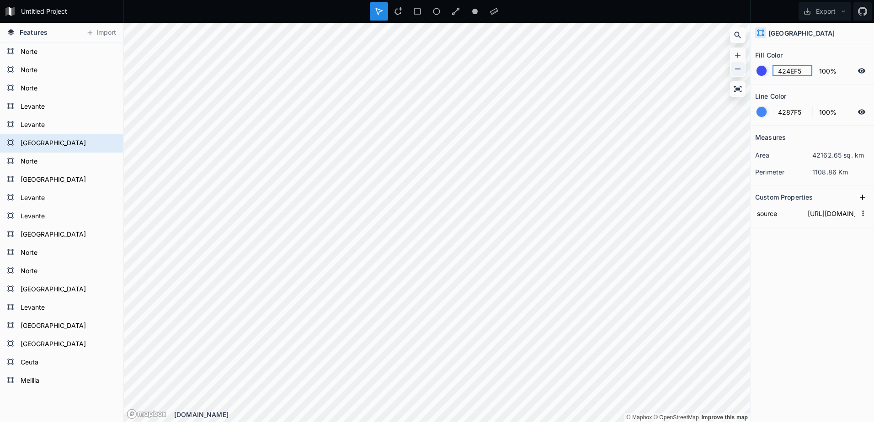
click at [726, 76] on div "Features Import Melilla Ceuta [GEOGRAPHIC_DATA] [GEOGRAPHIC_DATA] [GEOGRAPHIC_D…" at bounding box center [437, 222] width 874 height 399
paste input "F54242"
type input "F54242"
click at [715, 88] on div "Features Import Melilla Ceuta [GEOGRAPHIC_DATA] [GEOGRAPHIC_DATA] [GEOGRAPHIC_D…" at bounding box center [437, 222] width 874 height 399
type input "93%"
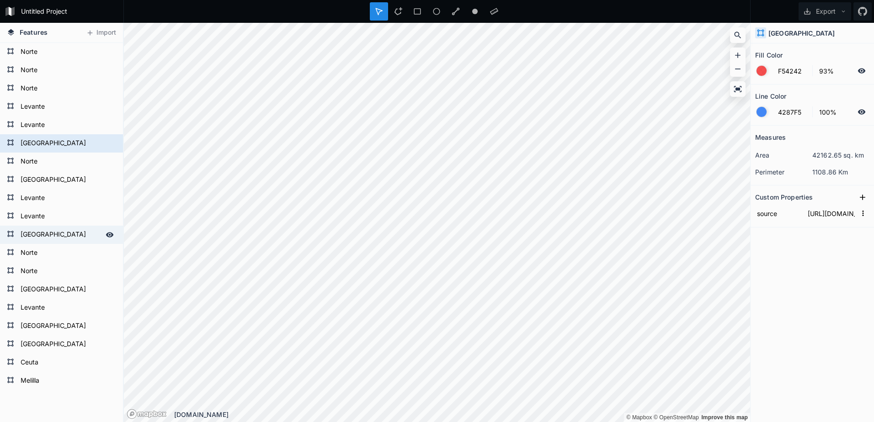
click at [43, 238] on form "[GEOGRAPHIC_DATA]" at bounding box center [60, 235] width 85 height 14
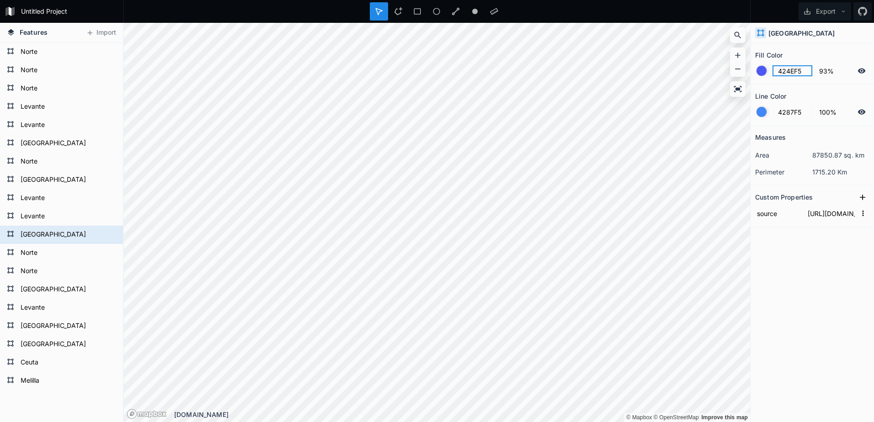
click at [633, 88] on div "Features Import Melilla Ceuta [GEOGRAPHIC_DATA] [GEOGRAPHIC_DATA] [GEOGRAPHIC_D…" at bounding box center [437, 222] width 874 height 399
paste input "F54242"
type input "F54242"
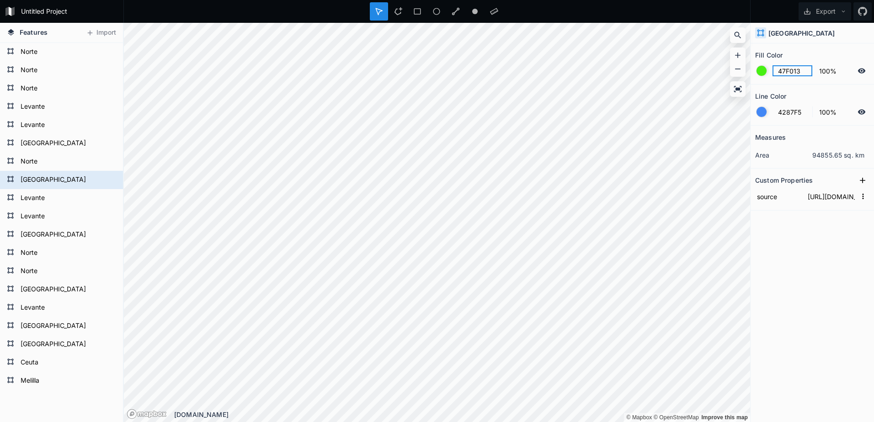
drag, startPoint x: 802, startPoint y: 74, endPoint x: 733, endPoint y: 77, distance: 69.1
click at [733, 77] on div "Features Import Melilla Ceuta [GEOGRAPHIC_DATA] [GEOGRAPHIC_DATA] [GEOGRAPHIC_D…" at bounding box center [437, 222] width 874 height 399
click at [649, 97] on div "Features Import Melilla Ceuta [GEOGRAPHIC_DATA] [GEOGRAPHIC_DATA] [GEOGRAPHIC_D…" at bounding box center [437, 222] width 874 height 399
type input "93%"
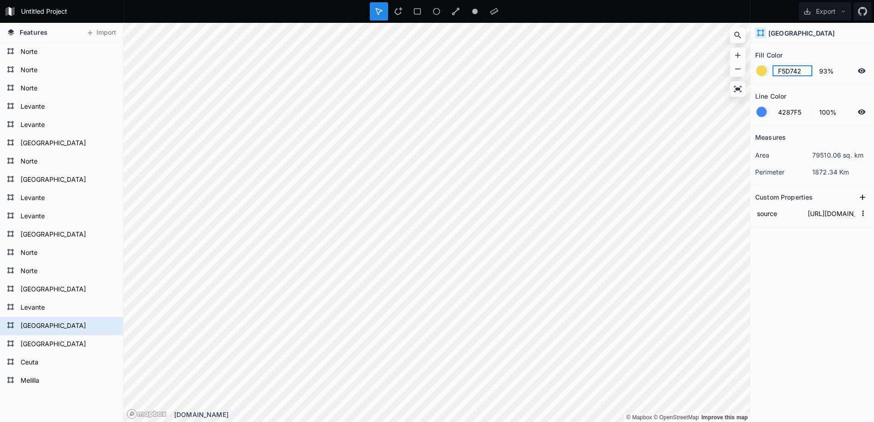
click at [617, 79] on div "Features Import Melilla Ceuta [GEOGRAPHIC_DATA] [GEOGRAPHIC_DATA] [GEOGRAPHIC_D…" at bounding box center [437, 222] width 874 height 399
paste input "47F013"
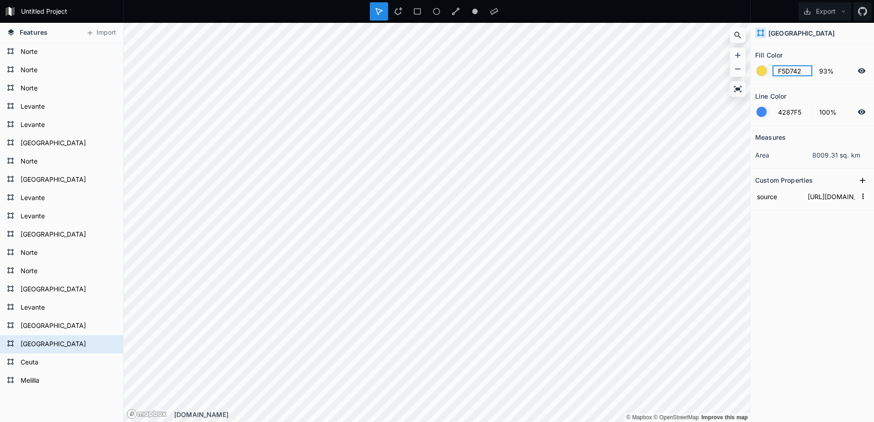
click at [719, 76] on div "Features Import Melilla Ceuta [GEOGRAPHIC_DATA] [GEOGRAPHIC_DATA] [GEOGRAPHIC_D…" at bounding box center [437, 222] width 874 height 399
paste input "47F013"
type input "47F013"
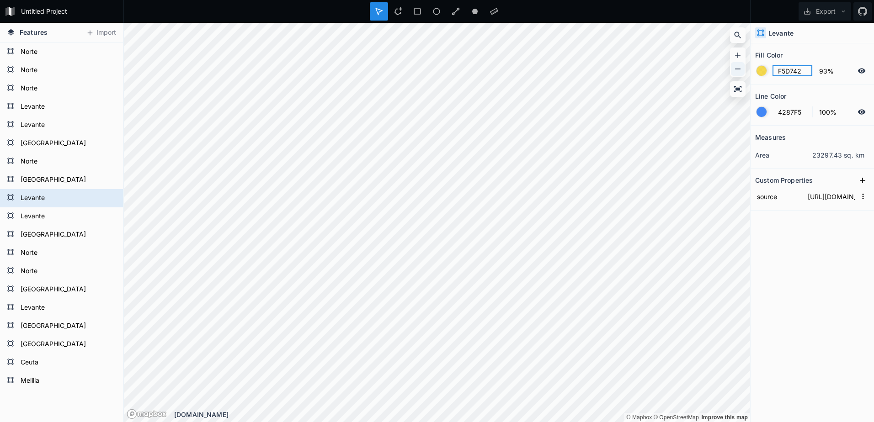
click at [692, 76] on div "Features Import Melilla Ceuta [GEOGRAPHIC_DATA] [GEOGRAPHIC_DATA] [GEOGRAPHIC_D…" at bounding box center [437, 222] width 874 height 399
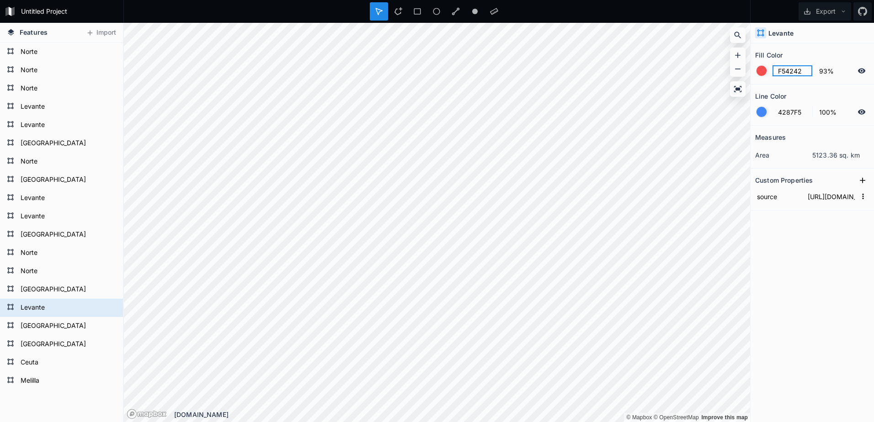
click at [720, 79] on div "Features Import Melilla Ceuta [GEOGRAPHIC_DATA] [GEOGRAPHIC_DATA] [GEOGRAPHIC_D…" at bounding box center [437, 222] width 874 height 399
paste input "D7"
type input "F5D742"
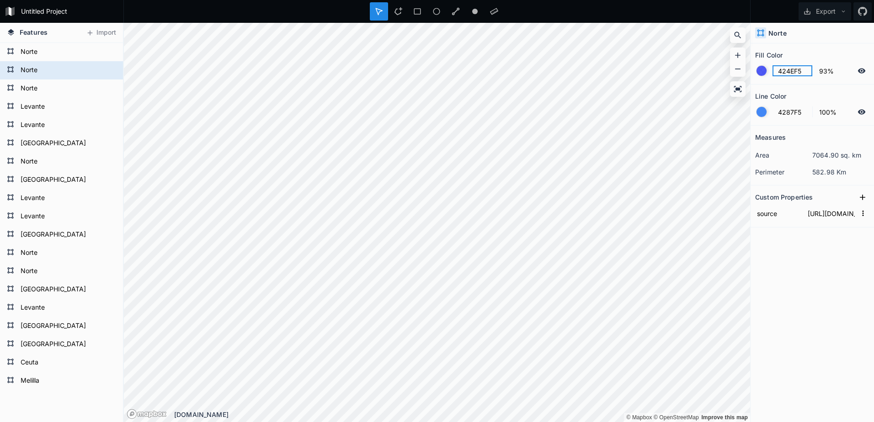
click at [693, 77] on div "Features Import Melilla Ceuta [GEOGRAPHIC_DATA] [GEOGRAPHIC_DATA] [GEOGRAPHIC_D…" at bounding box center [437, 222] width 874 height 399
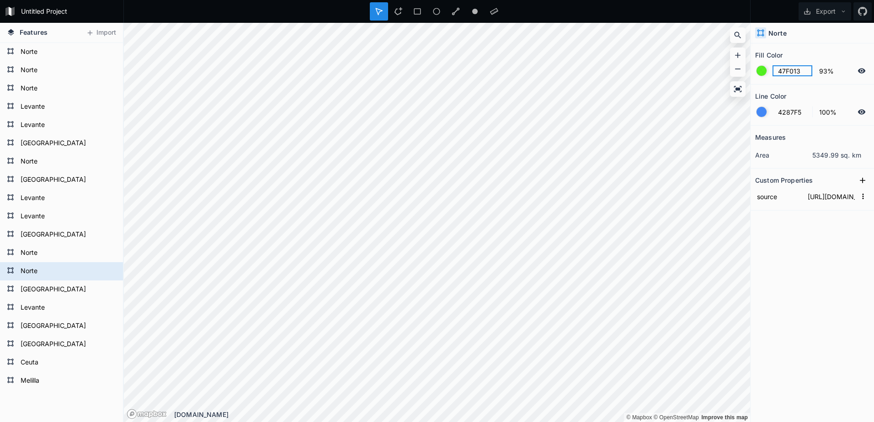
click at [635, 84] on div "Features Import Melilla Ceuta [GEOGRAPHIC_DATA] [GEOGRAPHIC_DATA] [GEOGRAPHIC_D…" at bounding box center [437, 222] width 874 height 399
paste input "24EF5"
type input "424EF5"
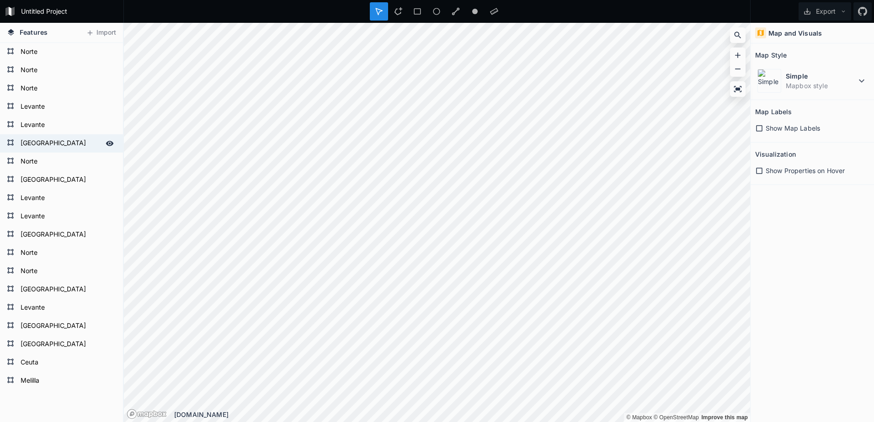
drag, startPoint x: 35, startPoint y: 142, endPoint x: 48, endPoint y: 146, distance: 13.3
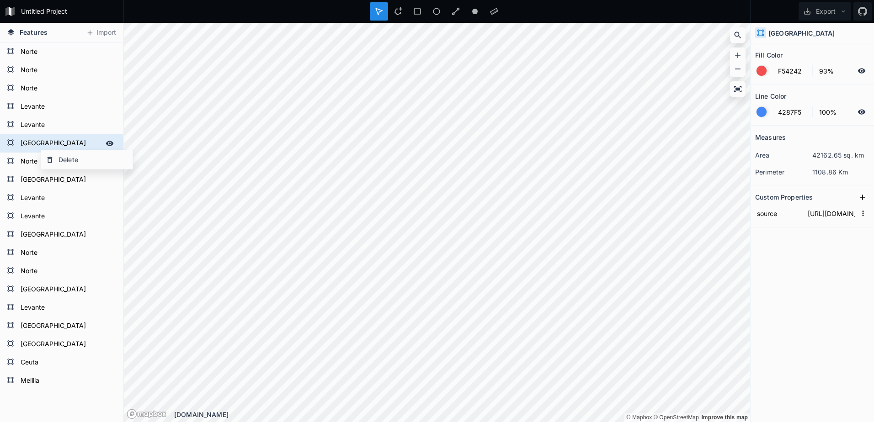
click at [43, 146] on form "[GEOGRAPHIC_DATA]" at bounding box center [60, 144] width 85 height 14
click at [42, 145] on form "[GEOGRAPHIC_DATA]" at bounding box center [60, 144] width 85 height 14
type input "Sur"
click at [71, 182] on form "[GEOGRAPHIC_DATA]" at bounding box center [60, 180] width 85 height 14
type input "47F013"
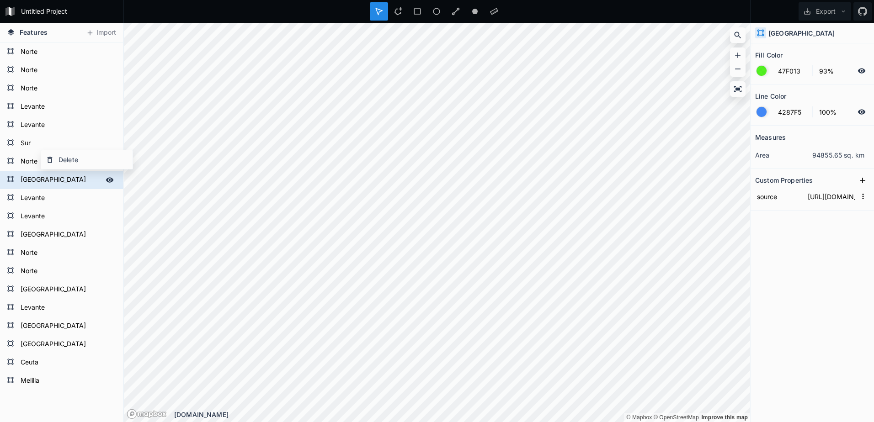
click at [71, 182] on form "[GEOGRAPHIC_DATA]" at bounding box center [60, 180] width 85 height 14
type input "Centro"
click at [52, 234] on form "[GEOGRAPHIC_DATA]" at bounding box center [60, 235] width 85 height 14
type input "F54242"
click at [52, 234] on form "[GEOGRAPHIC_DATA]" at bounding box center [60, 235] width 85 height 14
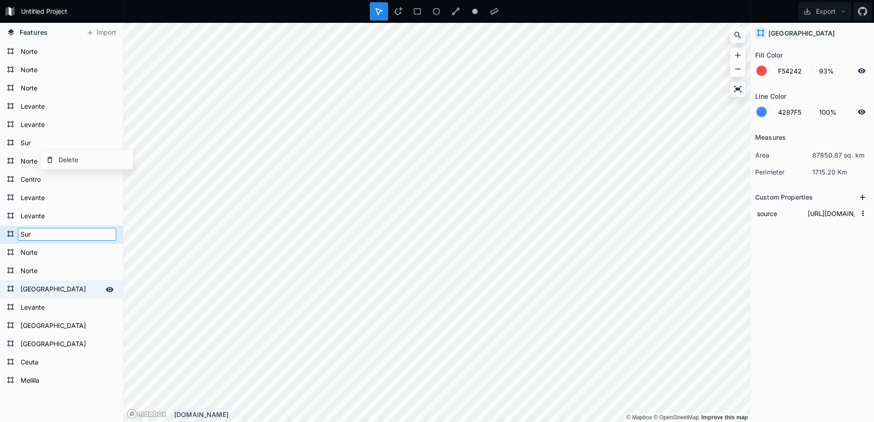
type input "Sur"
click at [37, 282] on div "[GEOGRAPHIC_DATA]" at bounding box center [61, 290] width 123 height 18
type input "424EF5"
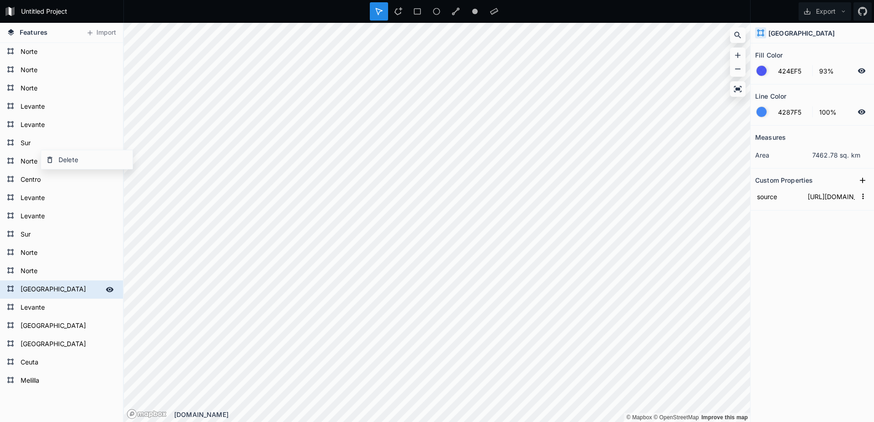
click at [37, 281] on div "[GEOGRAPHIC_DATA]" at bounding box center [61, 290] width 123 height 18
drag, startPoint x: 37, startPoint y: 281, endPoint x: 40, endPoint y: 293, distance: 11.9
click at [40, 293] on form "[GEOGRAPHIC_DATA]" at bounding box center [60, 290] width 85 height 14
click at [40, 293] on input "[GEOGRAPHIC_DATA]" at bounding box center [60, 289] width 85 height 13
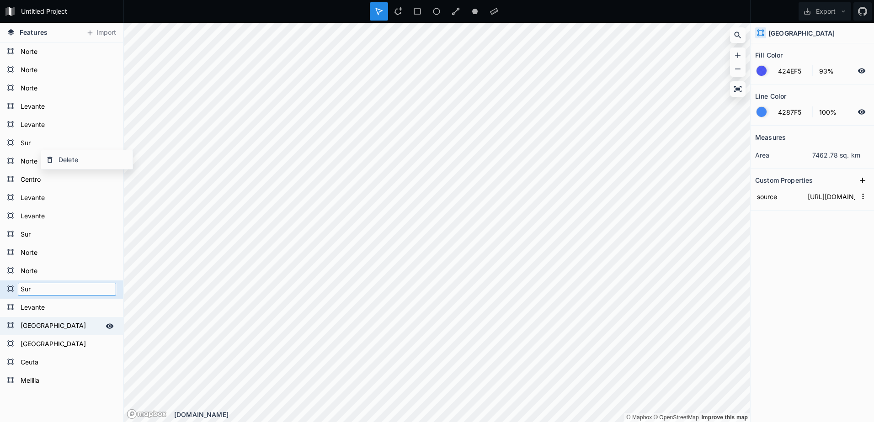
type input "Sur"
click at [44, 319] on div "[GEOGRAPHIC_DATA]" at bounding box center [61, 326] width 123 height 18
type input "47F013"
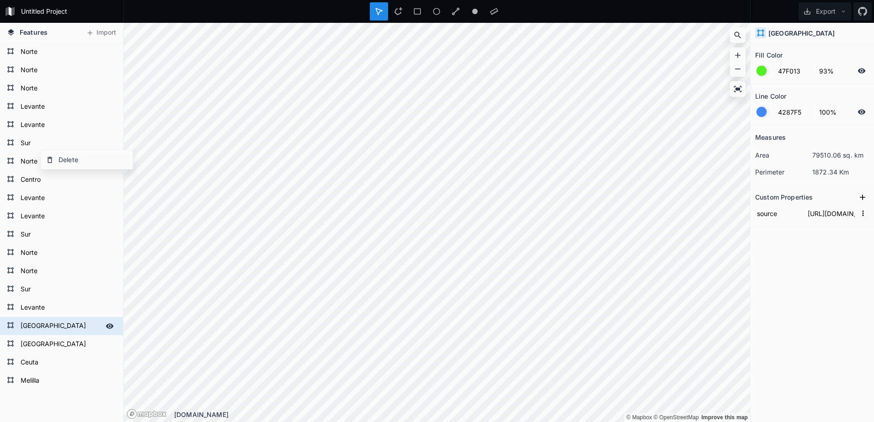
click at [44, 319] on div "[GEOGRAPHIC_DATA]" at bounding box center [61, 326] width 123 height 18
drag, startPoint x: 44, startPoint y: 319, endPoint x: 52, endPoint y: 328, distance: 12.3
click at [52, 328] on form "[GEOGRAPHIC_DATA]" at bounding box center [60, 326] width 85 height 14
click at [53, 328] on input "[GEOGRAPHIC_DATA]" at bounding box center [60, 325] width 85 height 13
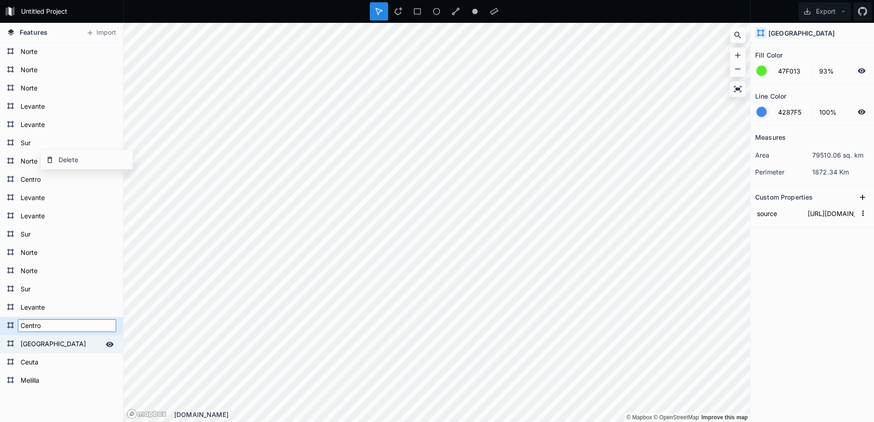
type input "Centro"
click at [61, 346] on form "[GEOGRAPHIC_DATA]" at bounding box center [60, 345] width 85 height 14
click at [61, 346] on input "[GEOGRAPHIC_DATA]" at bounding box center [60, 344] width 85 height 13
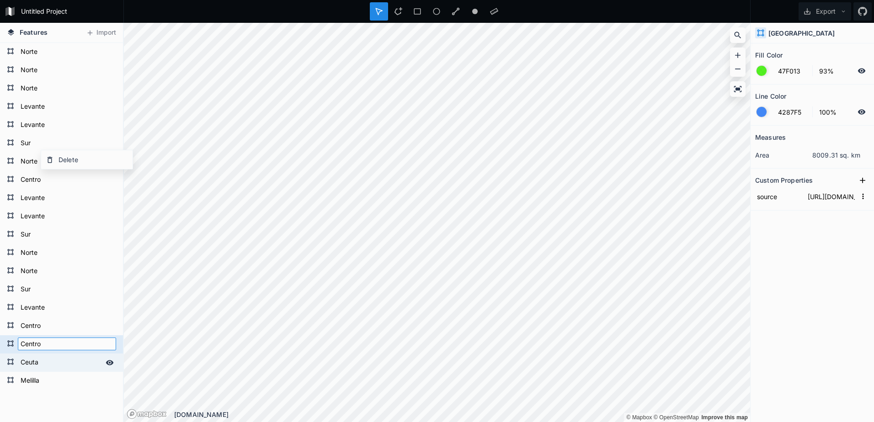
type input "Centro"
click at [46, 364] on form "Ceuta" at bounding box center [60, 363] width 85 height 14
type input "F54242"
click at [46, 364] on form "Ceuta" at bounding box center [60, 363] width 85 height 14
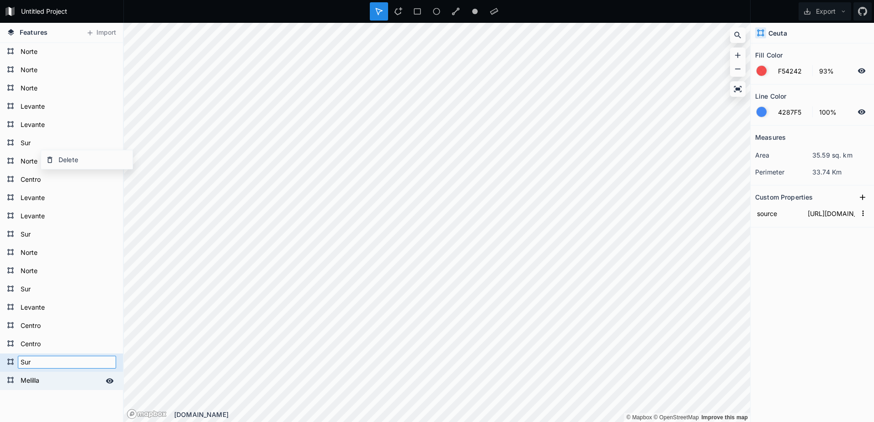
type input "Sur"
click at [42, 384] on form "Melilla" at bounding box center [60, 381] width 85 height 14
type input "Sur"
click at [48, 416] on div "Sur Sur [GEOGRAPHIC_DATA] [GEOGRAPHIC_DATA] [GEOGRAPHIC_DATA] [GEOGRAPHIC_DATA]…" at bounding box center [61, 285] width 123 height 484
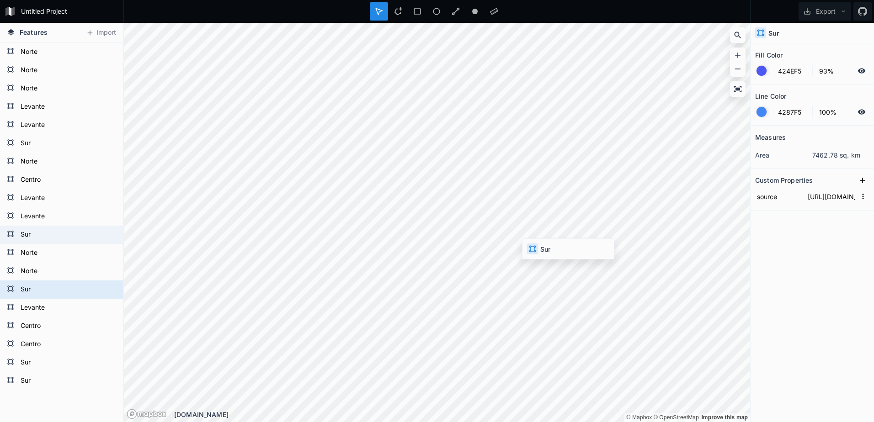
type input "F54242"
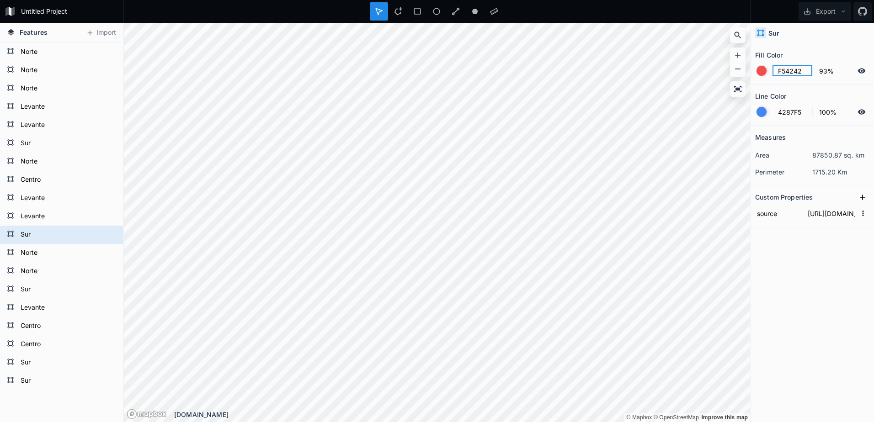
drag, startPoint x: 803, startPoint y: 67, endPoint x: 738, endPoint y: 80, distance: 67.1
click at [738, 80] on div "Features Import Sur Sur Centro [GEOGRAPHIC_DATA] Sur Norte Norte [GEOGRAPHIC_DA…" at bounding box center [437, 222] width 874 height 399
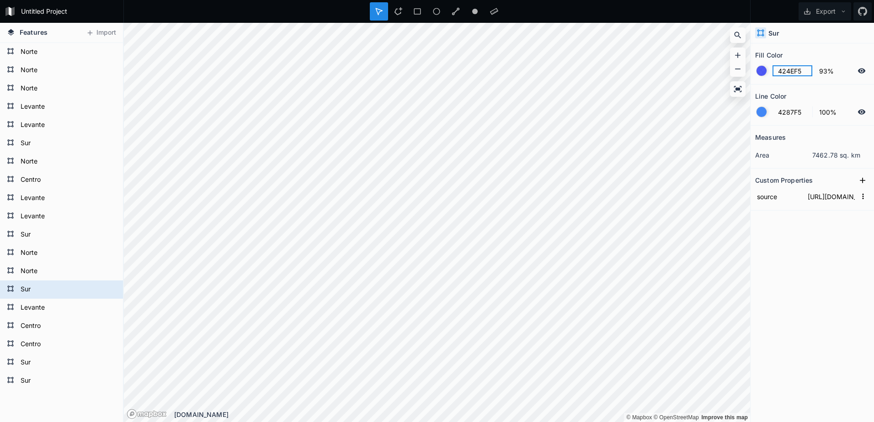
drag, startPoint x: 810, startPoint y: 69, endPoint x: 760, endPoint y: 74, distance: 50.1
click at [760, 75] on form "424EF5 93%" at bounding box center [812, 70] width 114 height 17
paste input "F54242"
type input "F54242"
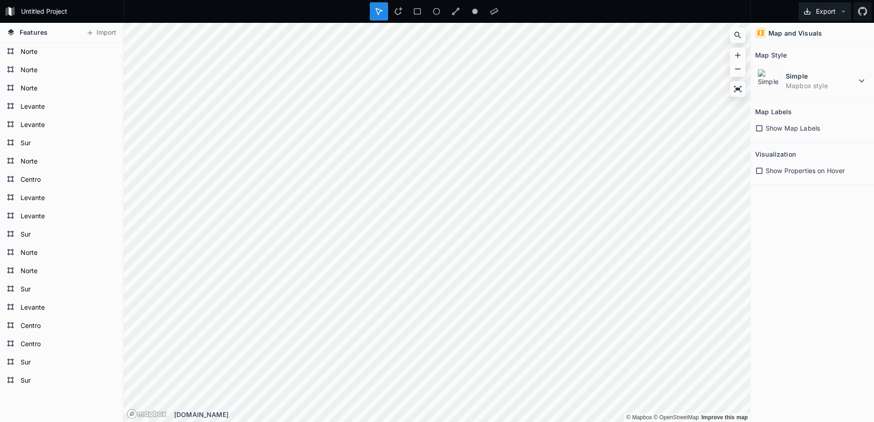
click at [816, 15] on button "Export" at bounding box center [824, 11] width 53 height 18
click at [796, 43] on div "Export Image" at bounding box center [822, 52] width 91 height 19
click at [841, 14] on button "Export" at bounding box center [824, 11] width 53 height 18
click at [824, 62] on div "Export as .geojson" at bounding box center [822, 71] width 91 height 19
